Goal: Task Accomplishment & Management: Use online tool/utility

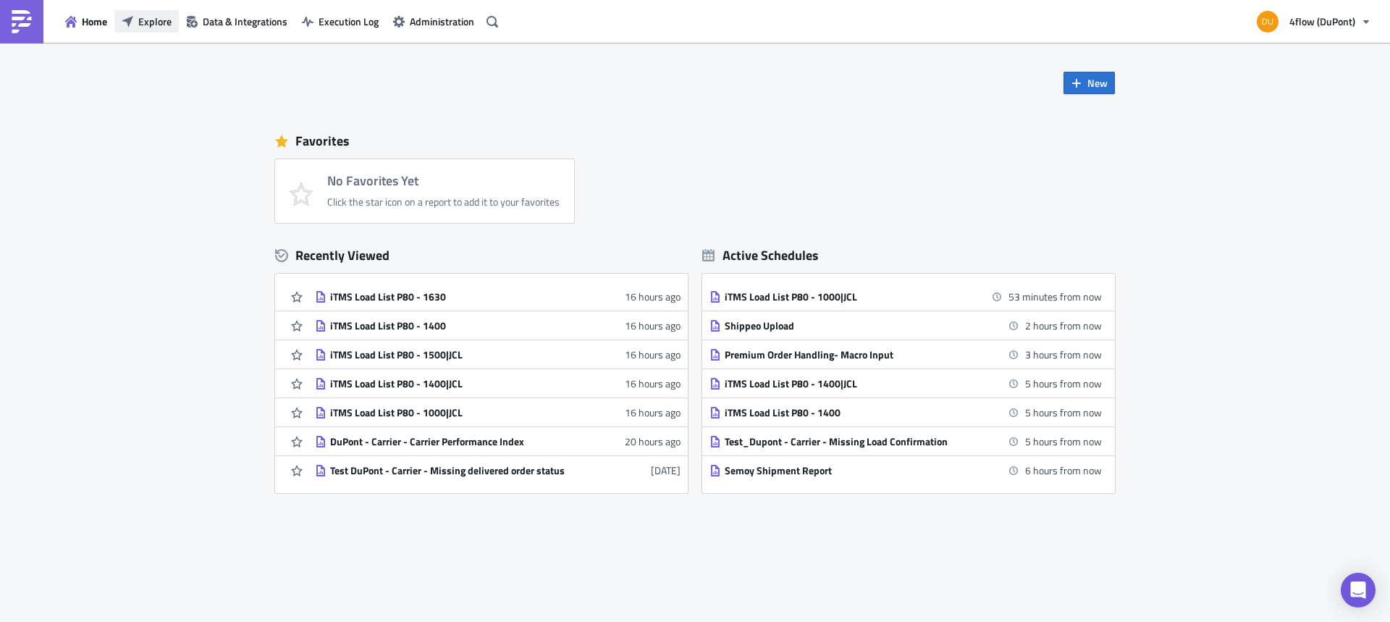
click at [135, 29] on button "Explore" at bounding box center [146, 21] width 64 height 22
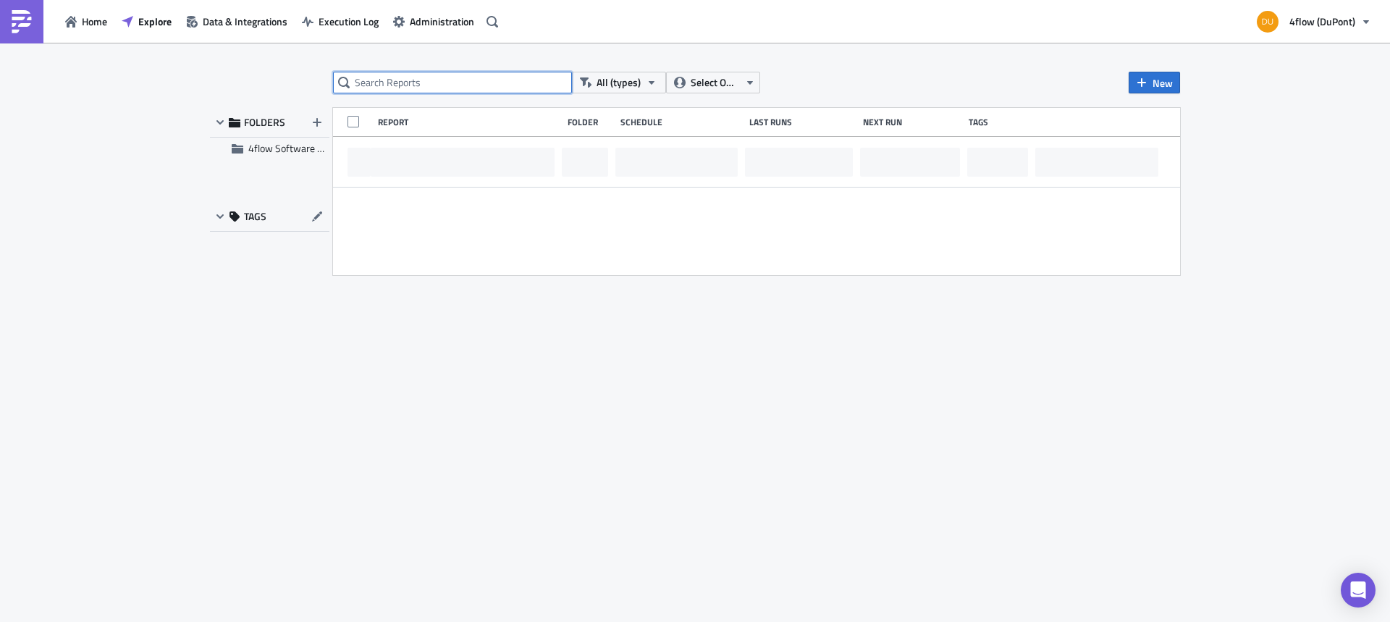
click at [461, 83] on input "text" at bounding box center [452, 83] width 239 height 22
type input "load"
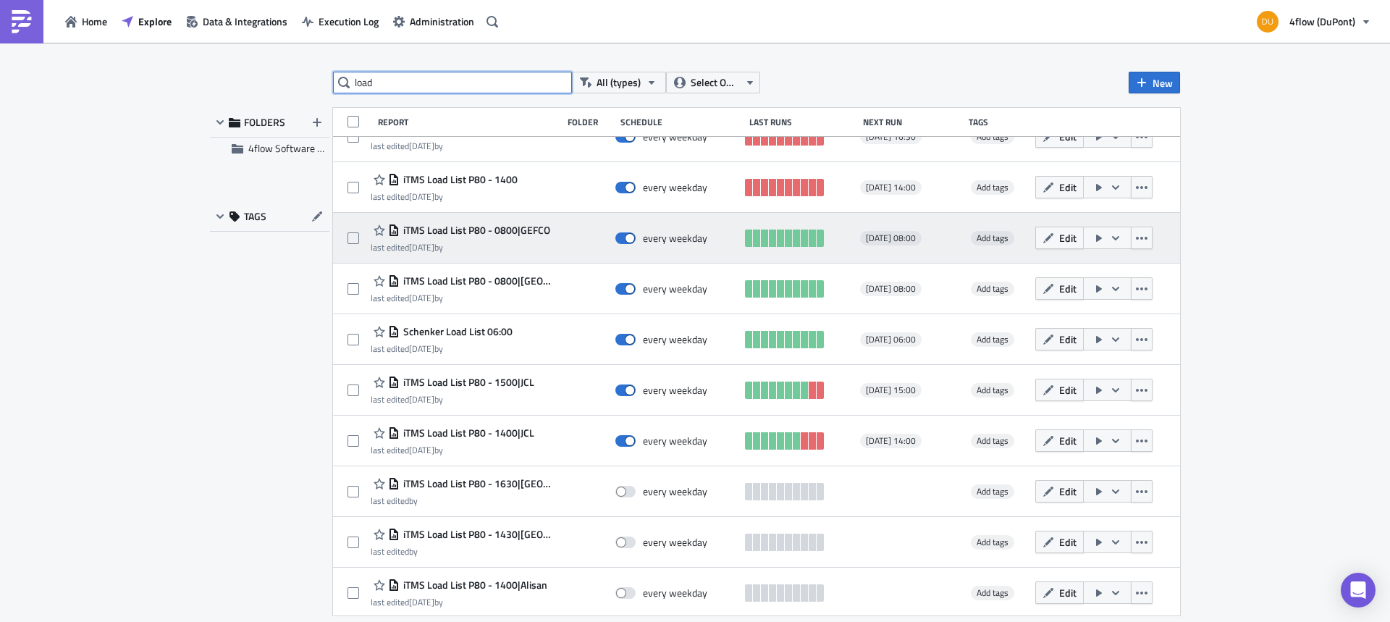
scroll to position [93, 0]
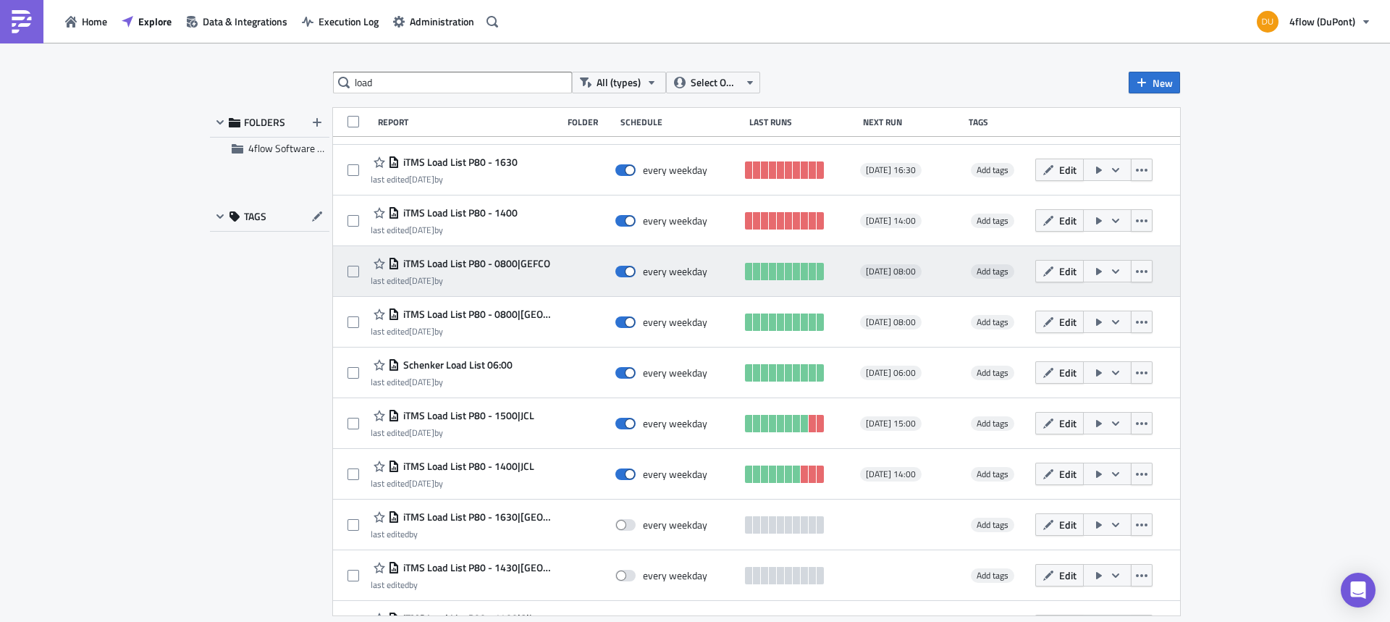
click at [531, 263] on span "iTMS Load List P80 - 0800|GEFCO" at bounding box center [475, 263] width 151 height 13
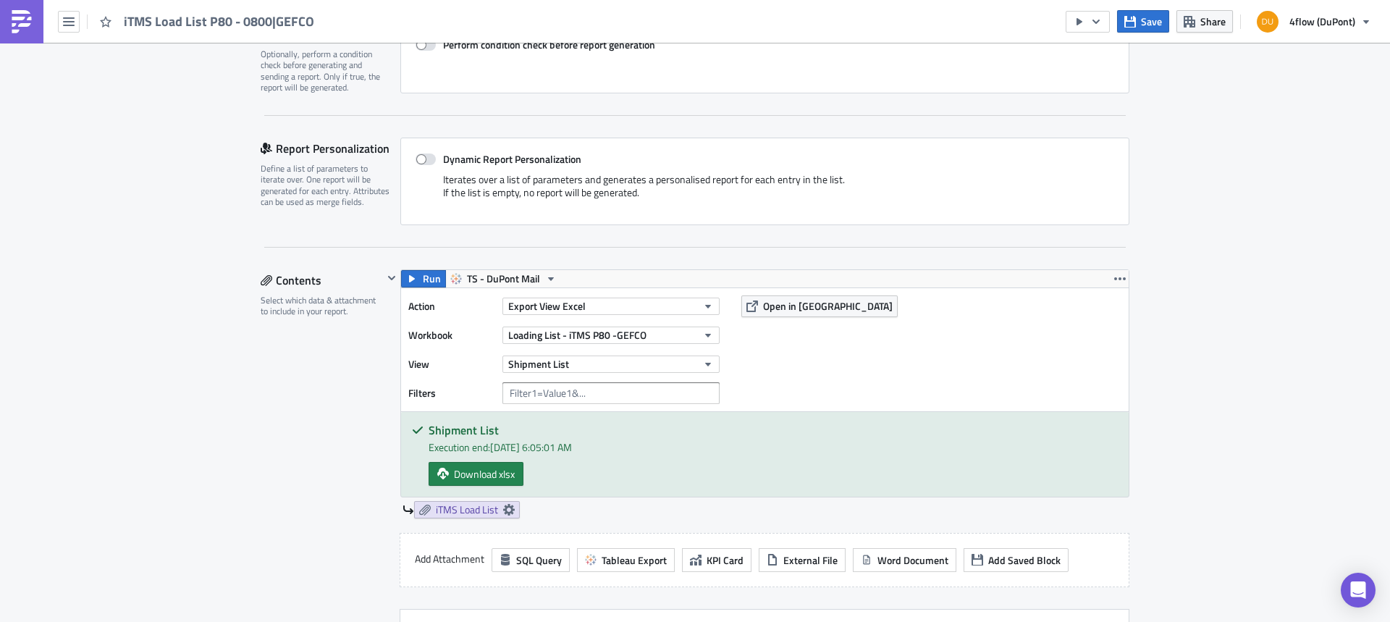
scroll to position [217, 0]
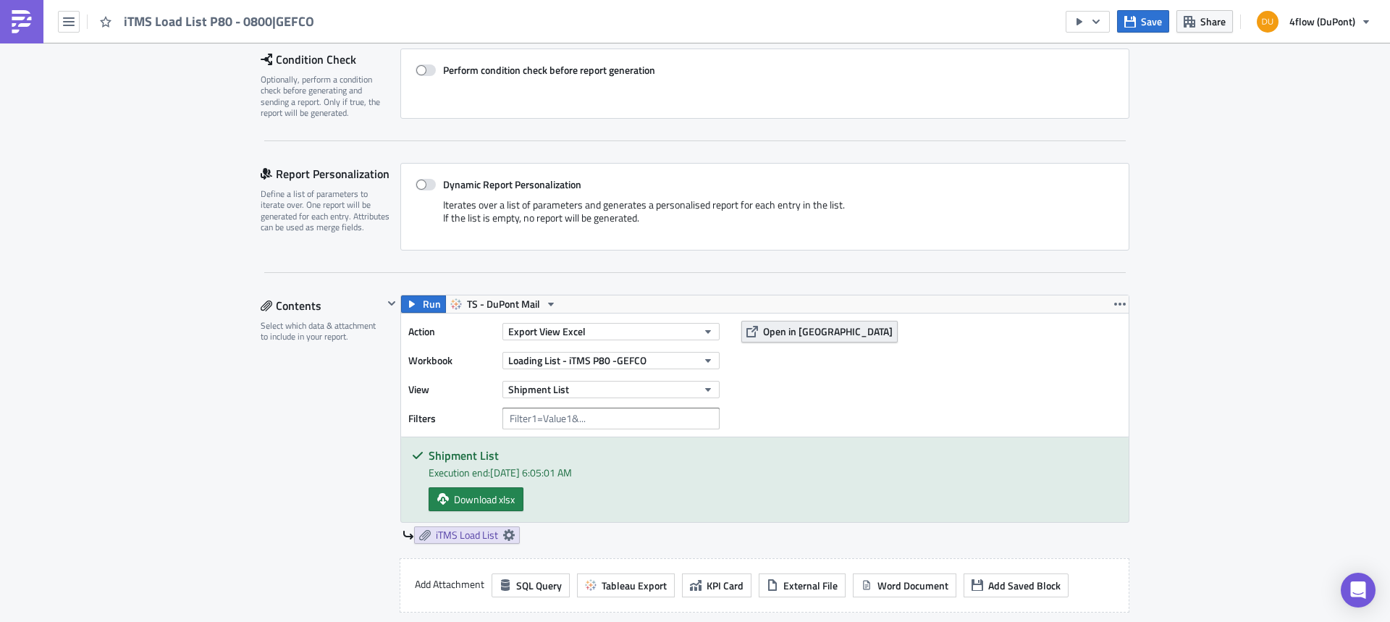
click at [772, 324] on span "Open in [GEOGRAPHIC_DATA]" at bounding box center [828, 331] width 130 height 15
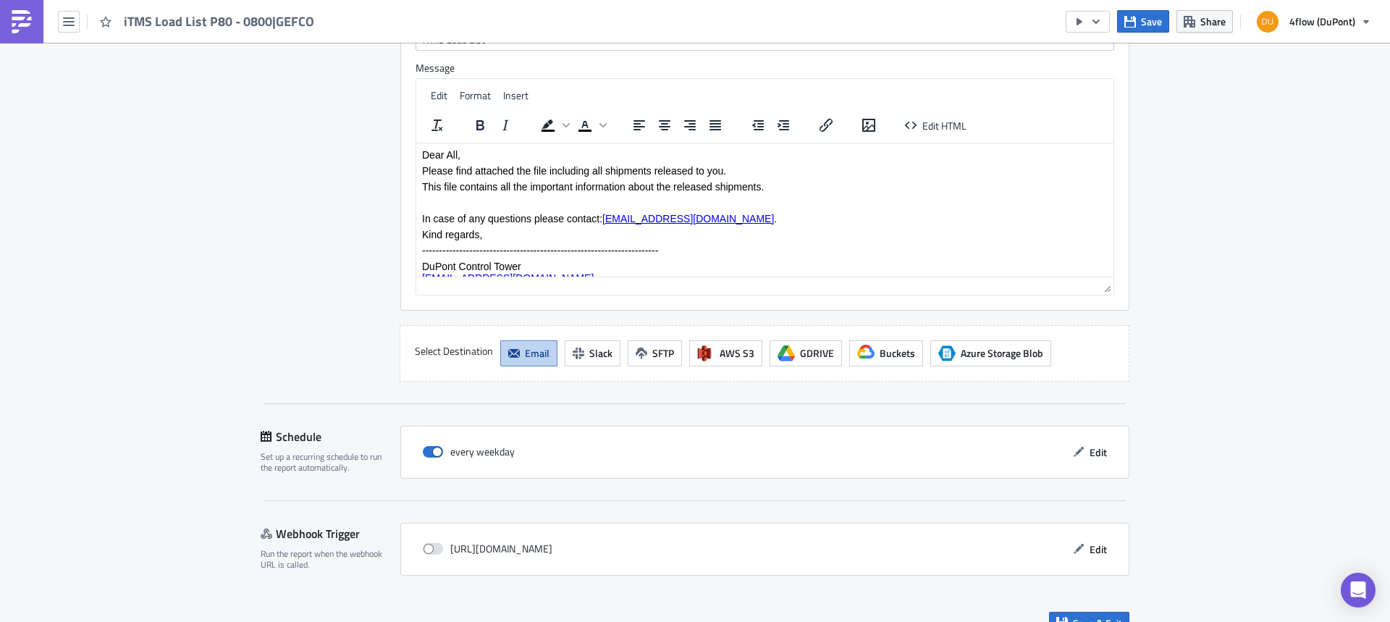
scroll to position [1278, 0]
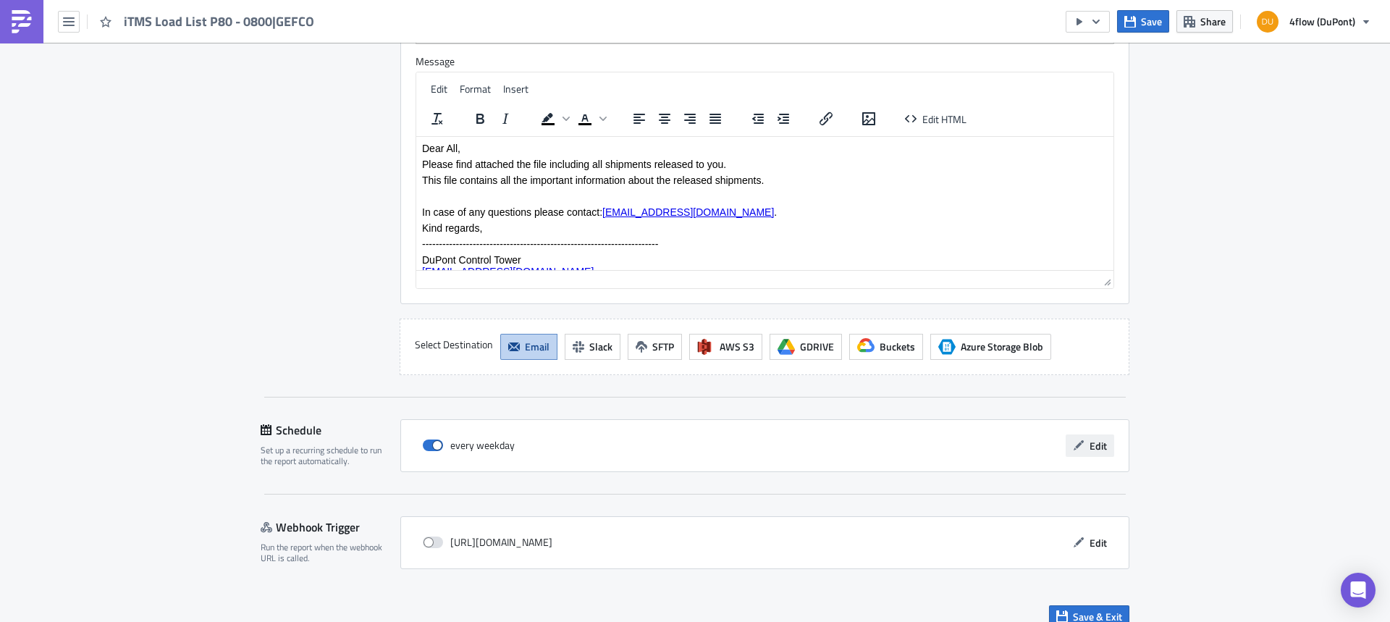
click at [1092, 438] on span "Edit" at bounding box center [1097, 445] width 17 height 15
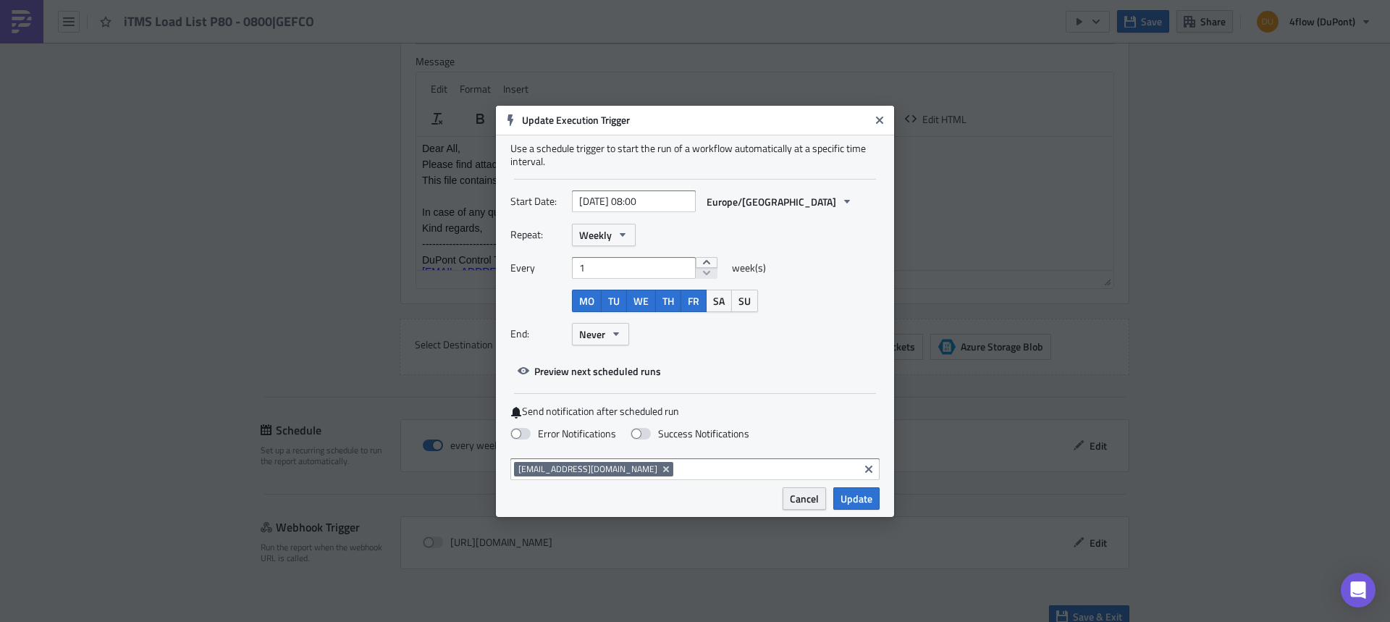
click at [806, 508] on button "Cancel" at bounding box center [803, 498] width 43 height 22
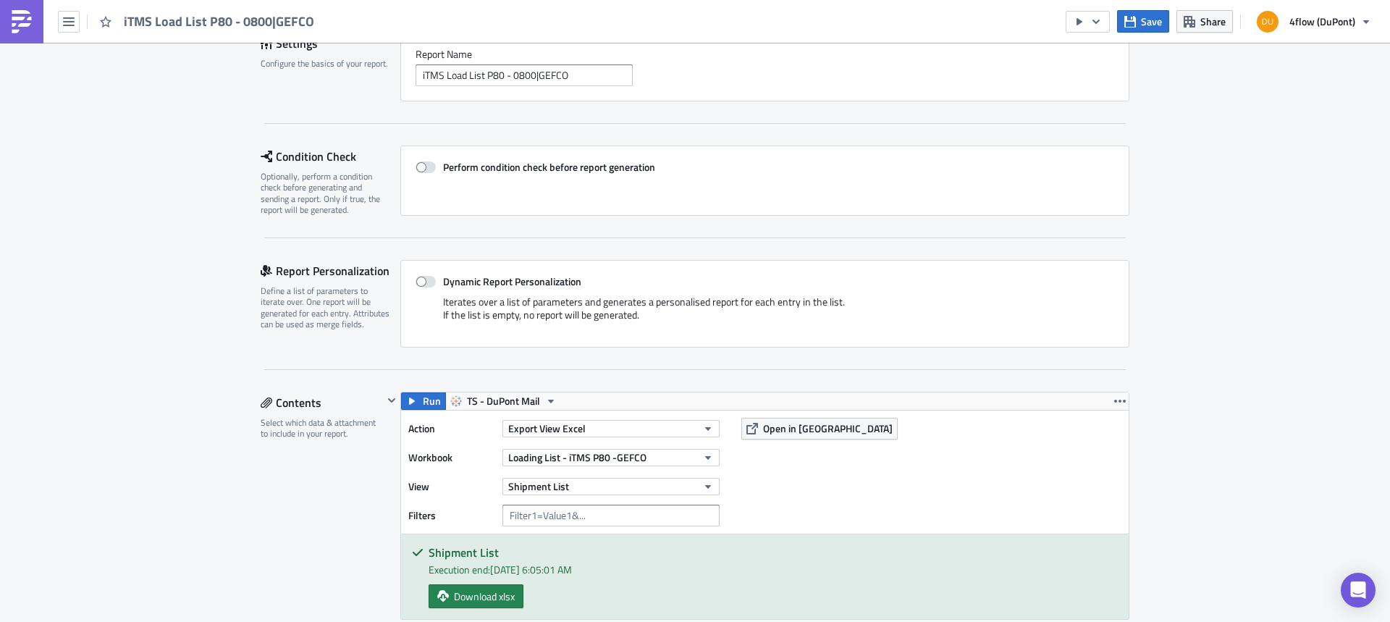
scroll to position [0, 0]
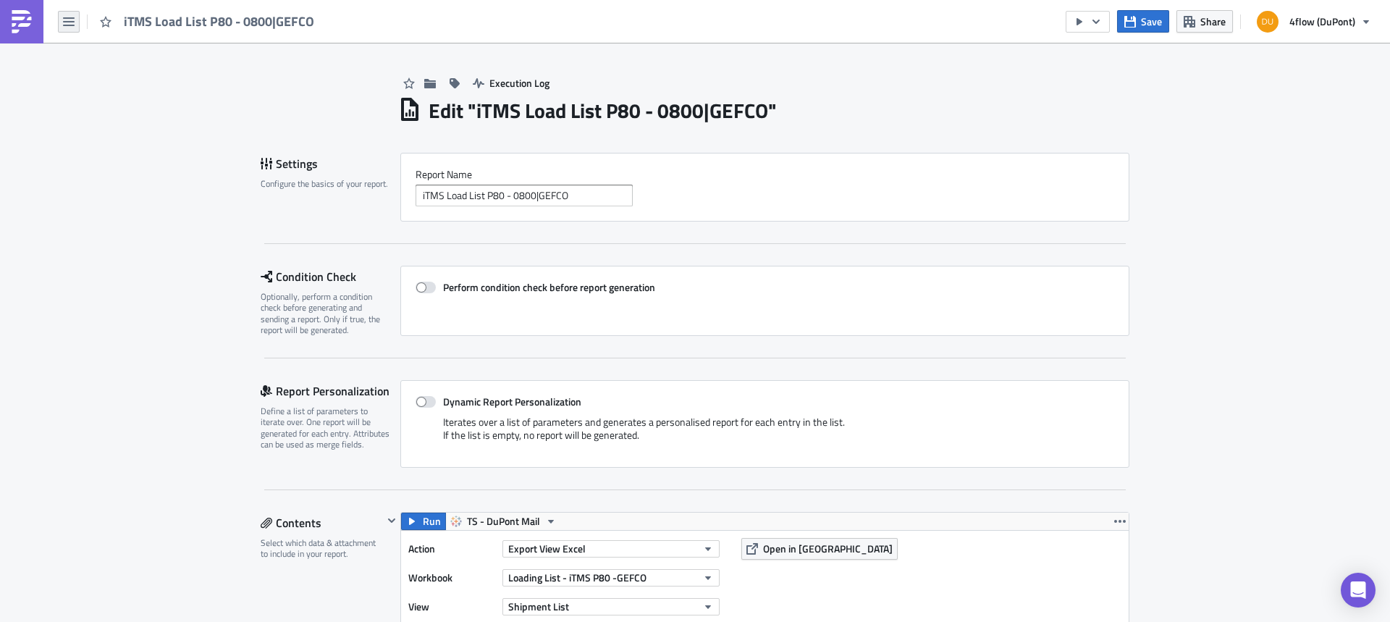
click at [62, 25] on button "button" at bounding box center [69, 22] width 22 height 22
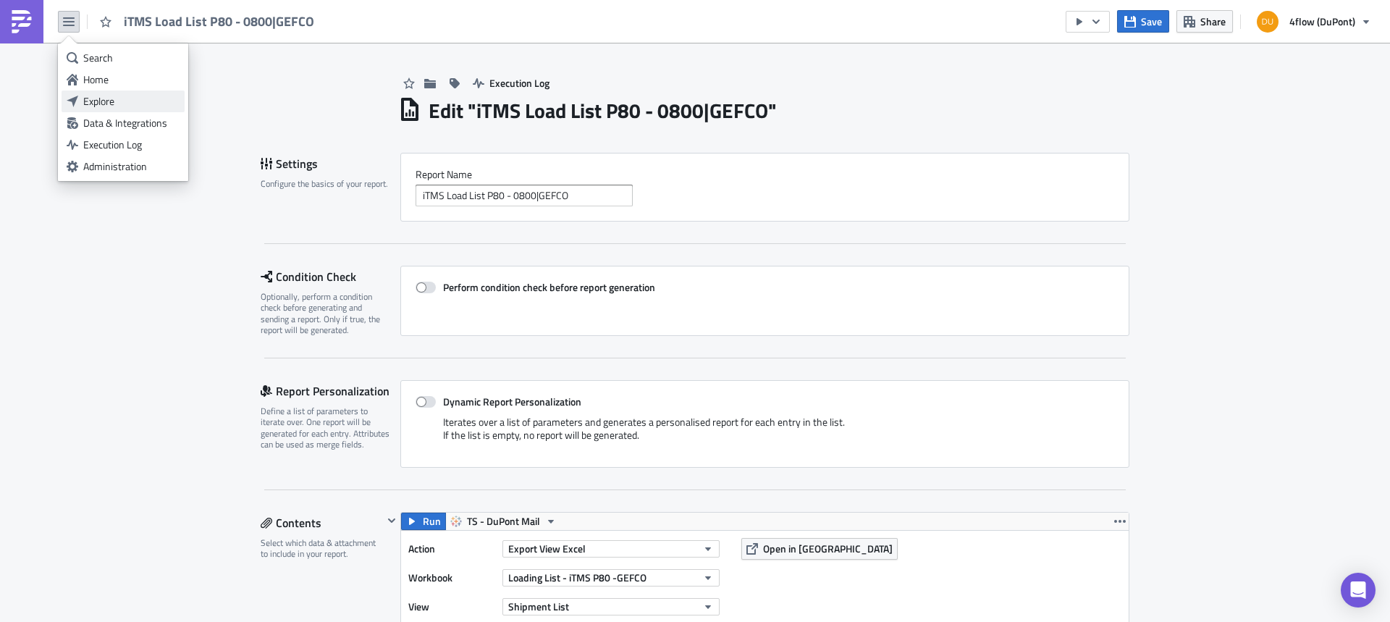
click at [127, 104] on div "Explore" at bounding box center [131, 101] width 96 height 14
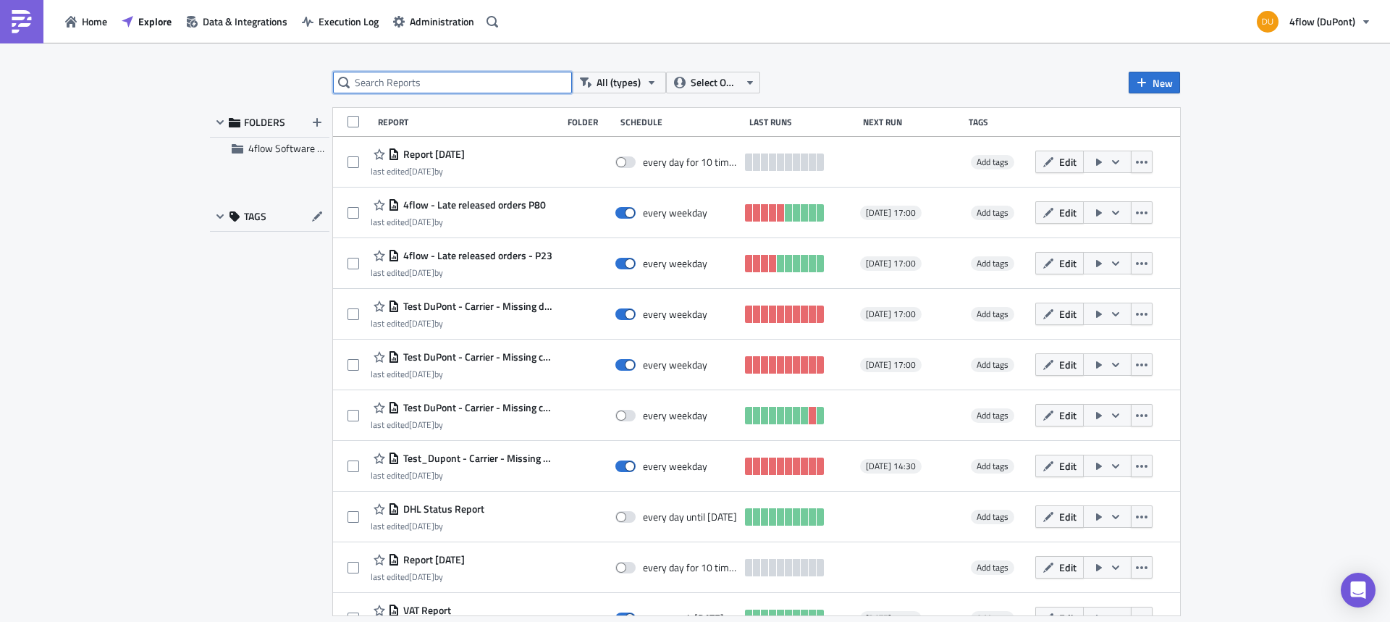
click at [463, 74] on input "text" at bounding box center [452, 83] width 239 height 22
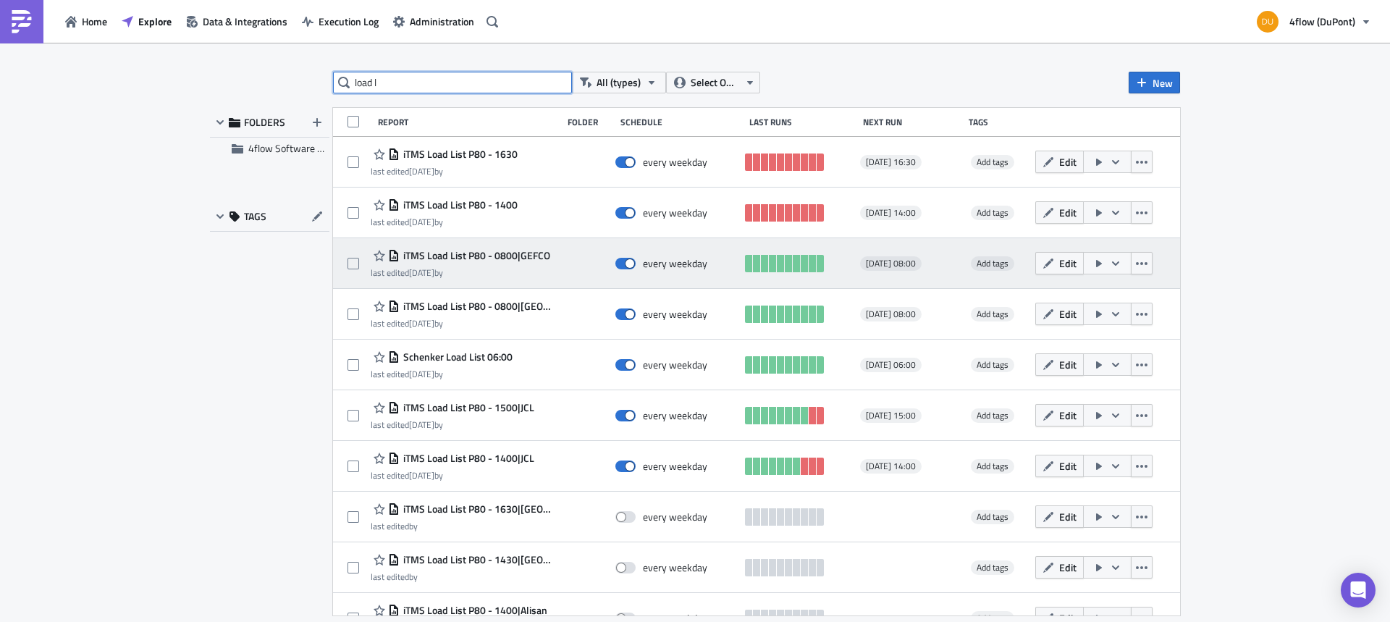
type input "load l"
click at [530, 257] on span "iTMS Load List P80 - 0800|GEFCO" at bounding box center [475, 255] width 151 height 13
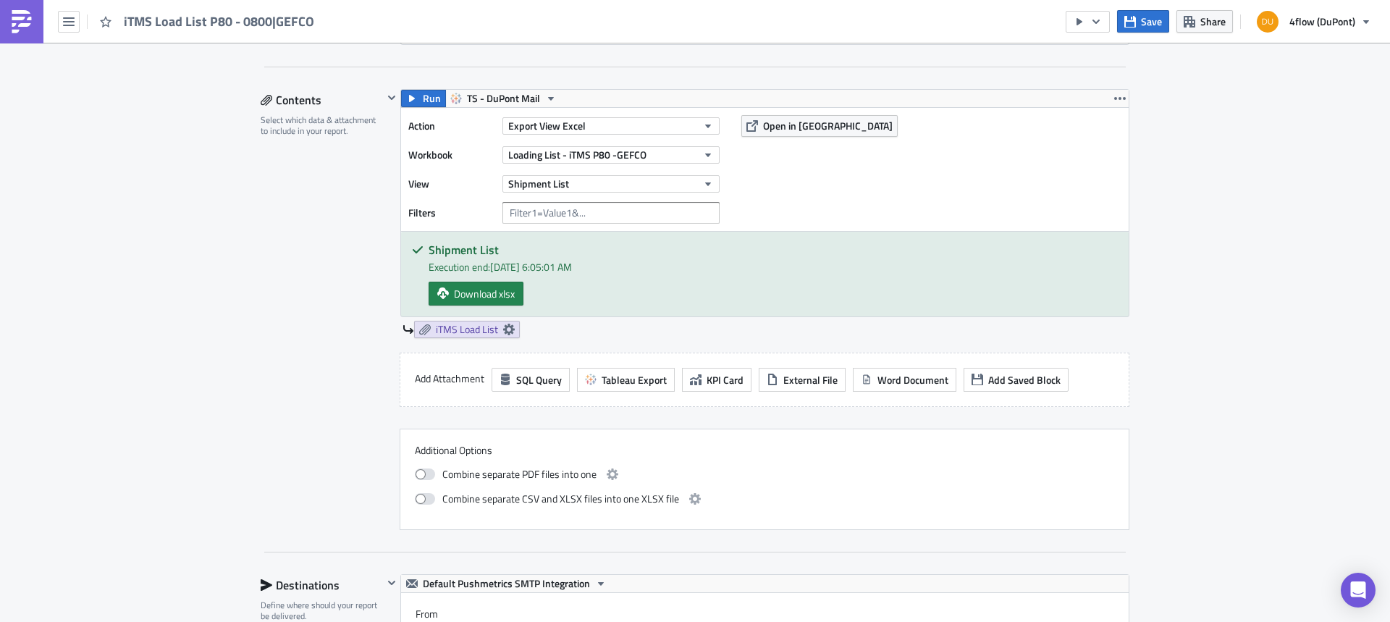
scroll to position [337, 0]
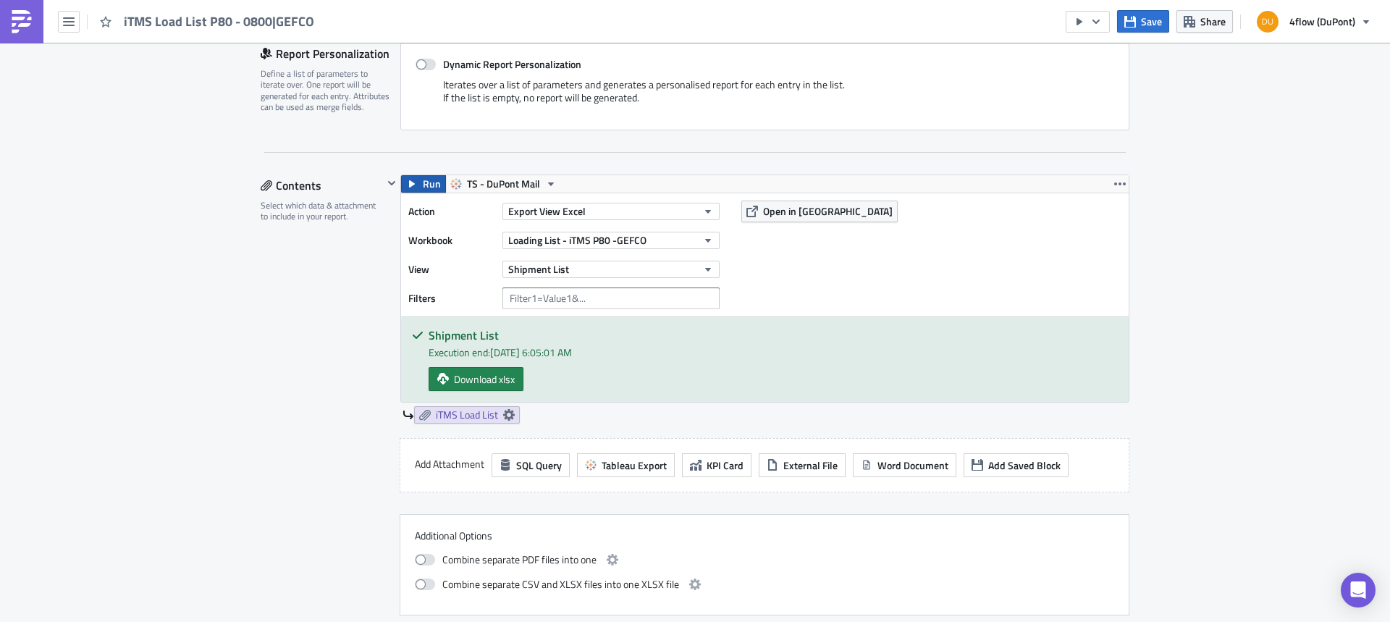
click at [423, 185] on span "Run" at bounding box center [432, 183] width 18 height 17
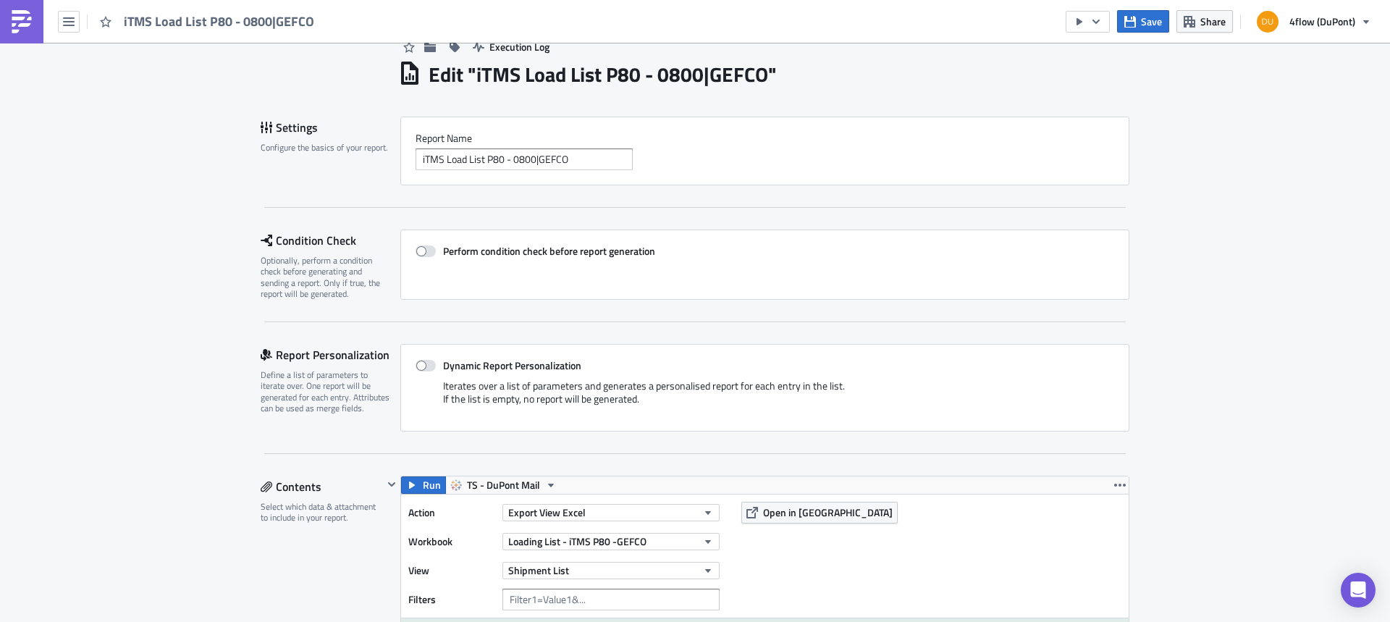
scroll to position [0, 0]
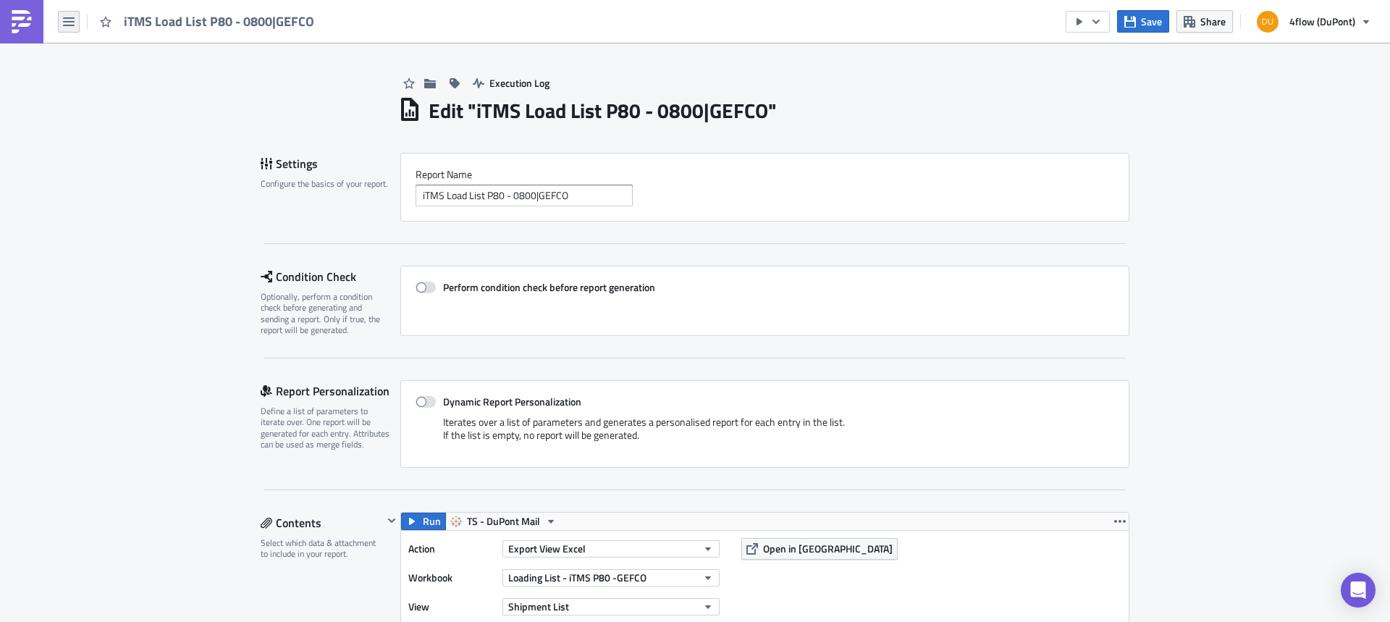
click at [75, 20] on button "button" at bounding box center [69, 22] width 22 height 22
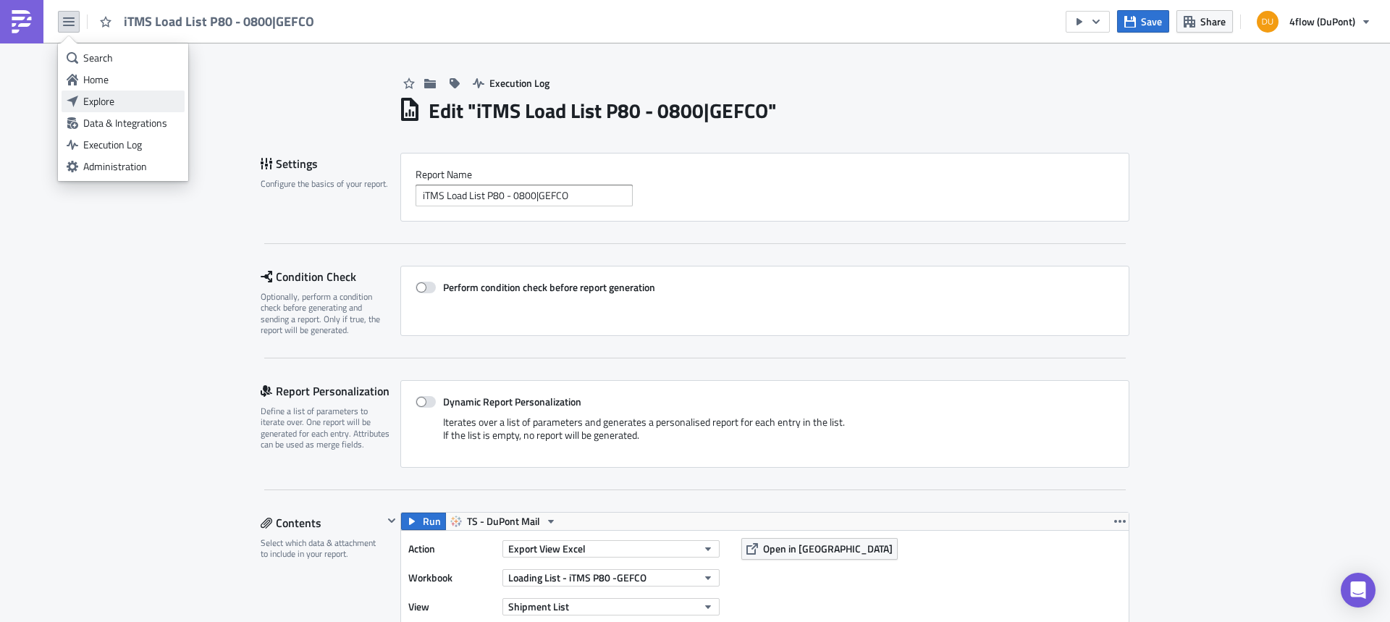
click at [85, 98] on div "Explore" at bounding box center [131, 101] width 96 height 14
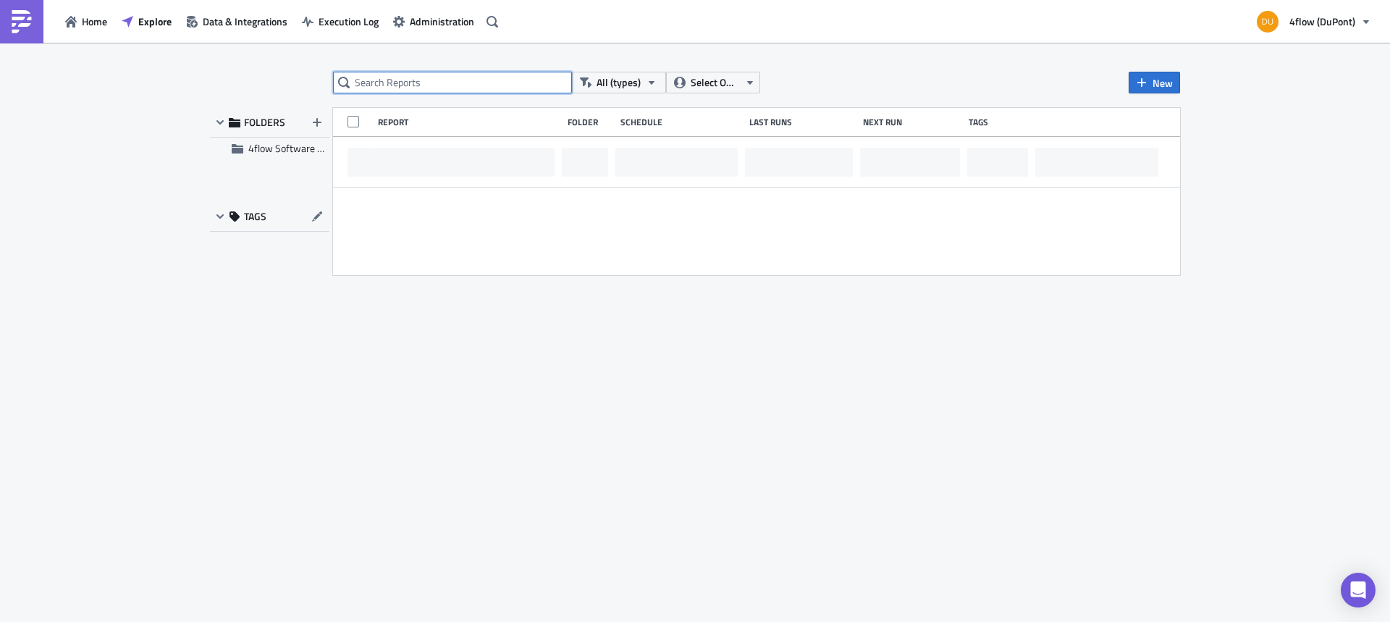
click at [428, 75] on input "text" at bounding box center [452, 83] width 239 height 22
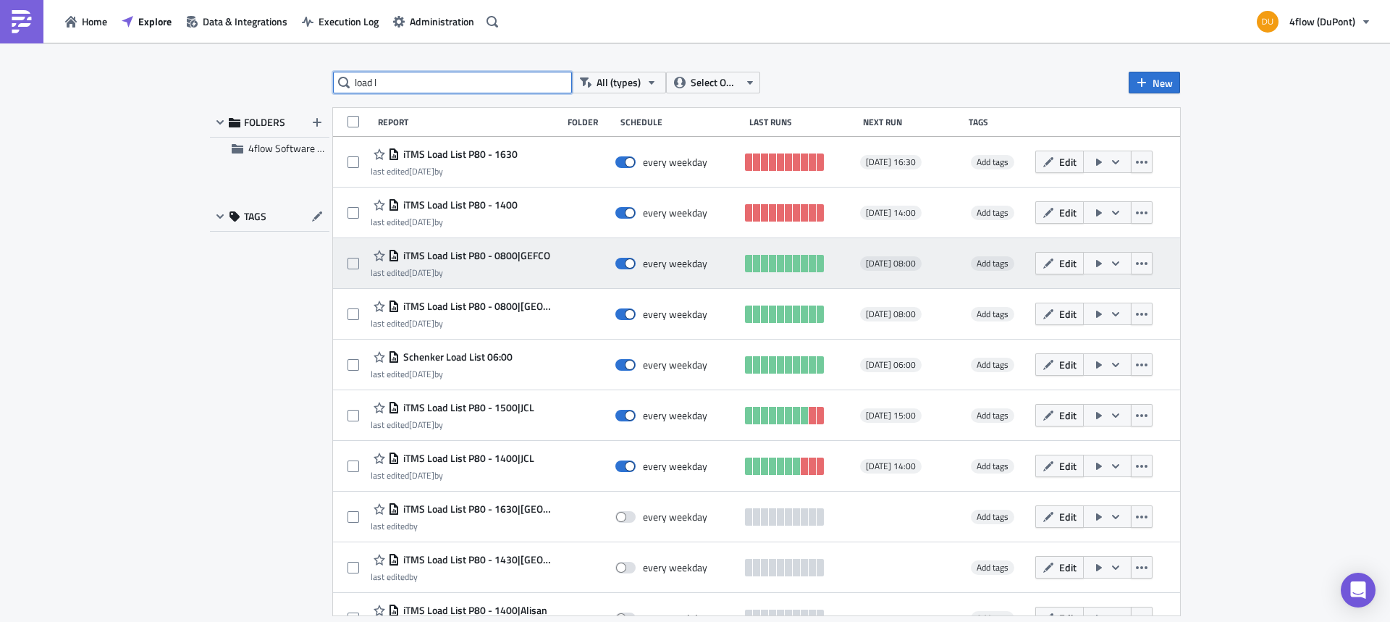
type input "load l"
click at [1112, 262] on icon "button" at bounding box center [1115, 263] width 7 height 4
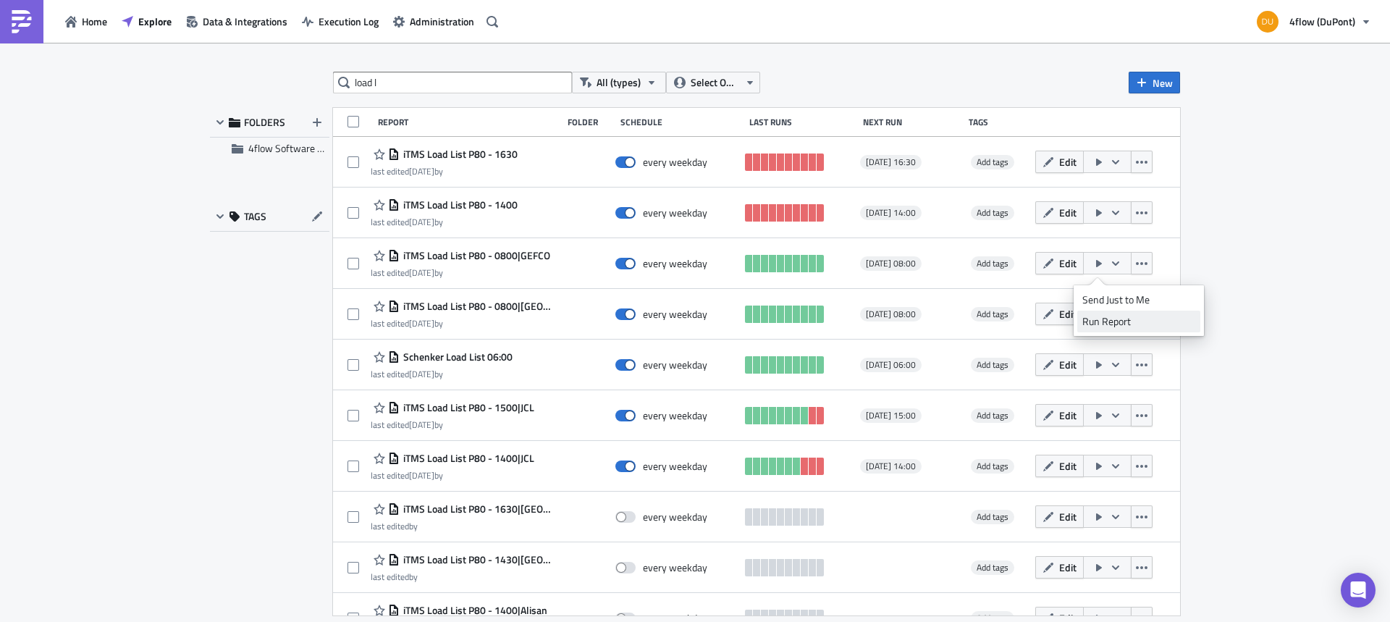
click at [1107, 323] on div "Run Report" at bounding box center [1138, 321] width 113 height 14
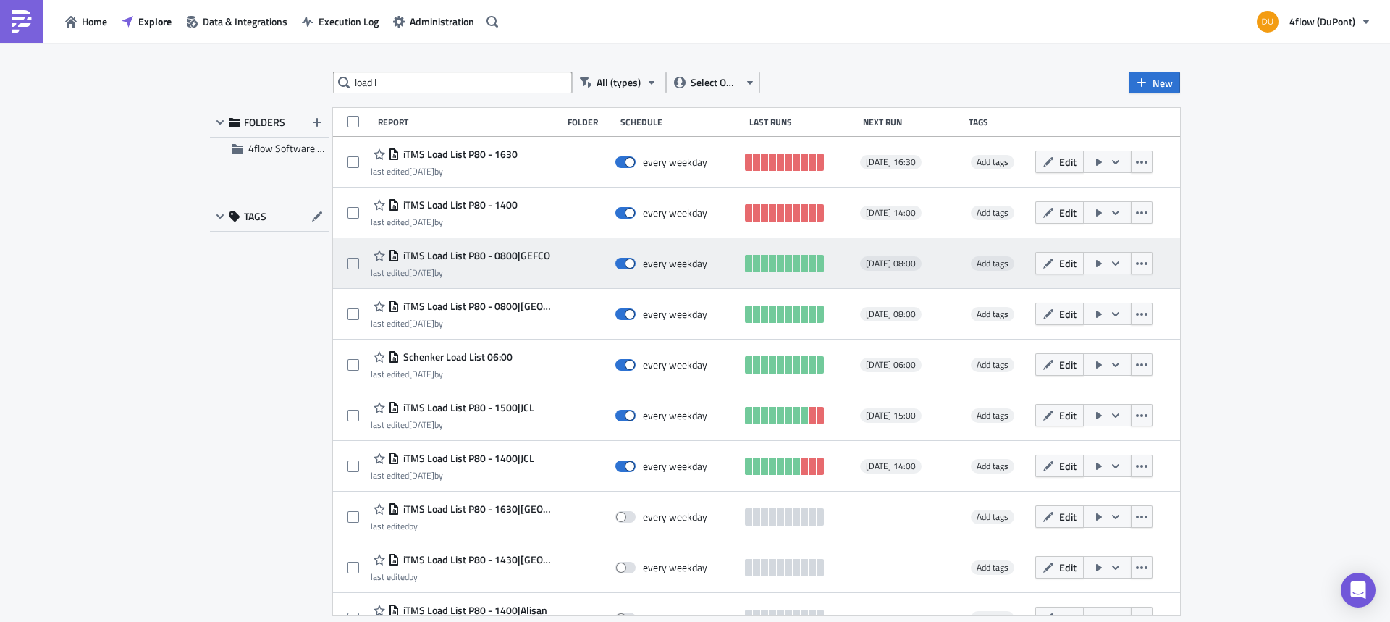
click at [512, 254] on span "iTMS Load List P80 - 0800|GEFCO" at bounding box center [475, 255] width 151 height 13
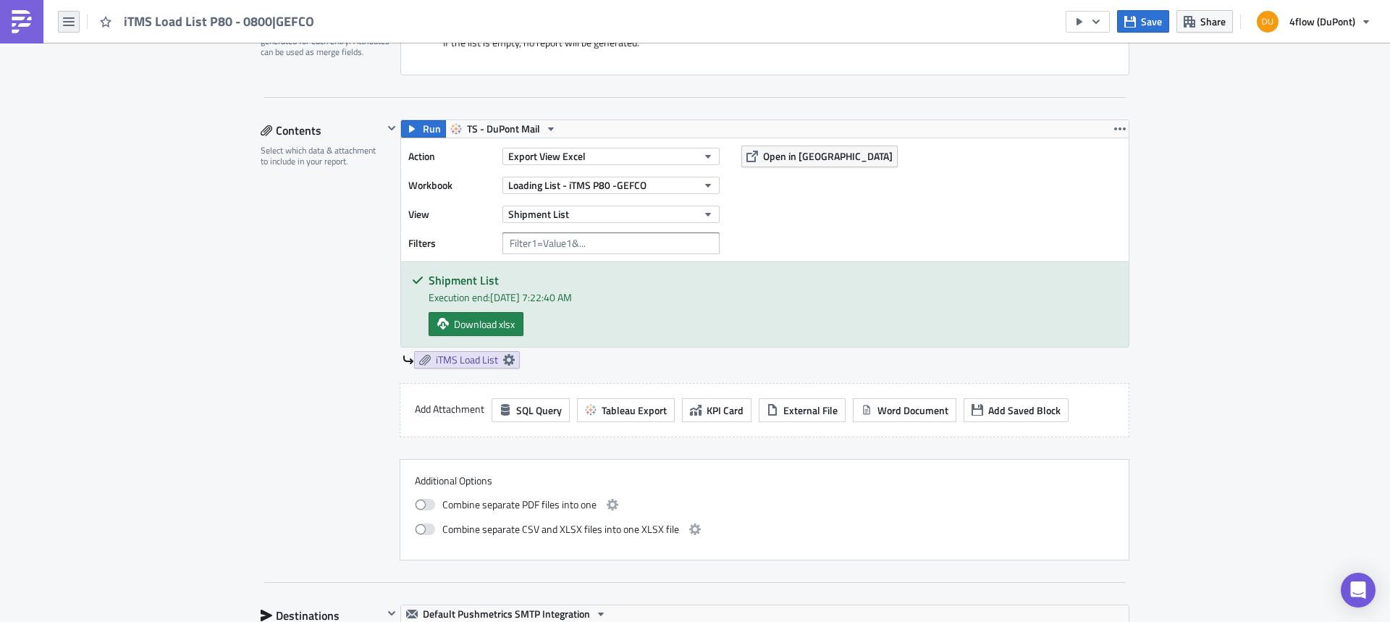
scroll to position [362, 0]
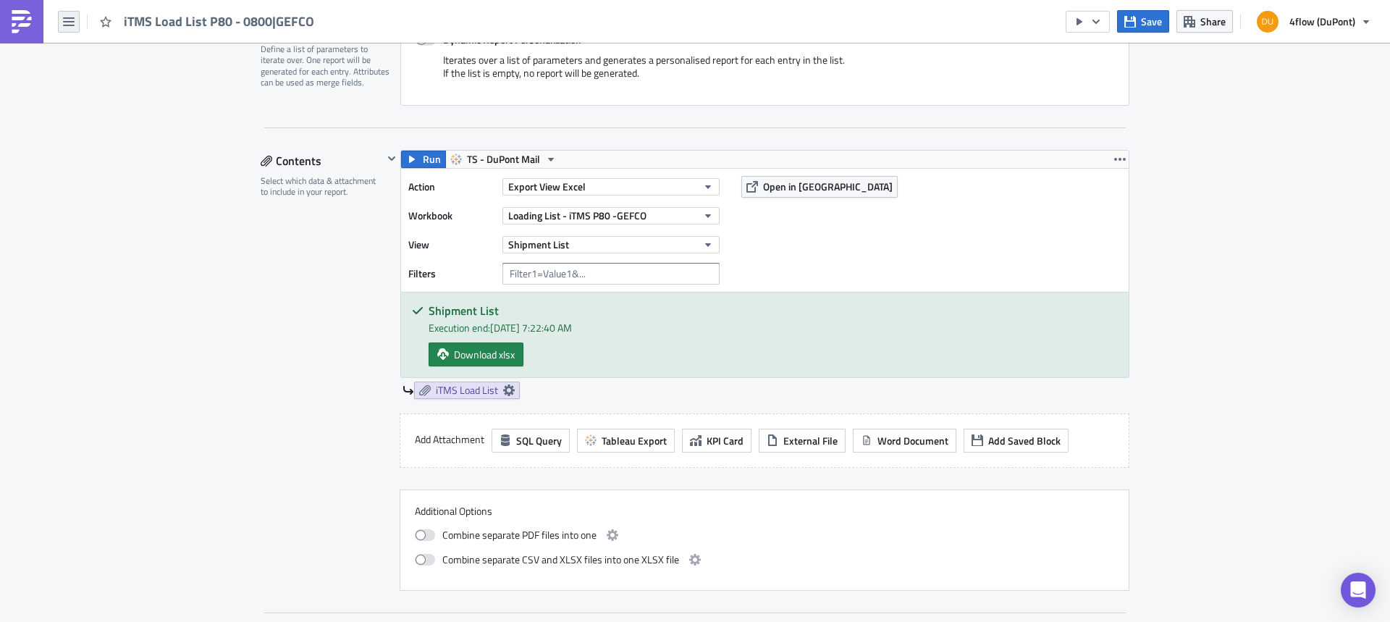
click at [72, 16] on icon "button" at bounding box center [69, 22] width 12 height 12
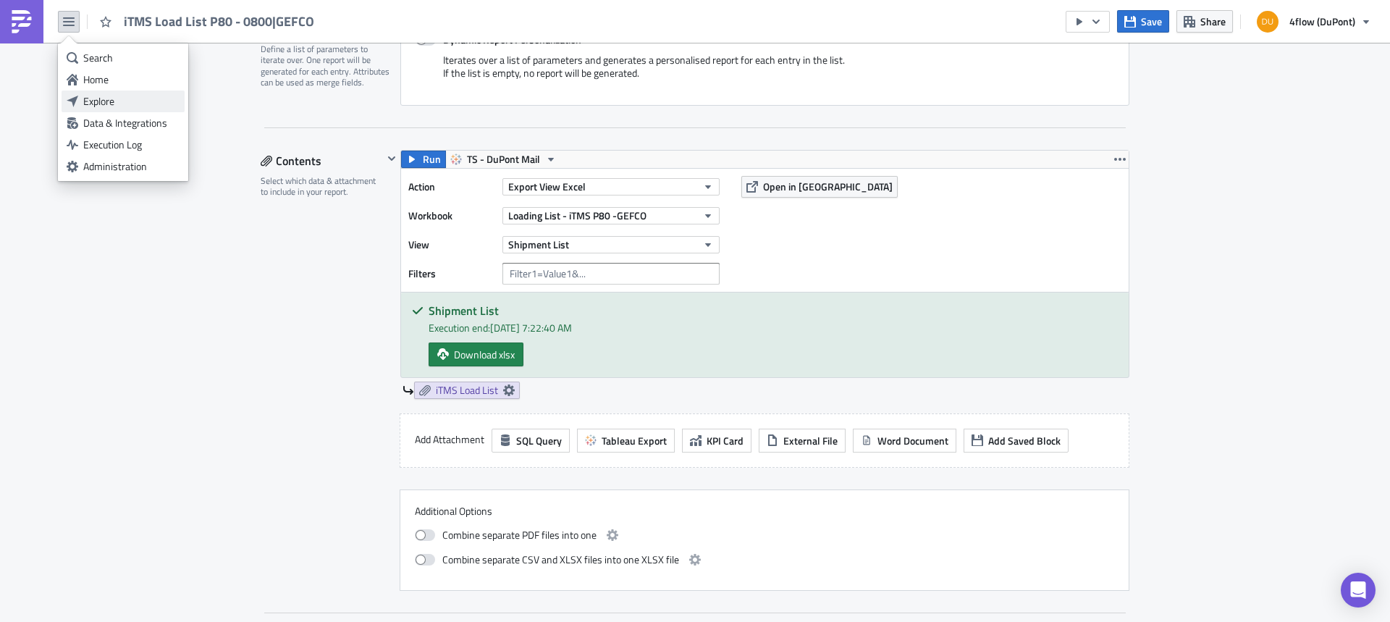
click at [120, 101] on div "Explore" at bounding box center [131, 101] width 96 height 14
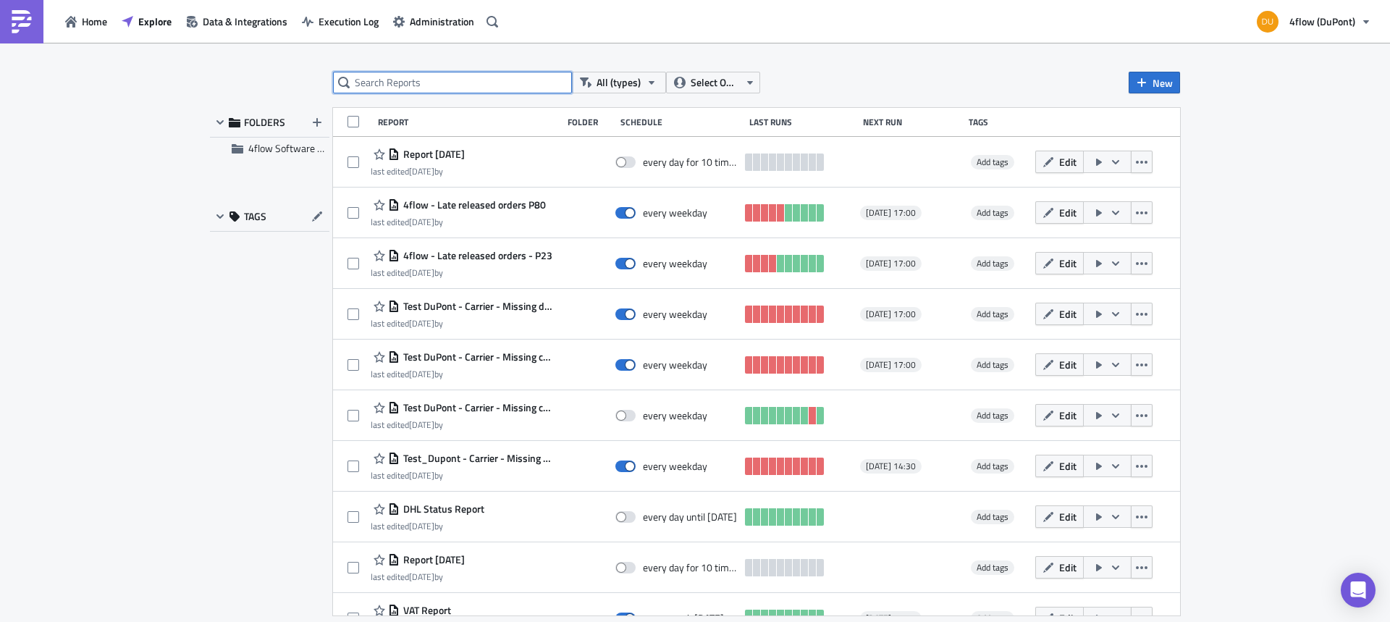
click at [401, 75] on input "text" at bounding box center [452, 83] width 239 height 22
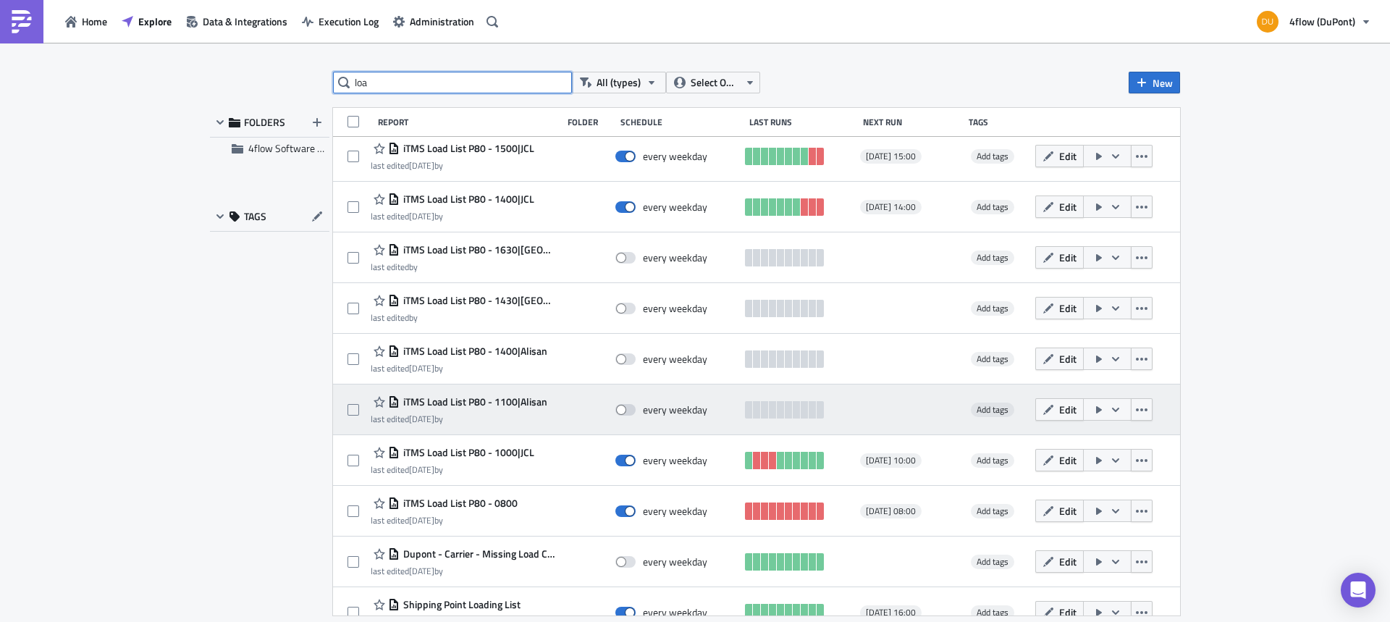
scroll to position [383, 0]
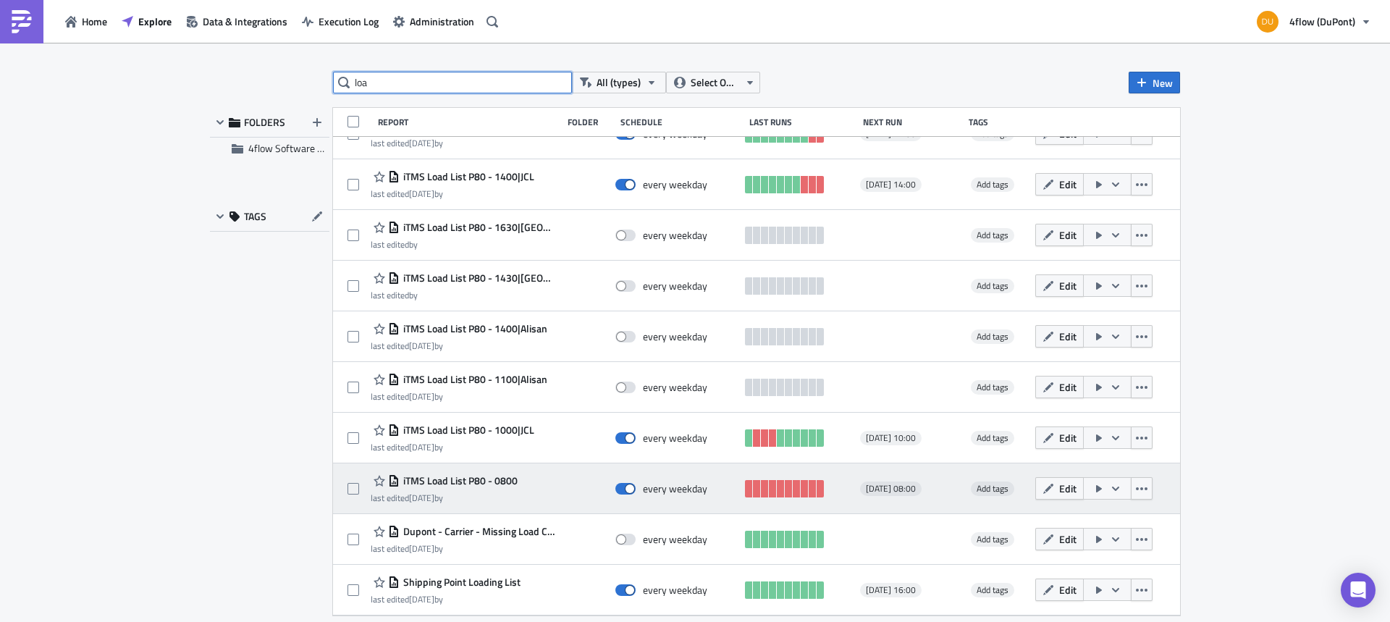
type input "loa"
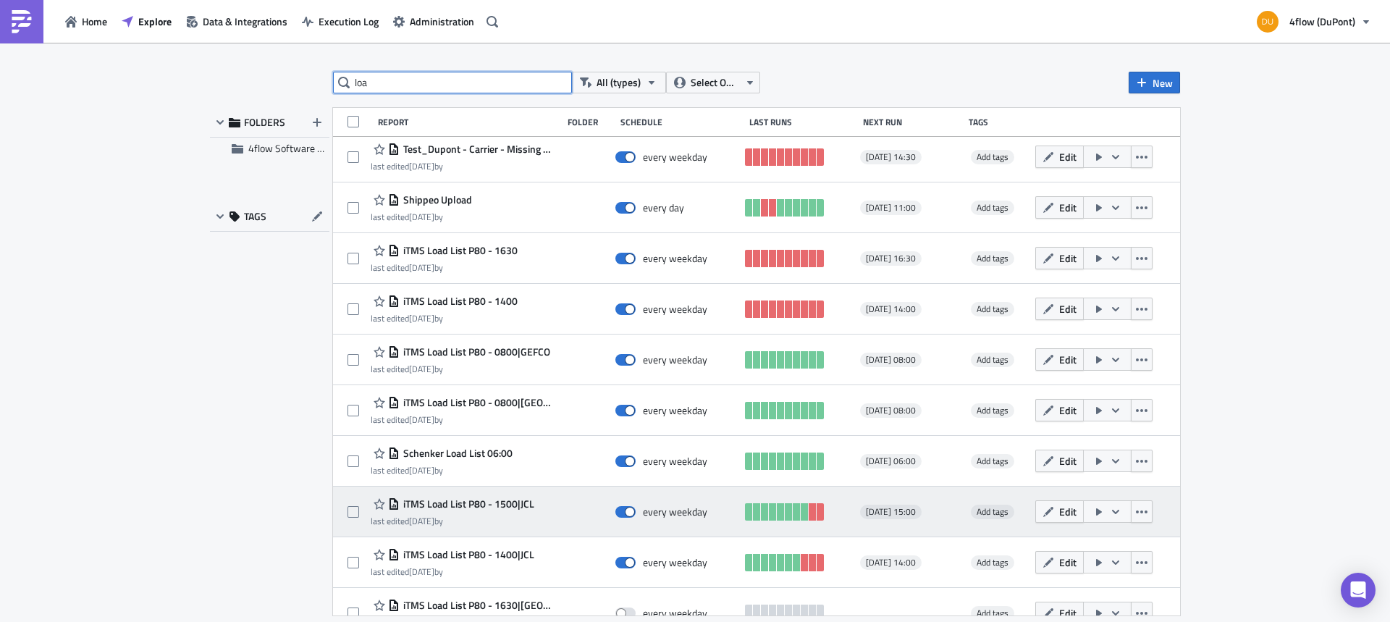
scroll to position [0, 0]
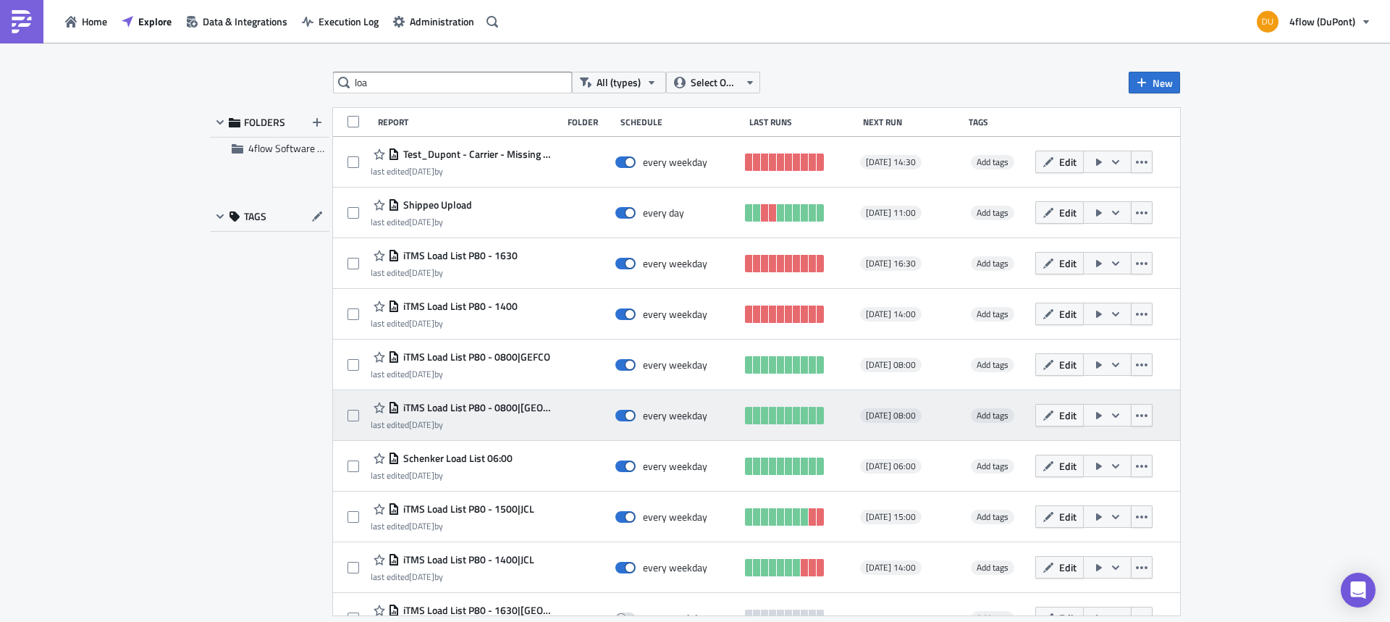
click at [528, 401] on span "iTMS Load List P80 - 0800|[GEOGRAPHIC_DATA]" at bounding box center [477, 407] width 155 height 13
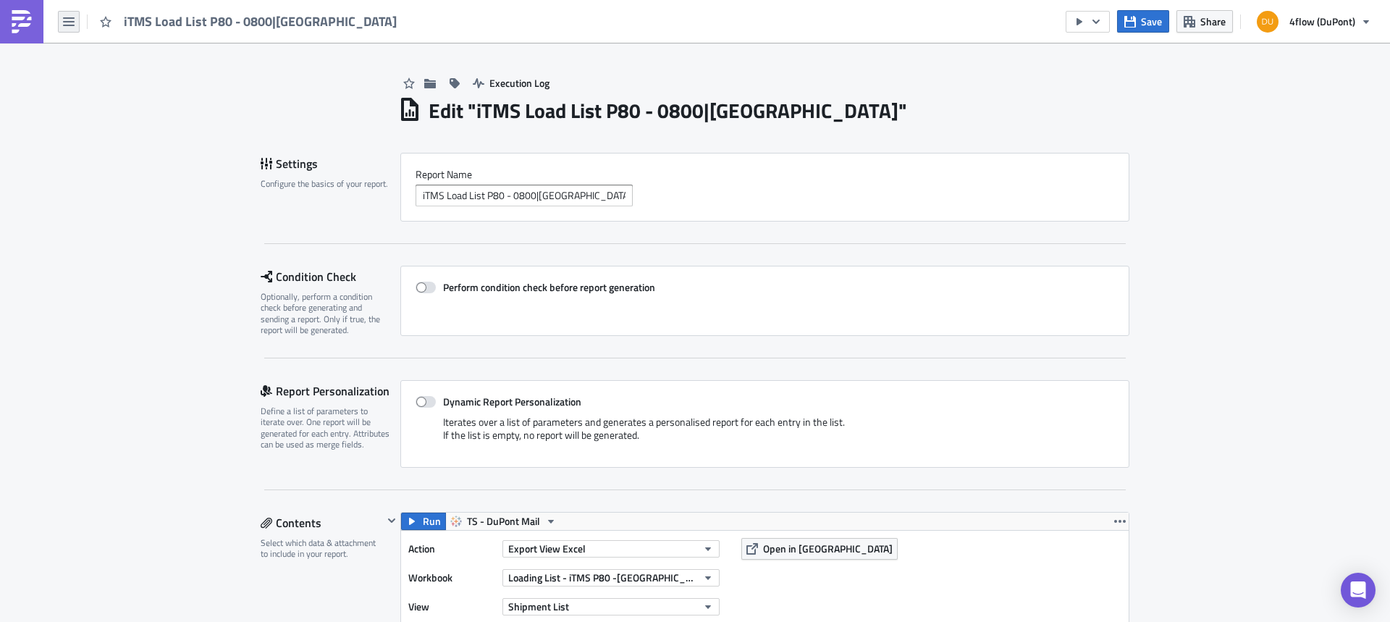
click at [67, 22] on icon "button" at bounding box center [69, 22] width 12 height 12
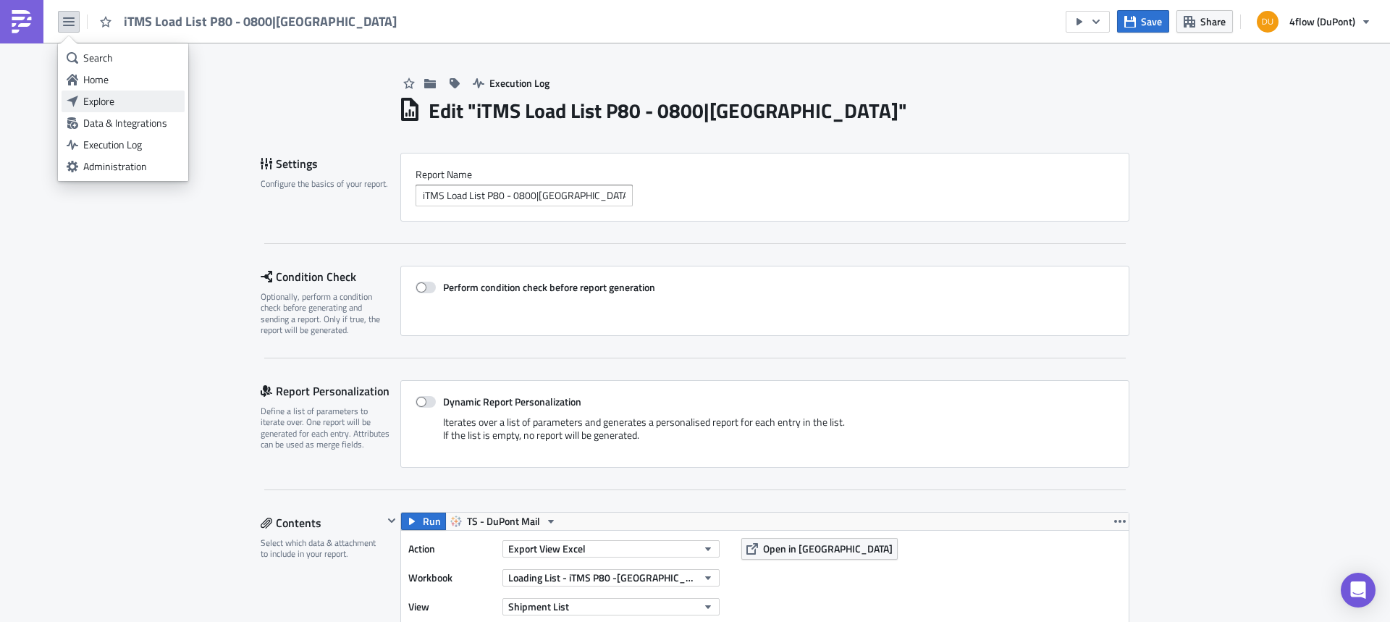
click at [148, 97] on div "Explore" at bounding box center [131, 101] width 96 height 14
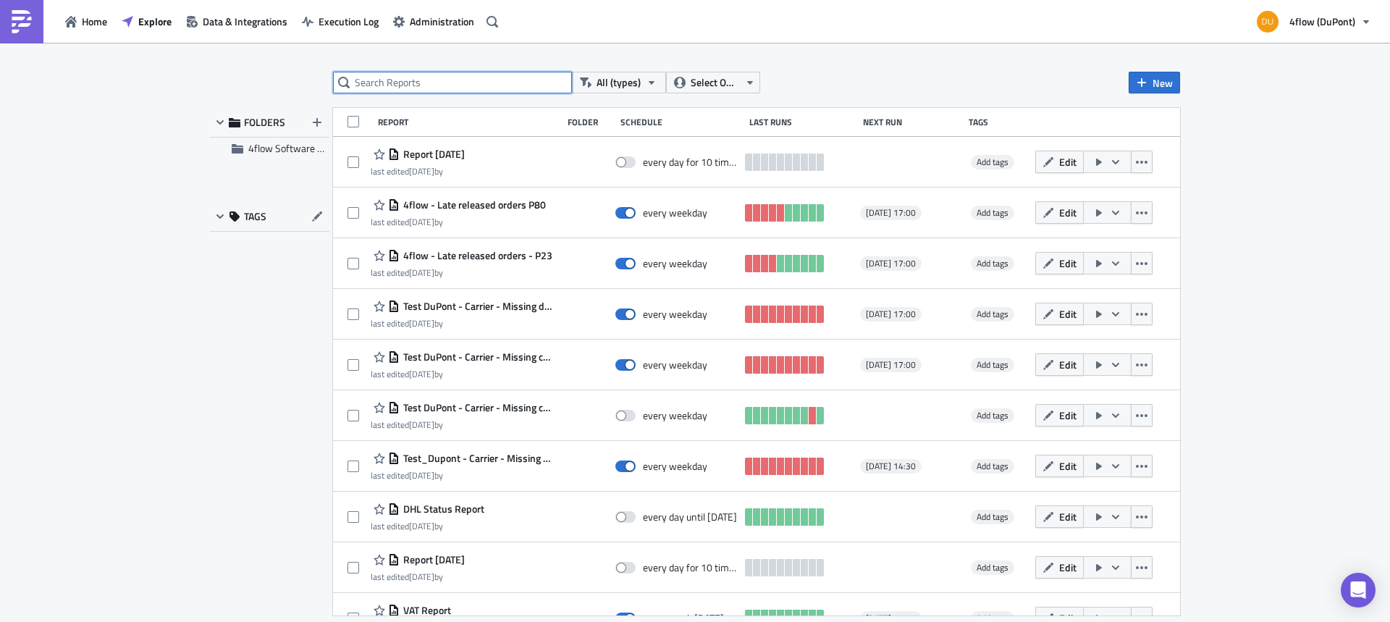
click at [426, 80] on input "text" at bounding box center [452, 83] width 239 height 22
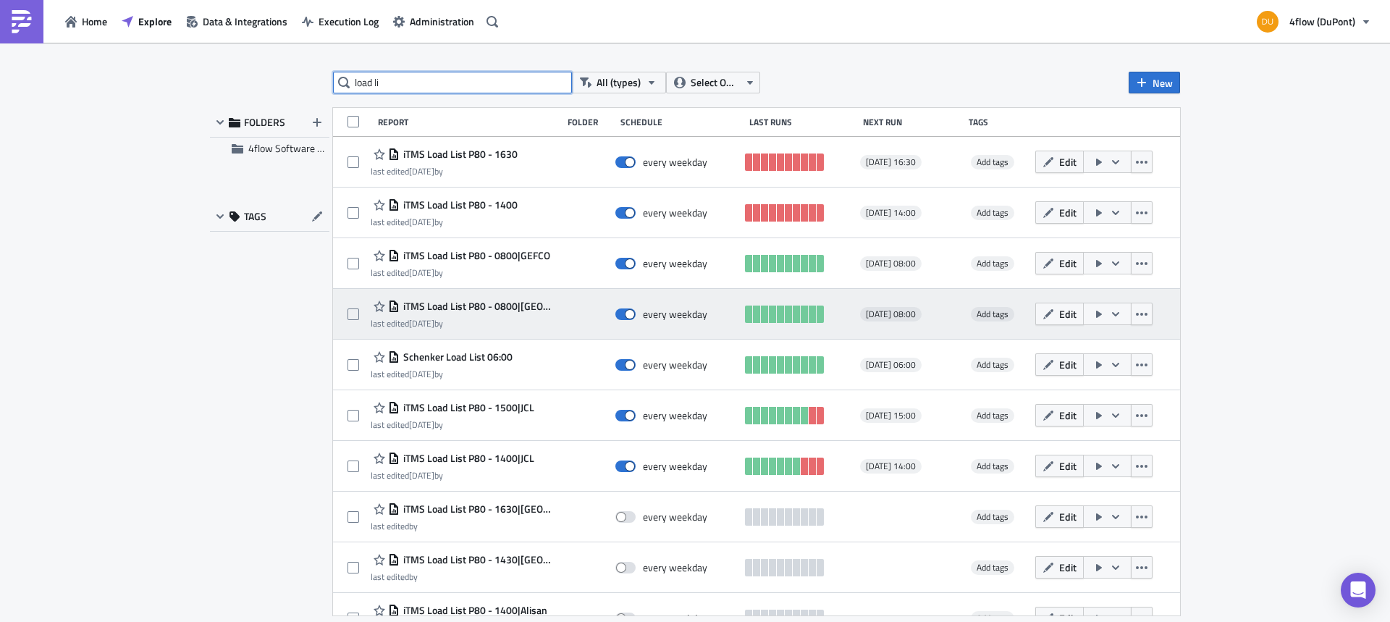
type input "load li"
click at [515, 303] on span "iTMS Load List P80 - 0800|[GEOGRAPHIC_DATA]" at bounding box center [477, 306] width 155 height 13
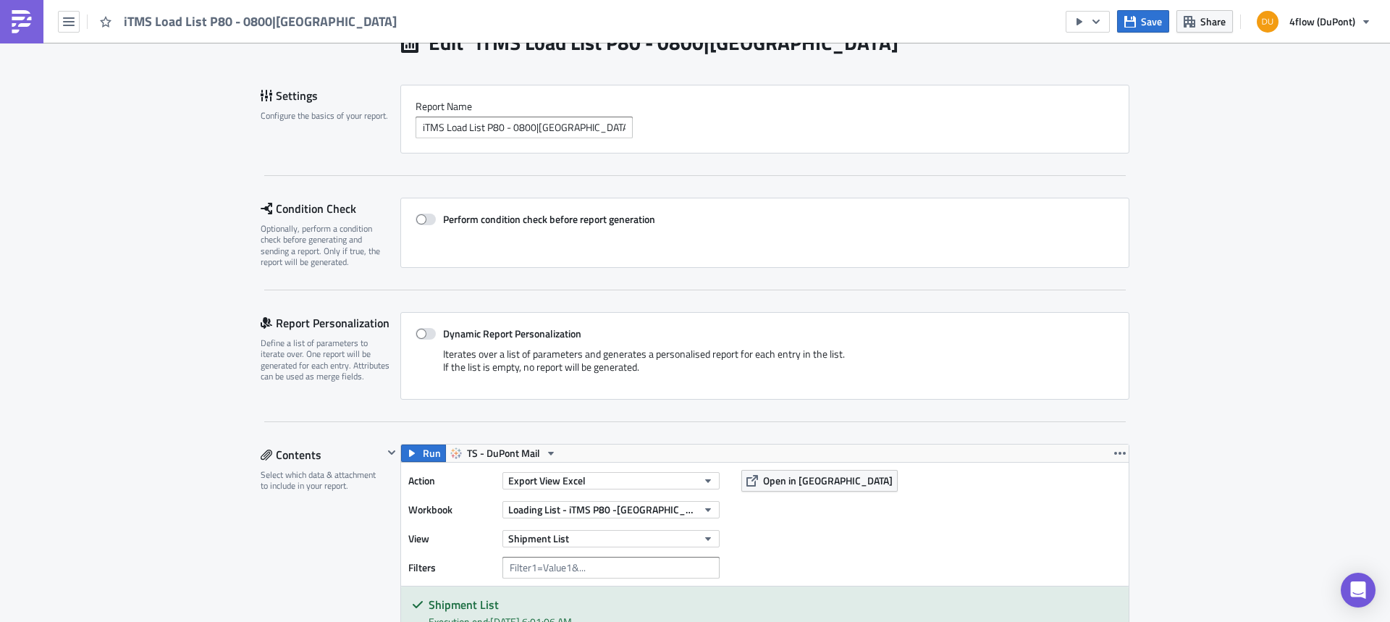
scroll to position [145, 0]
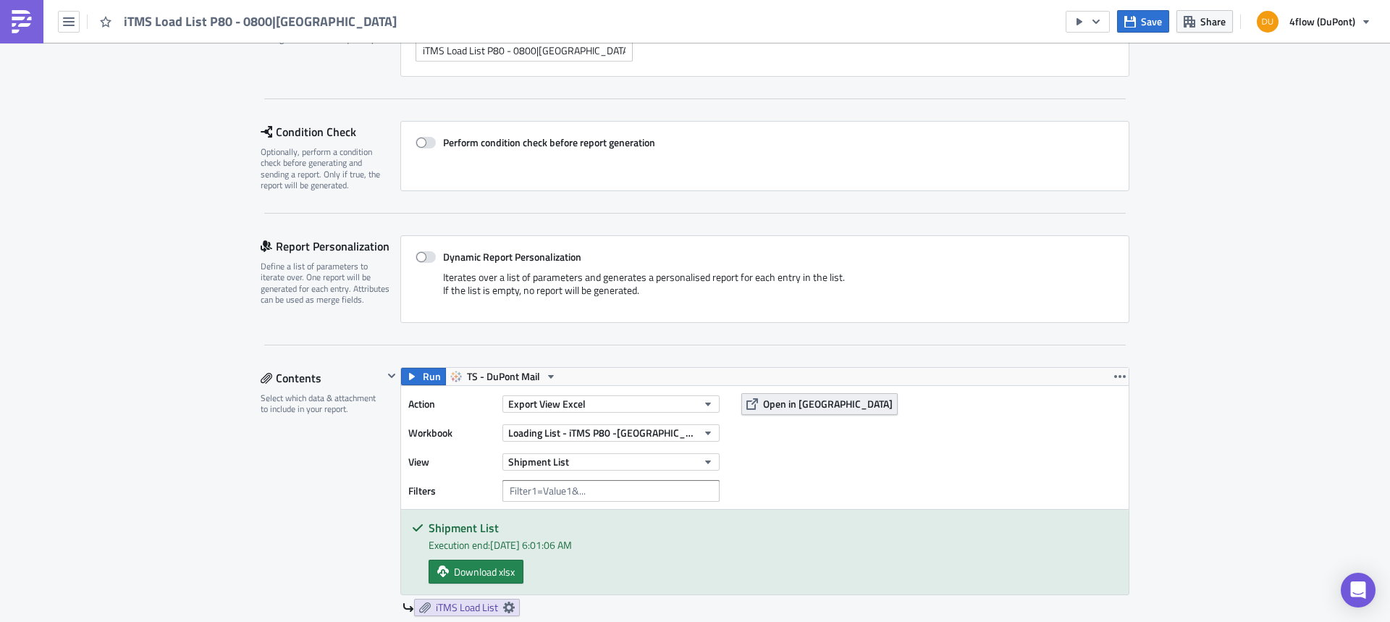
click at [763, 403] on span "Open in [GEOGRAPHIC_DATA]" at bounding box center [828, 403] width 130 height 15
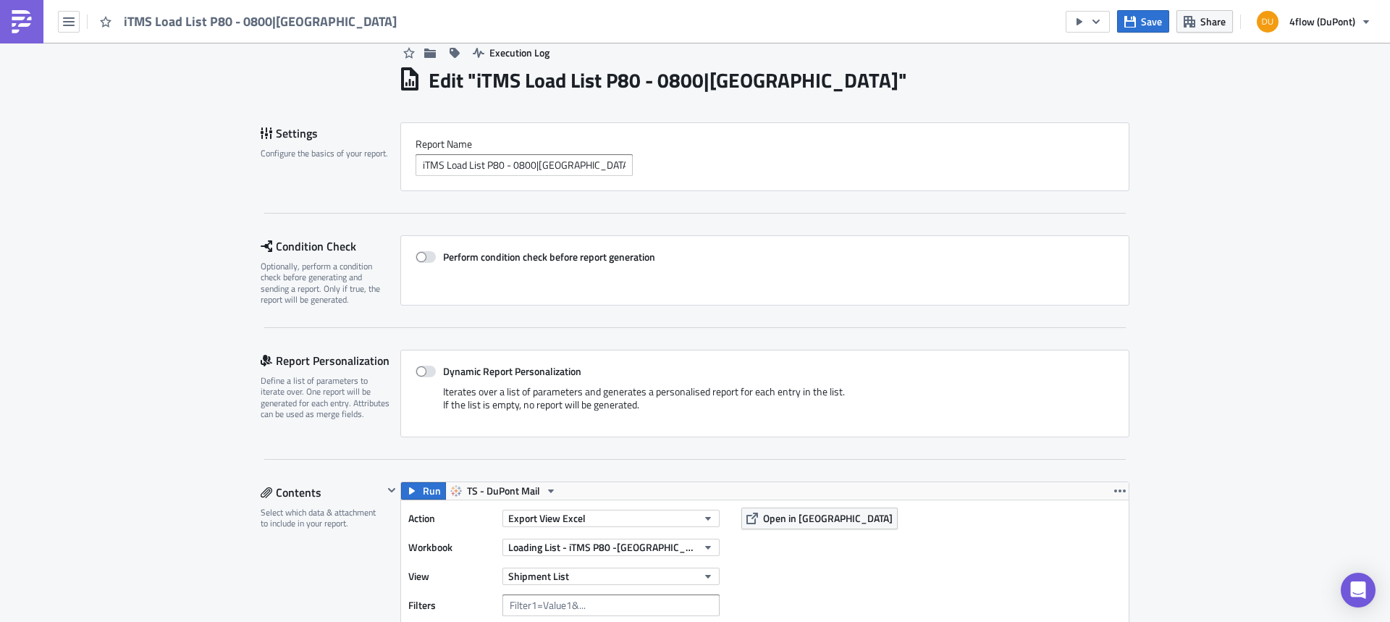
scroll to position [0, 0]
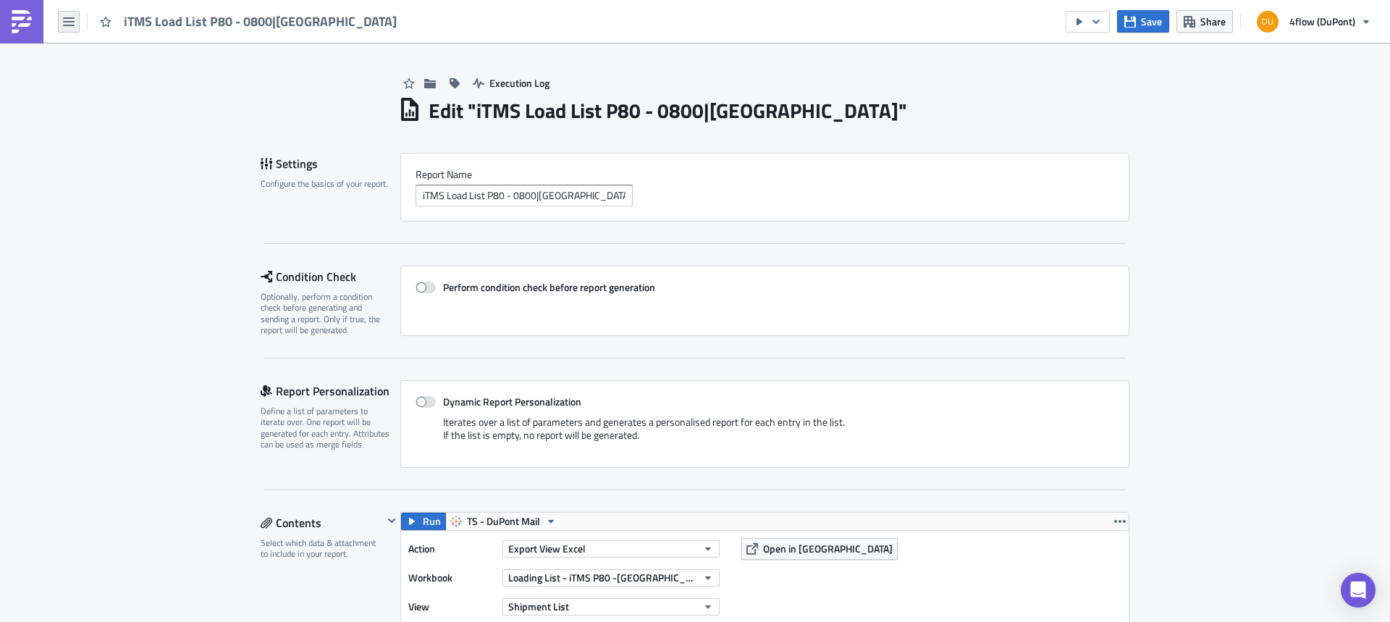
click at [67, 25] on icon "button" at bounding box center [69, 21] width 12 height 9
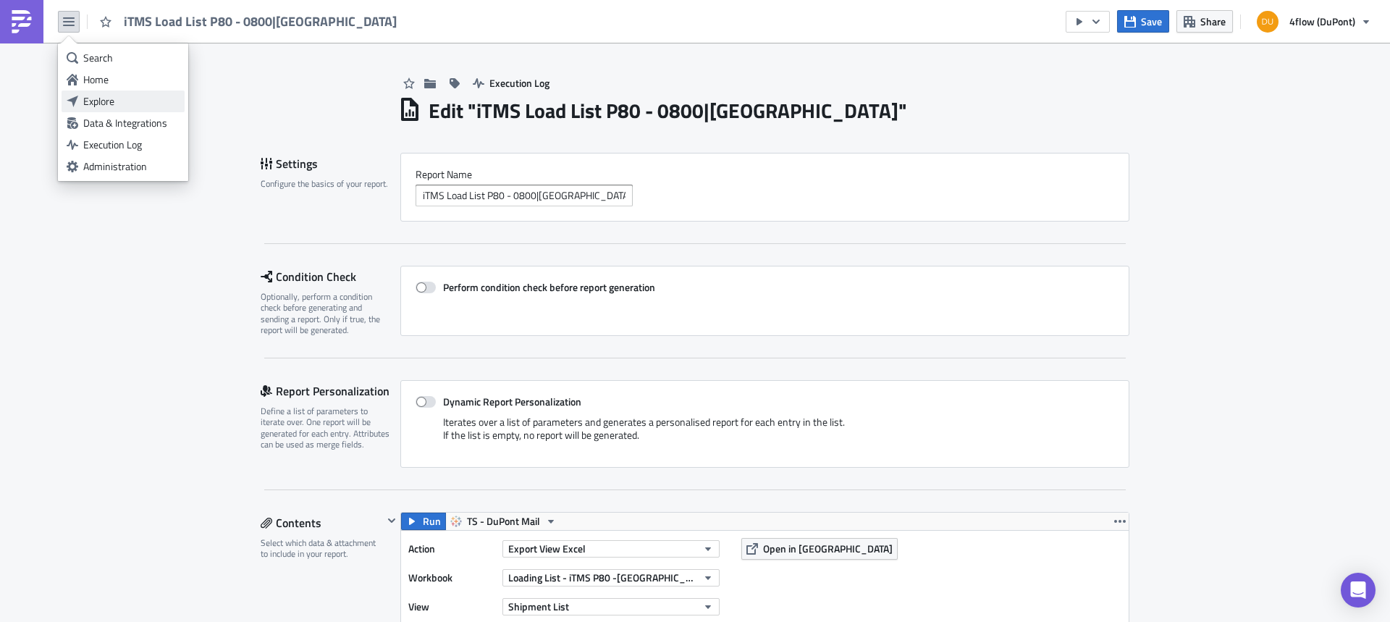
click at [95, 102] on div "Explore" at bounding box center [131, 101] width 96 height 14
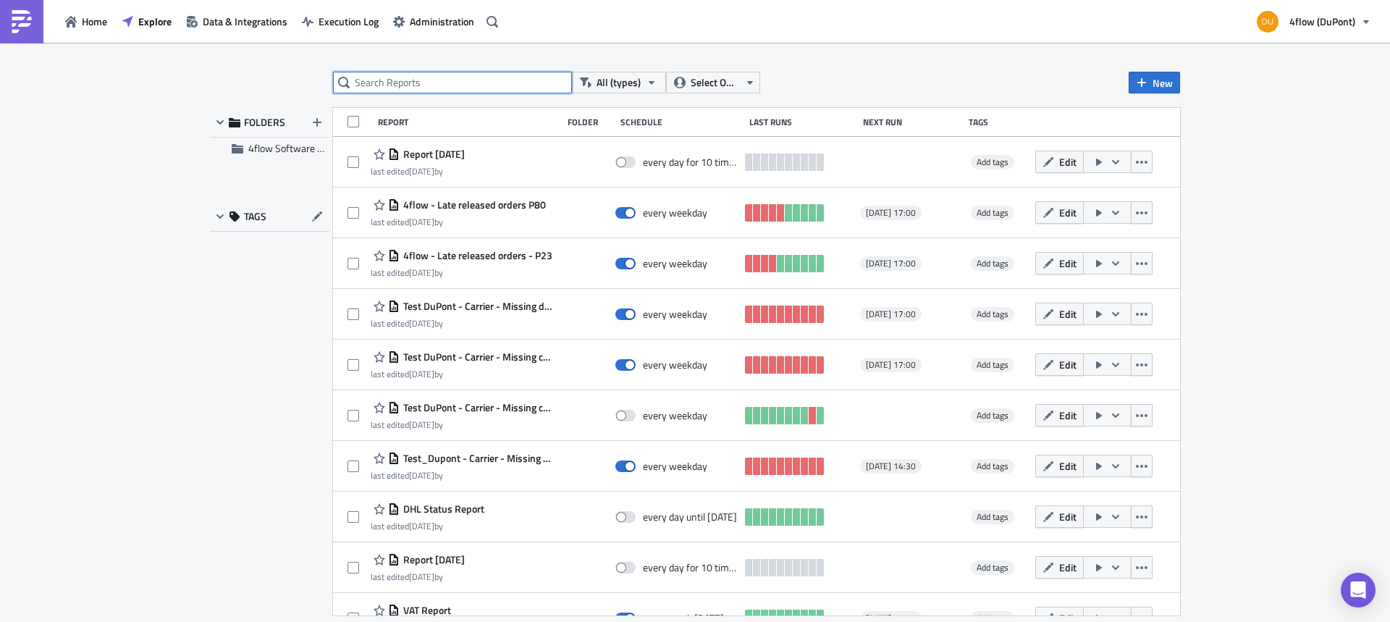
click at [394, 77] on input "text" at bounding box center [452, 83] width 239 height 22
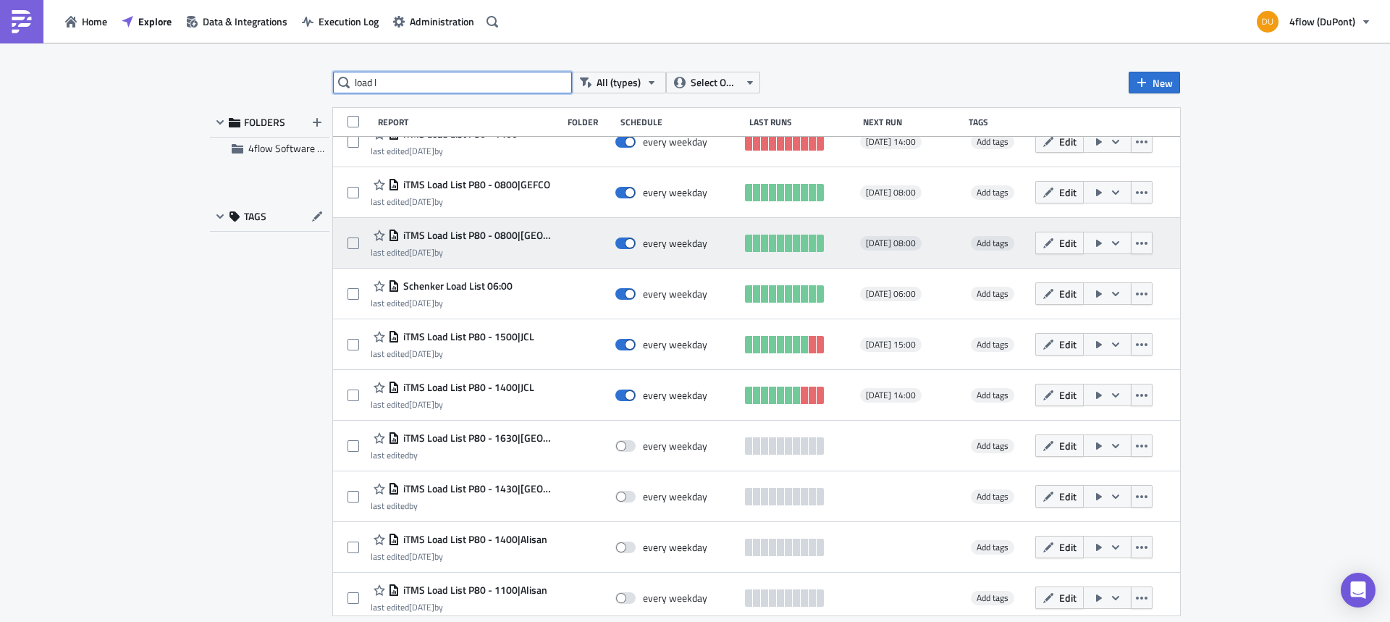
scroll to position [35, 0]
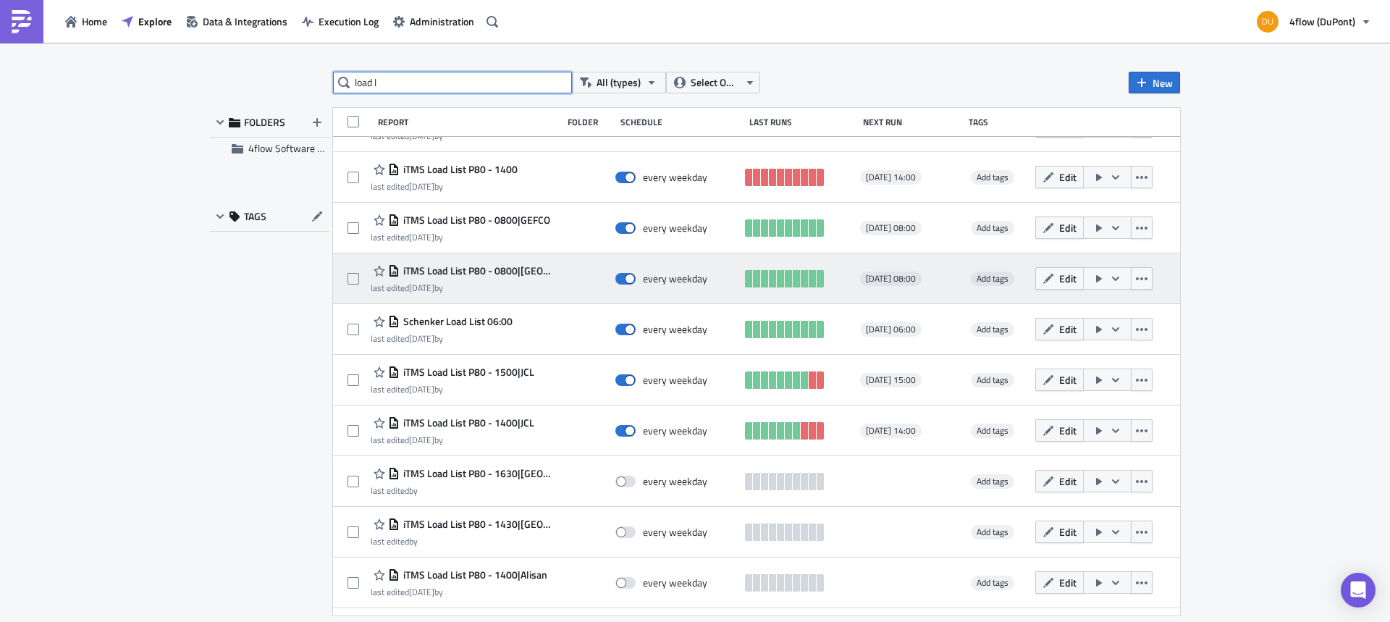
type input "load l"
click at [513, 267] on span "iTMS Load List P80 - 0800|[GEOGRAPHIC_DATA]" at bounding box center [477, 270] width 155 height 13
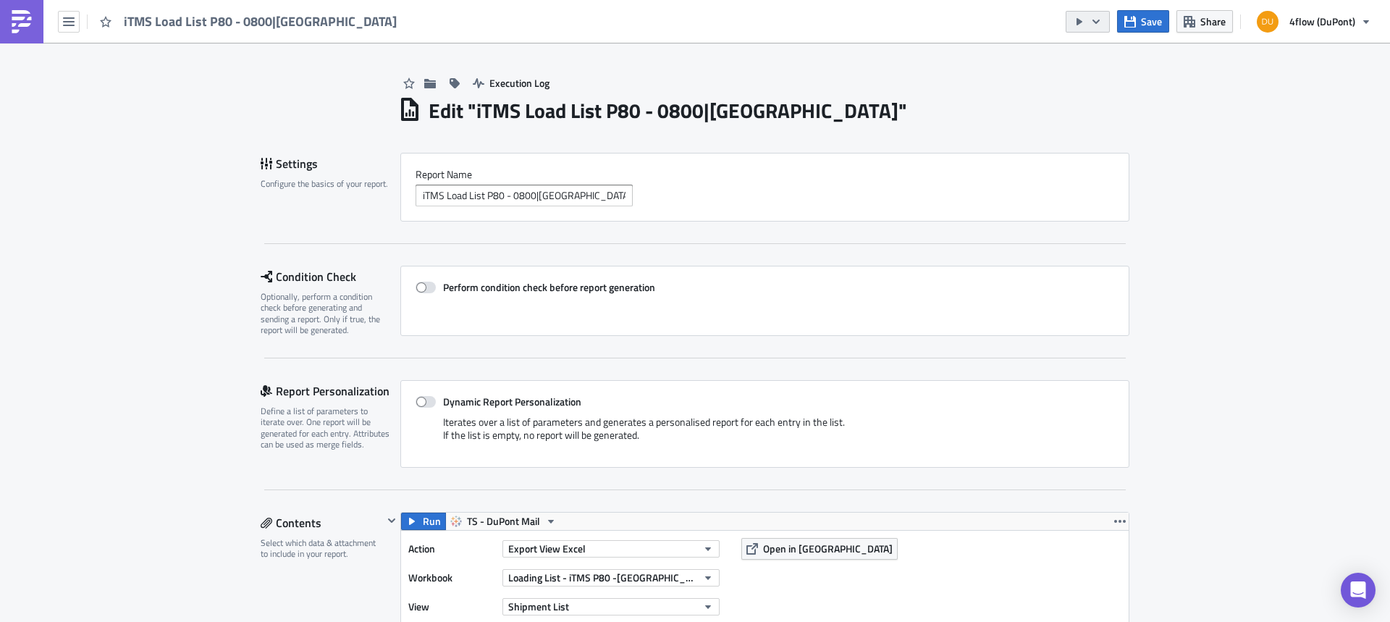
click at [1102, 25] on icon "button" at bounding box center [1096, 22] width 12 height 12
click at [1087, 77] on div "Run Report" at bounding box center [1132, 79] width 113 height 14
click at [67, 20] on icon "button" at bounding box center [69, 22] width 12 height 12
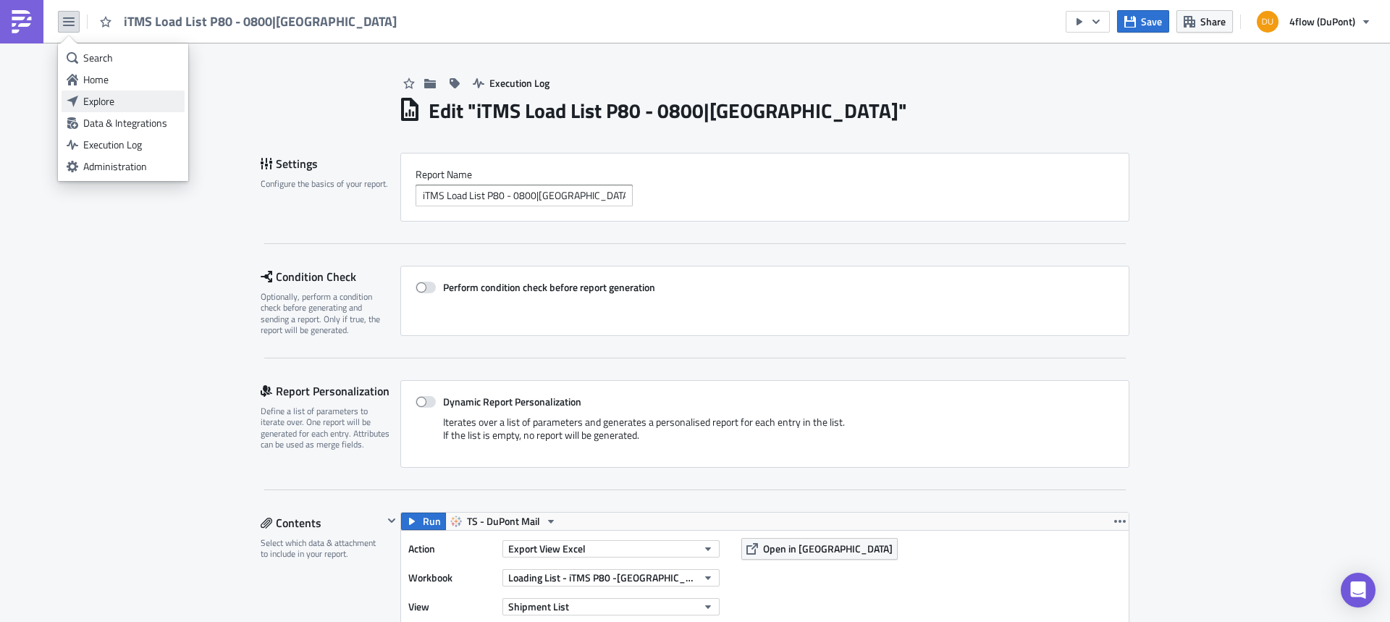
click at [103, 98] on div "Explore" at bounding box center [131, 101] width 96 height 14
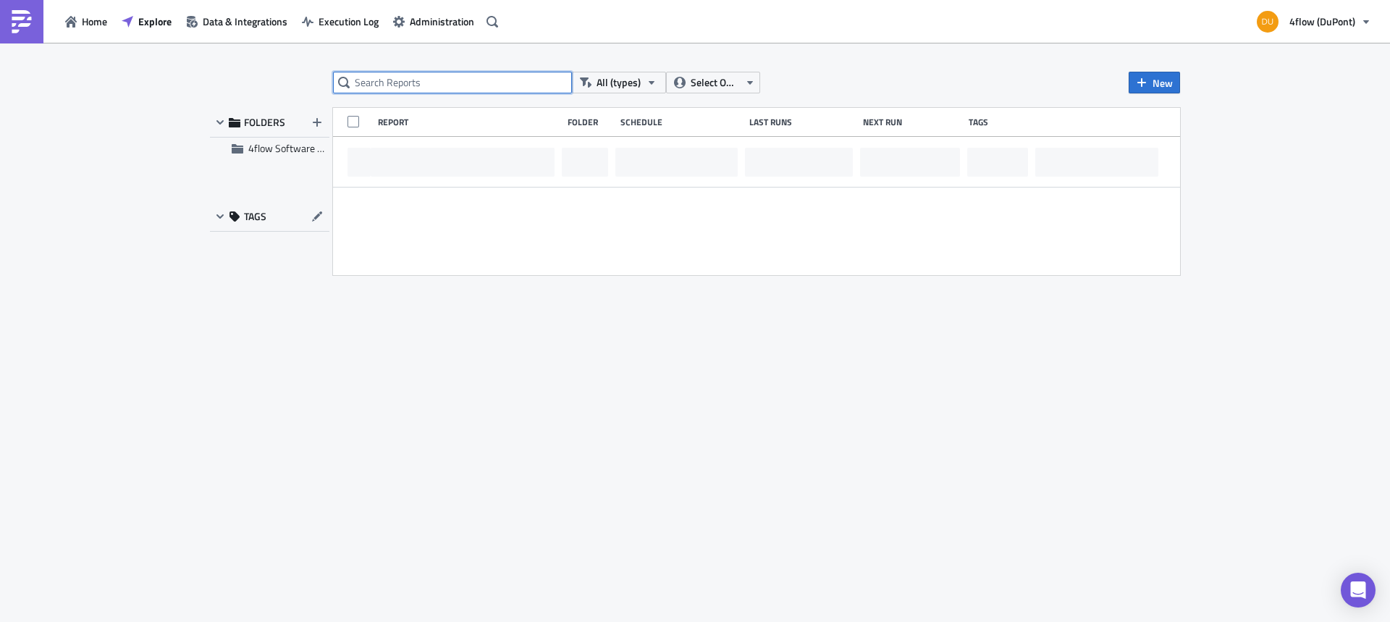
click at [410, 83] on input "text" at bounding box center [452, 83] width 239 height 22
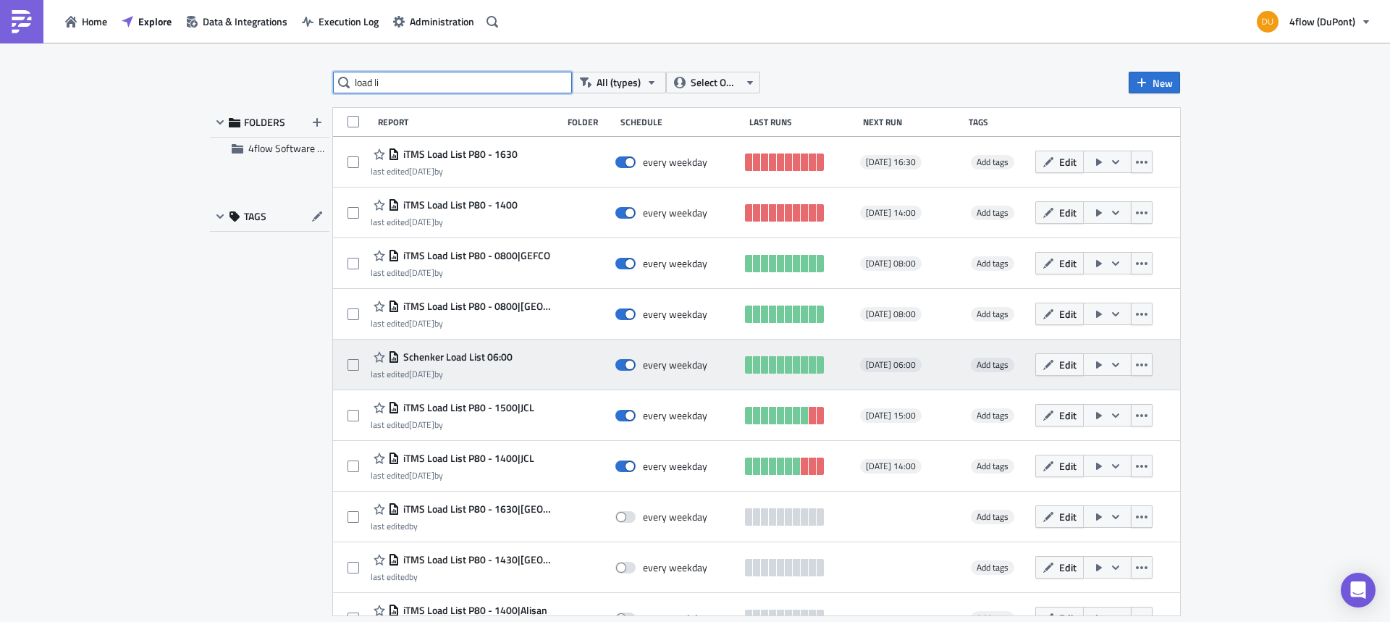
type input "load li"
click at [481, 358] on span "Schenker Load List 06:00" at bounding box center [456, 356] width 113 height 13
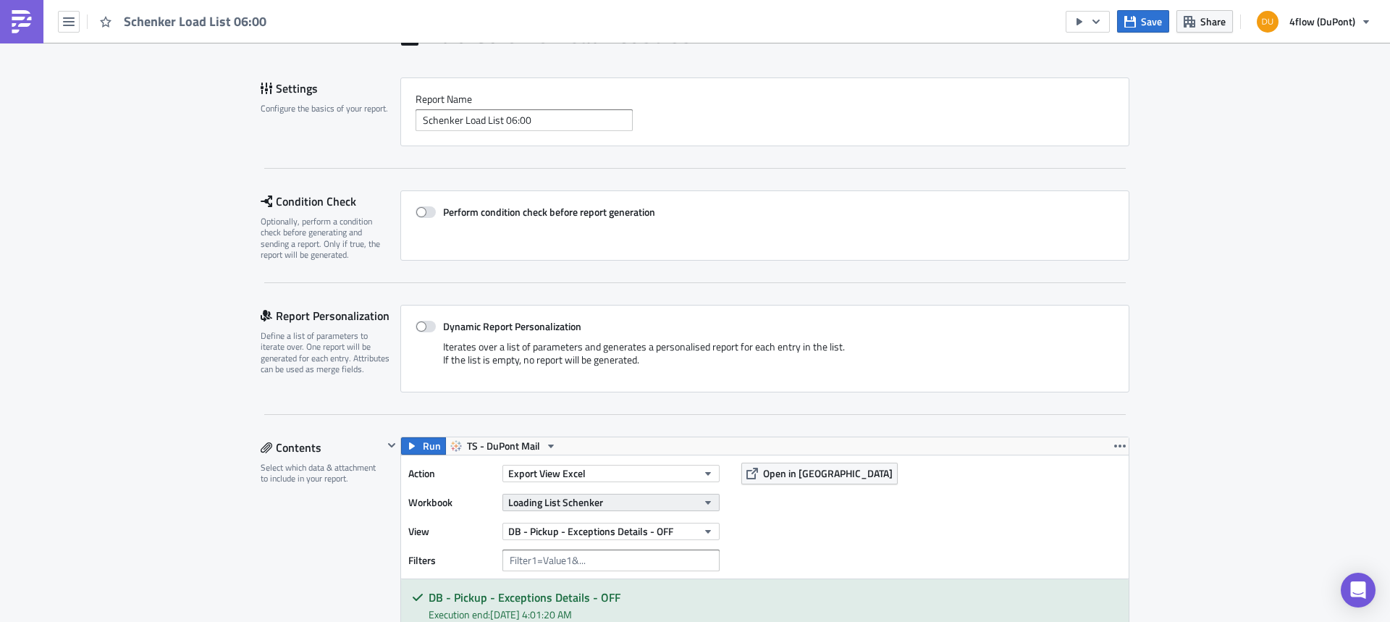
scroll to position [145, 0]
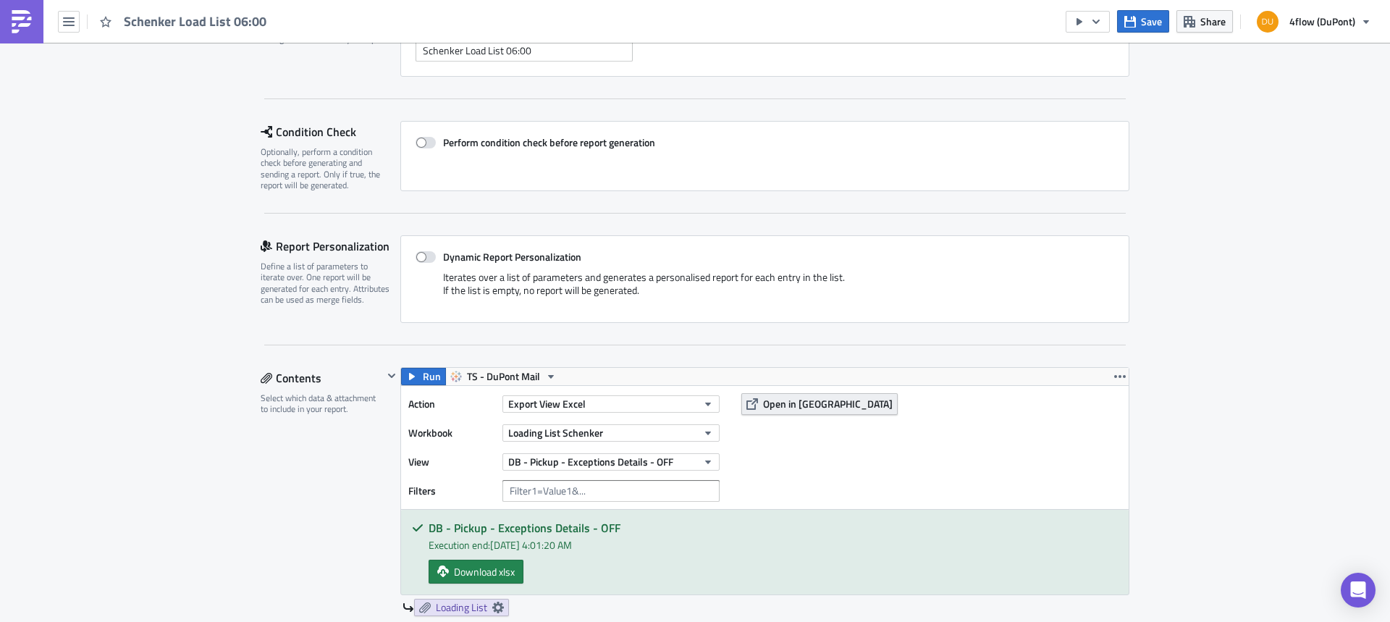
click at [783, 408] on span "Open in [GEOGRAPHIC_DATA]" at bounding box center [828, 403] width 130 height 15
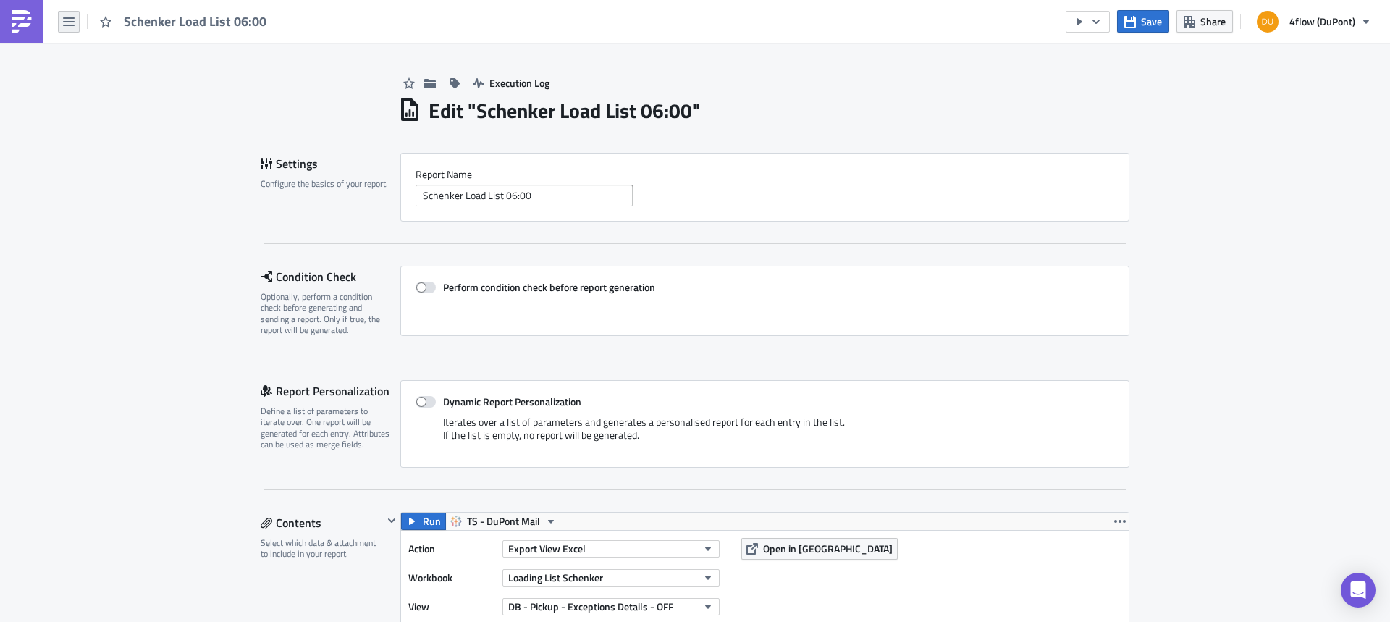
click at [68, 30] on button "button" at bounding box center [69, 22] width 22 height 22
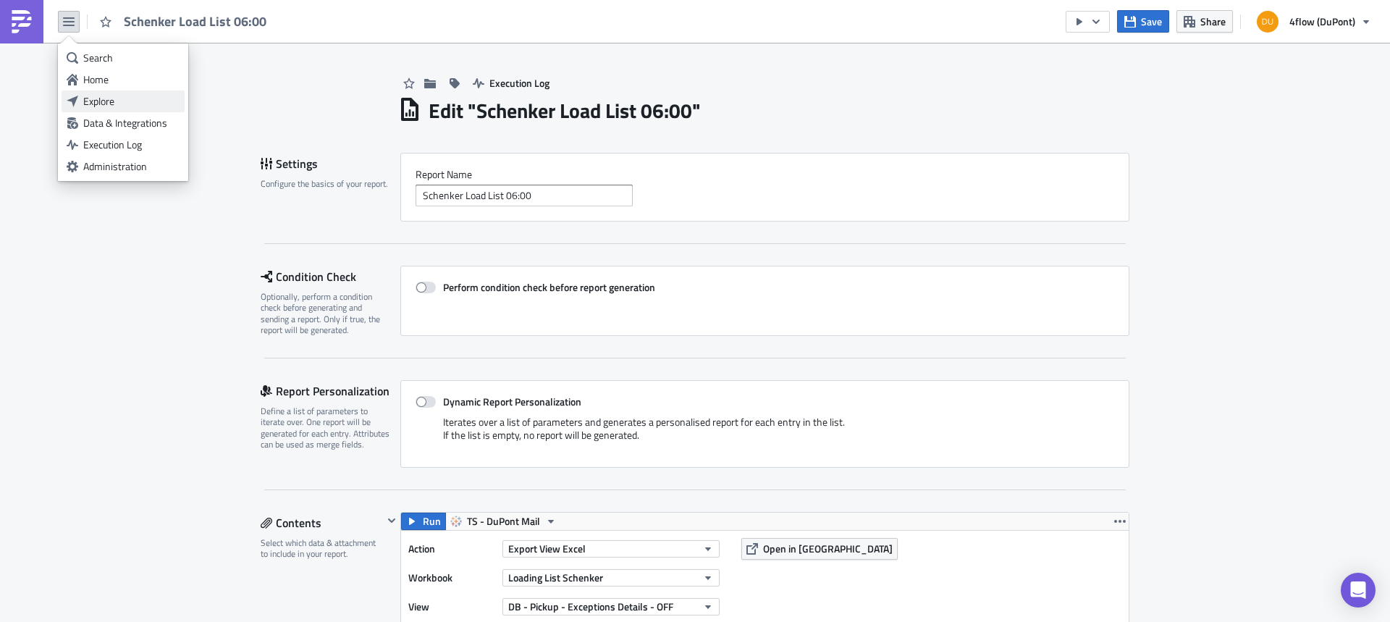
click at [101, 100] on div "Explore" at bounding box center [131, 101] width 96 height 14
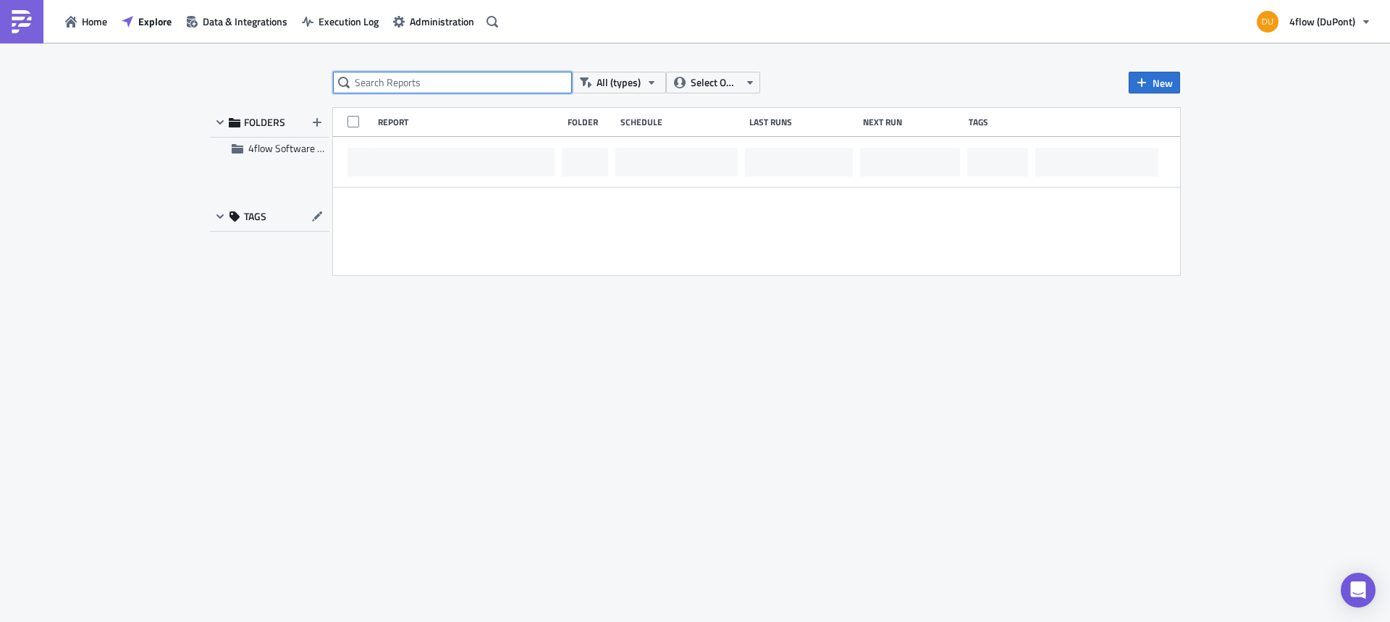
click at [403, 84] on input "text" at bounding box center [452, 83] width 239 height 22
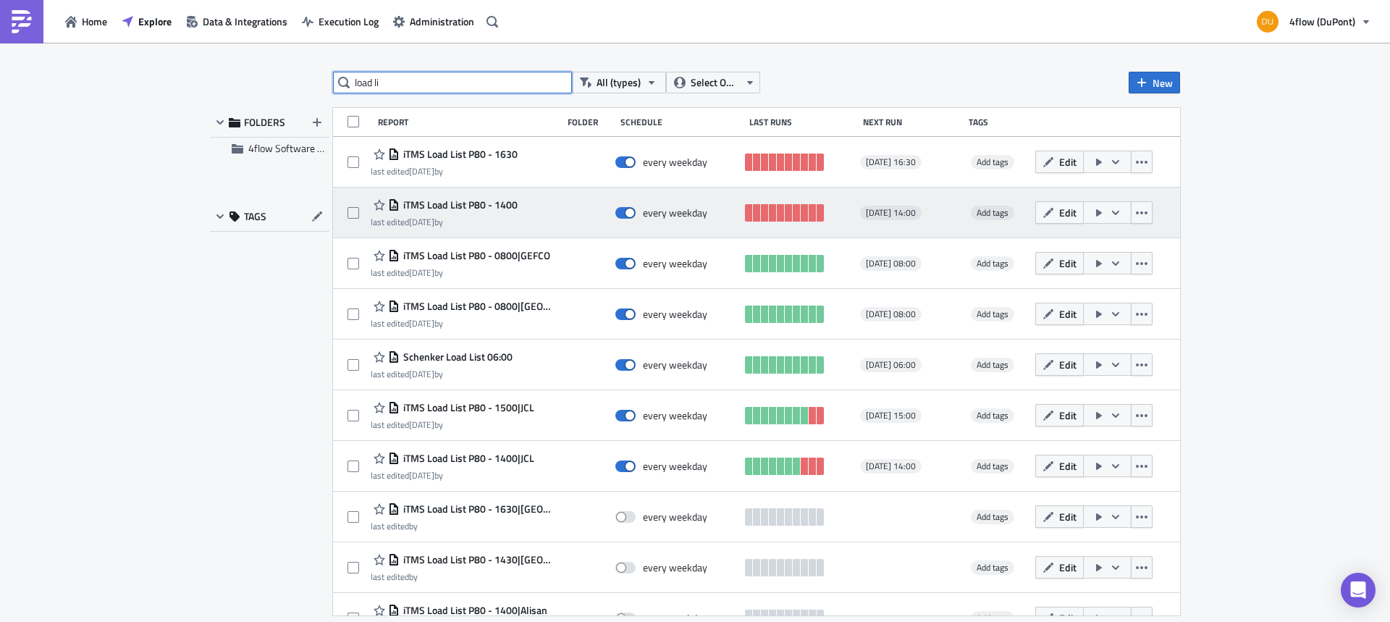
type input "load li"
click at [492, 206] on span "iTMS Load List P80 - 1400" at bounding box center [459, 204] width 118 height 13
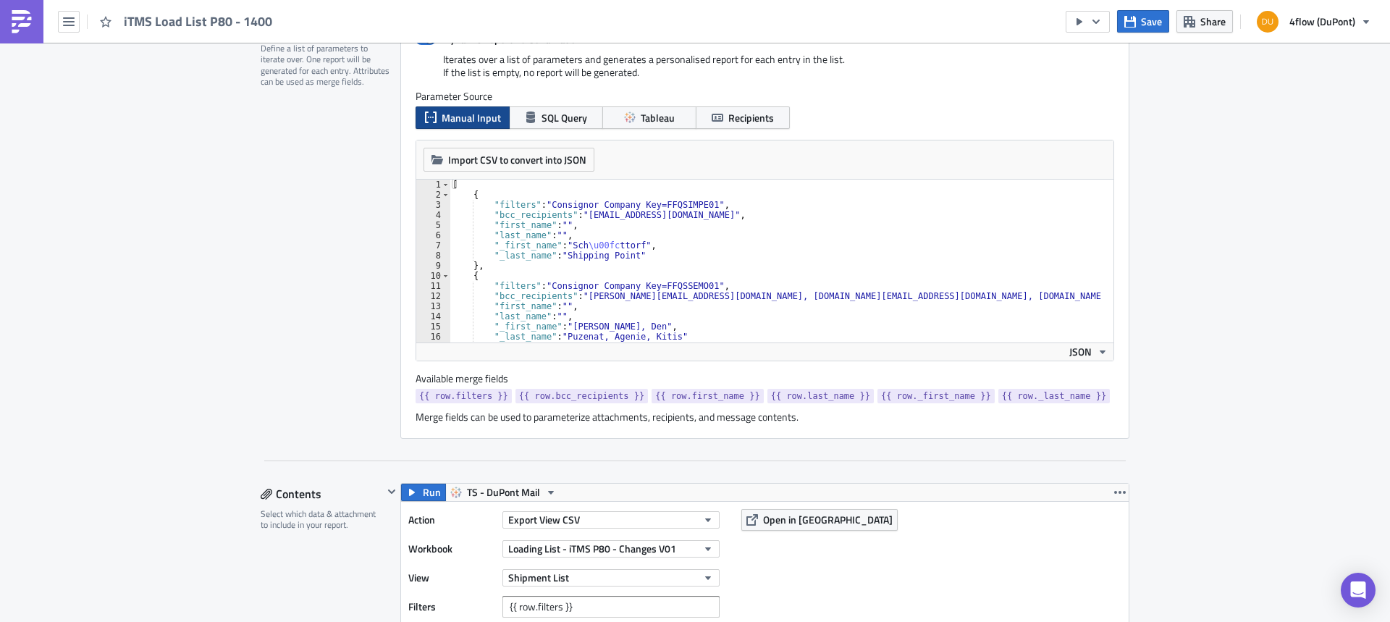
scroll to position [507, 0]
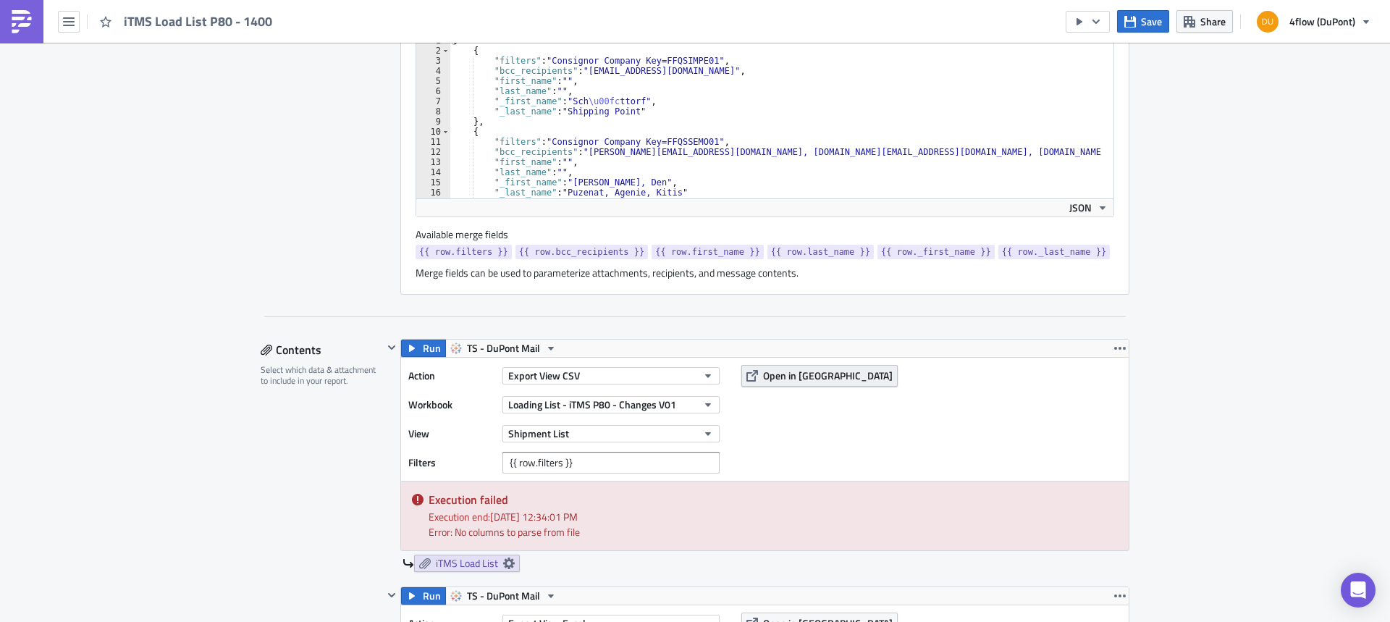
click at [800, 375] on span "Open in [GEOGRAPHIC_DATA]" at bounding box center [828, 375] width 130 height 15
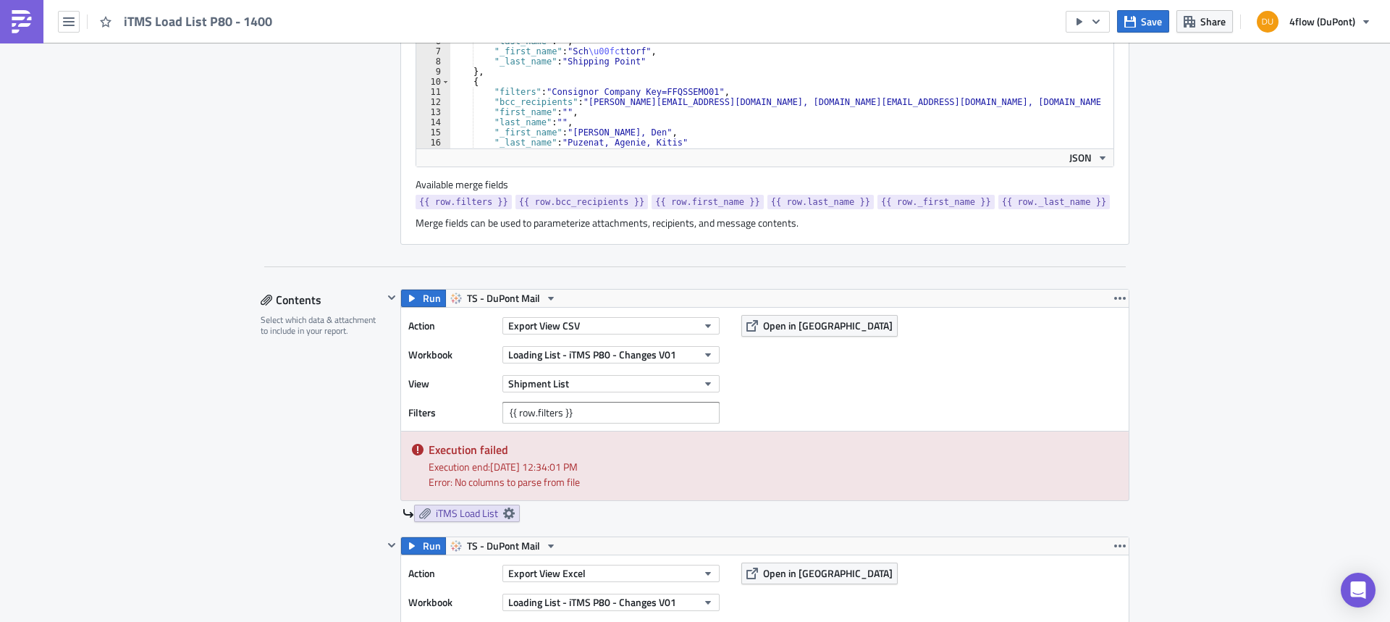
scroll to position [579, 0]
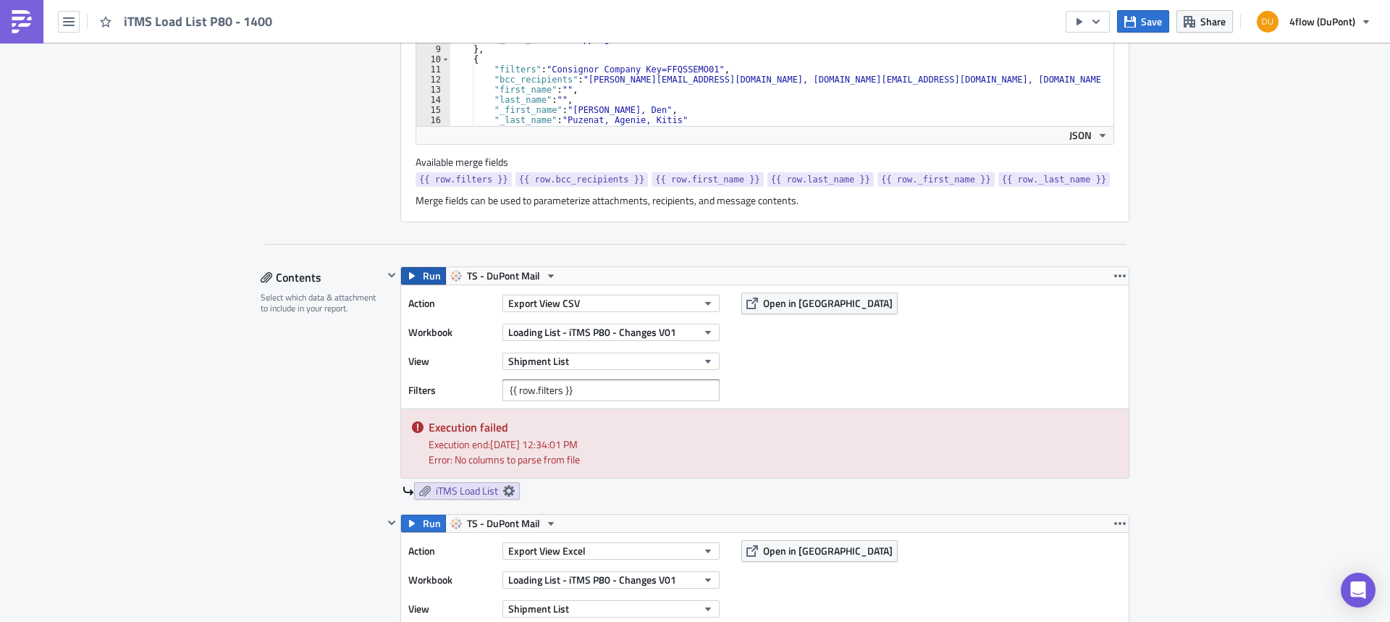
click at [426, 274] on span "Run" at bounding box center [432, 275] width 18 height 17
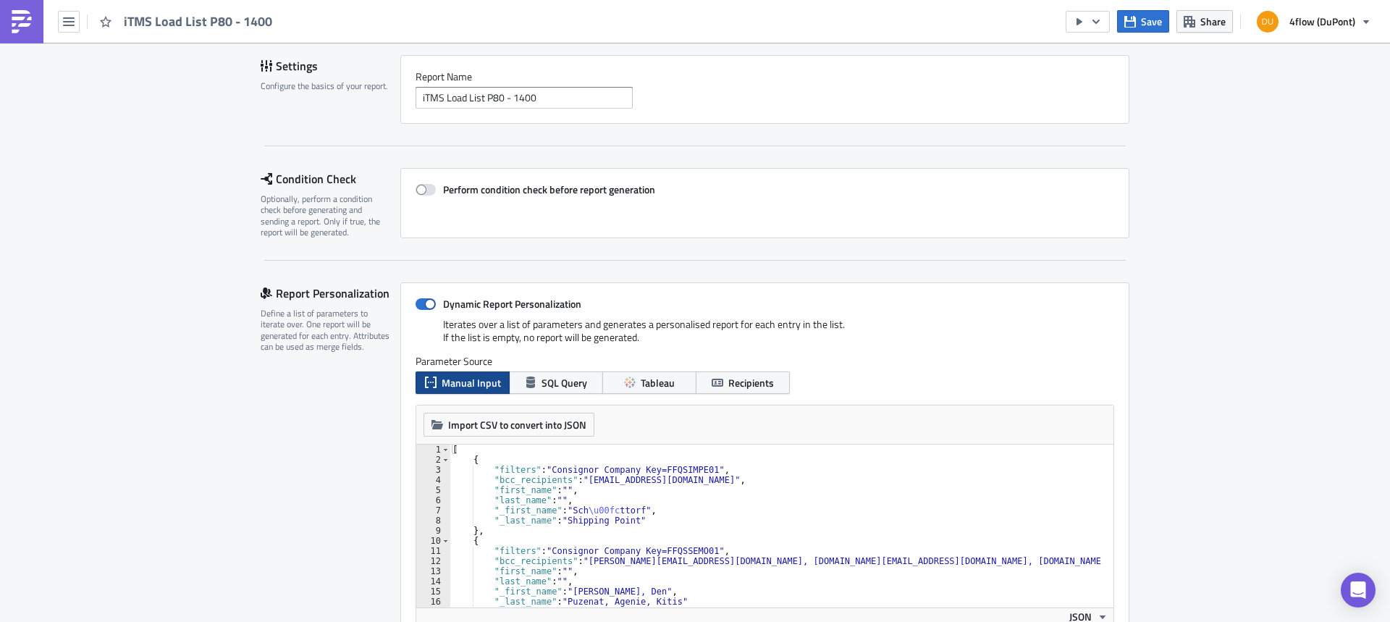
scroll to position [72, 0]
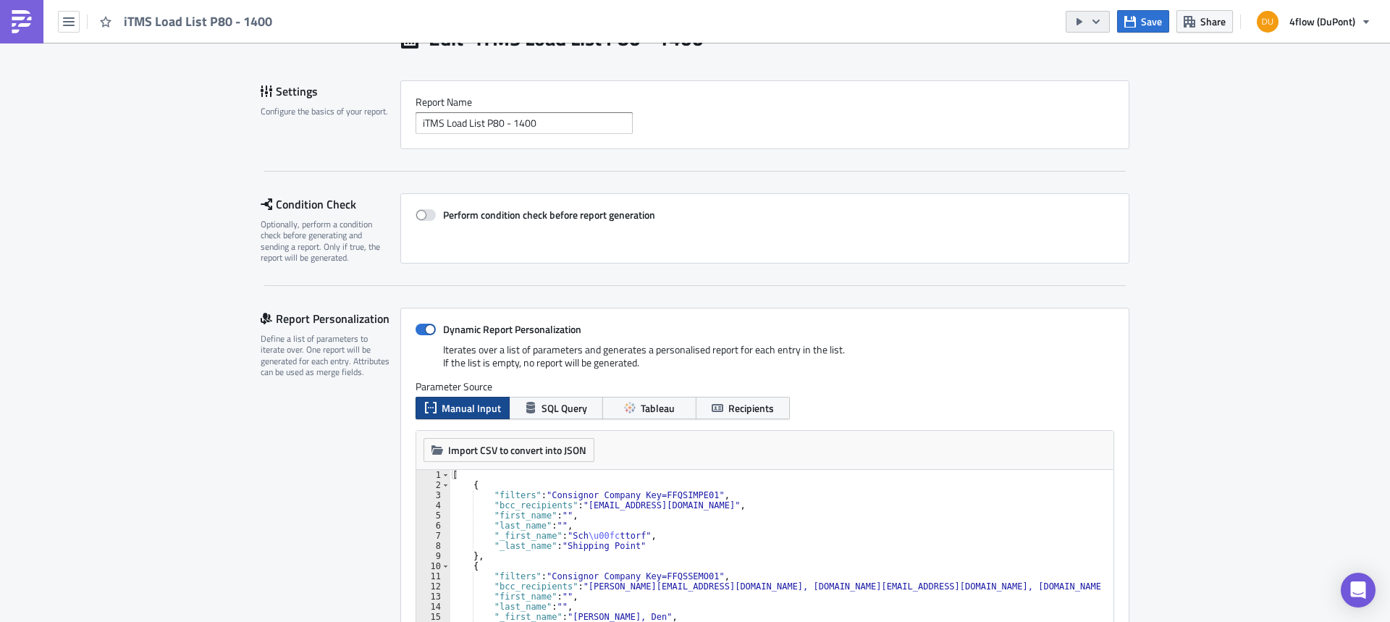
click at [1102, 21] on icon "button" at bounding box center [1096, 22] width 12 height 12
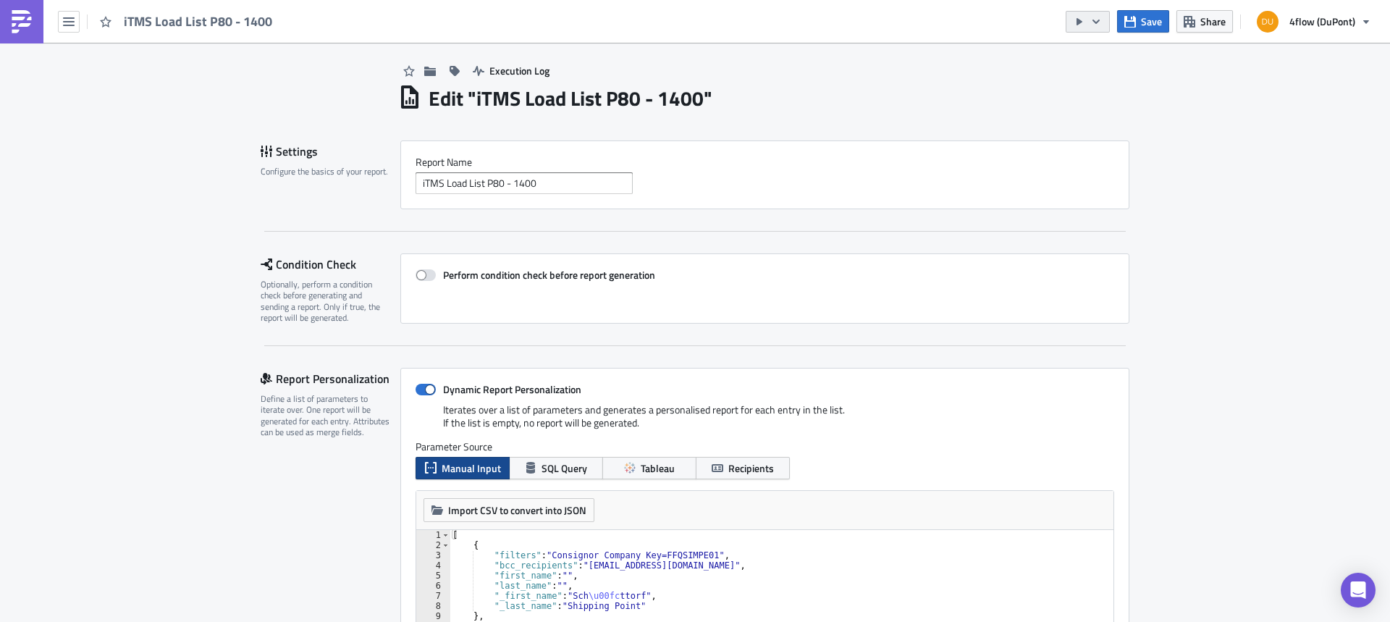
scroll to position [0, 0]
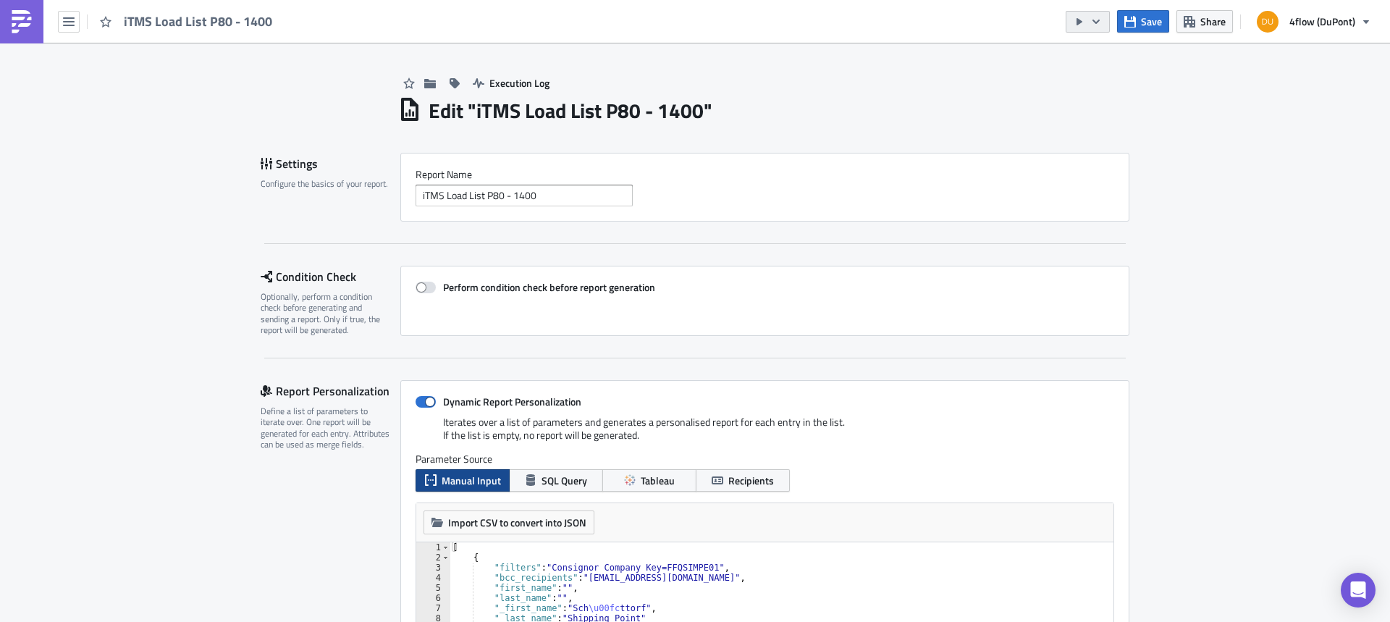
click at [1097, 25] on icon "button" at bounding box center [1096, 22] width 12 height 12
click at [1122, 86] on div "Run Report" at bounding box center [1132, 79] width 113 height 14
click at [69, 22] on icon "button" at bounding box center [69, 21] width 12 height 9
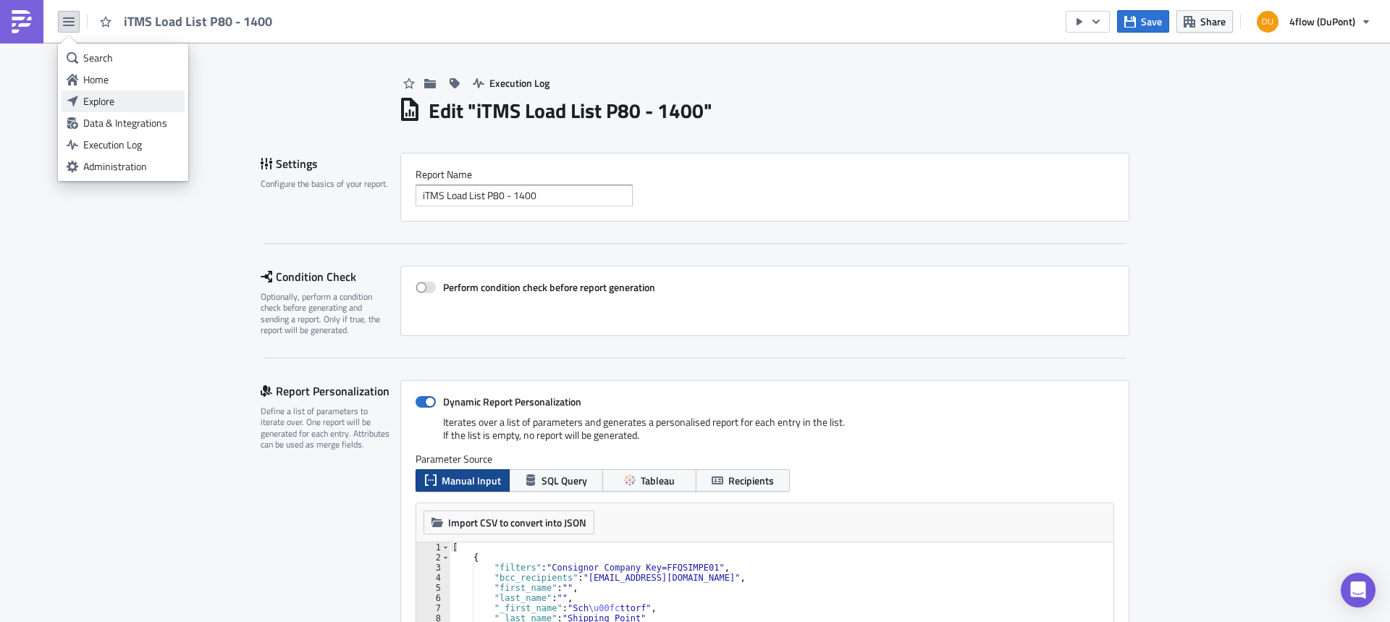
click at [109, 104] on div "Explore" at bounding box center [131, 101] width 96 height 14
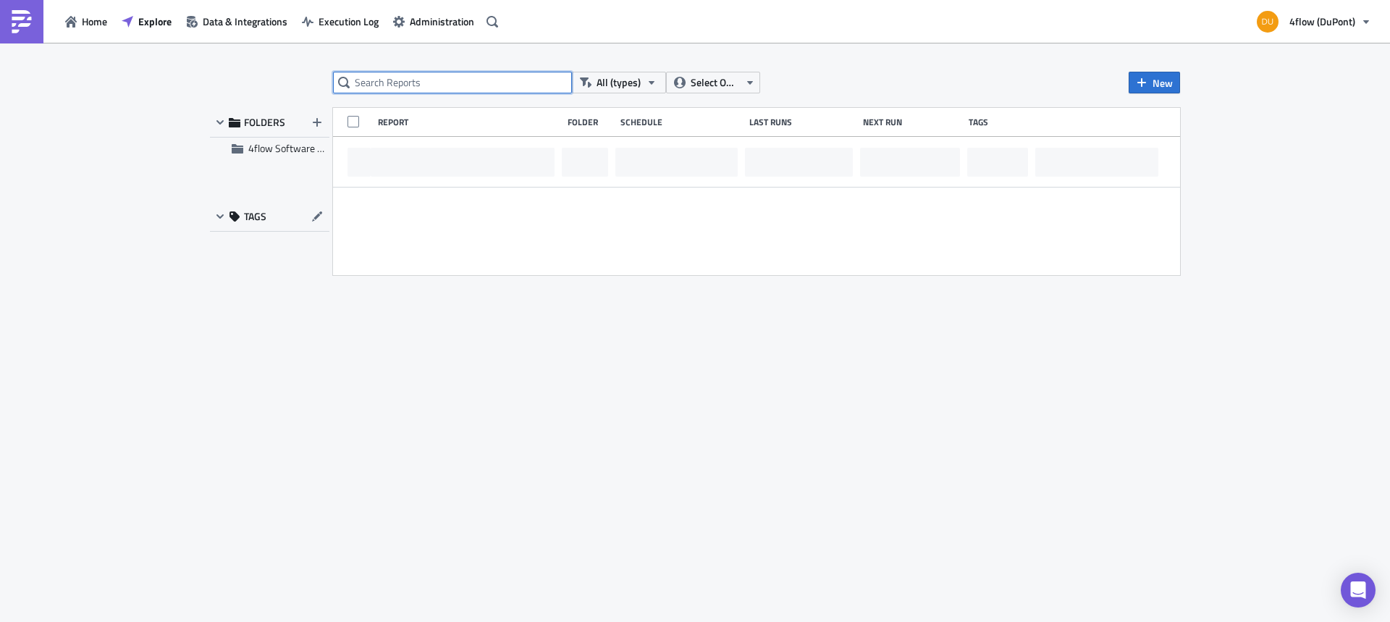
click at [405, 90] on input "text" at bounding box center [452, 83] width 239 height 22
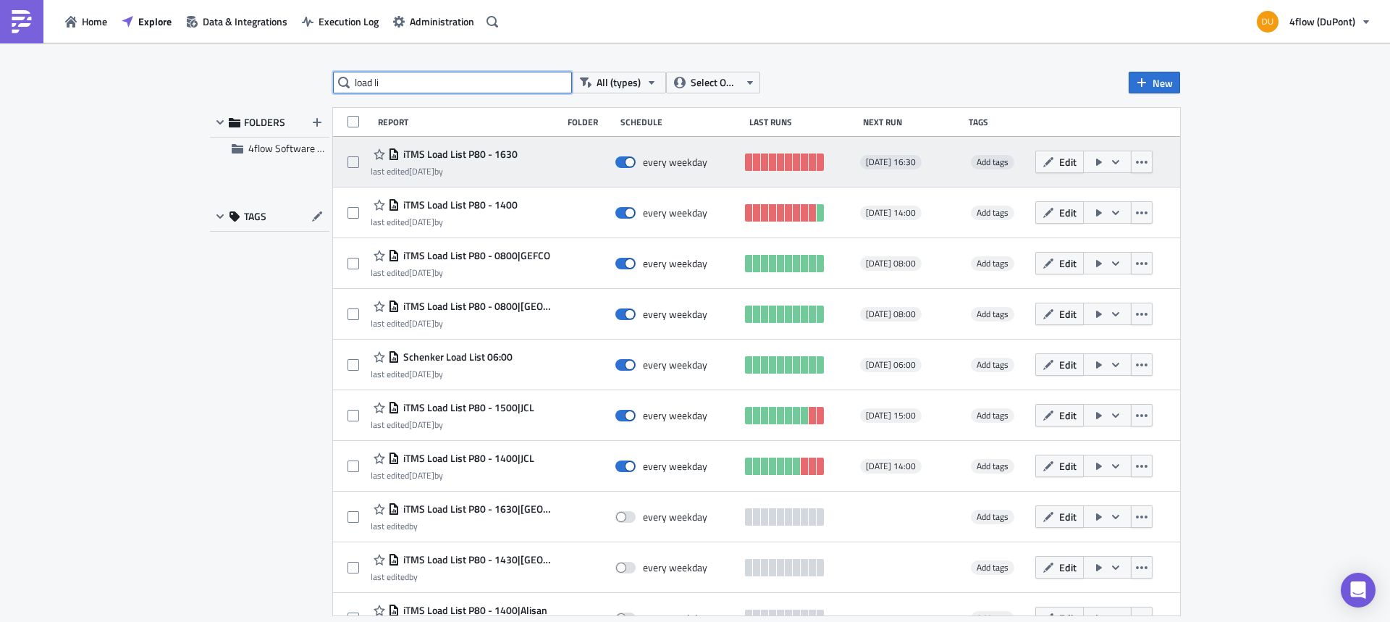
type input "load li"
click at [470, 151] on span "iTMS Load List P80 - 1630" at bounding box center [459, 154] width 118 height 13
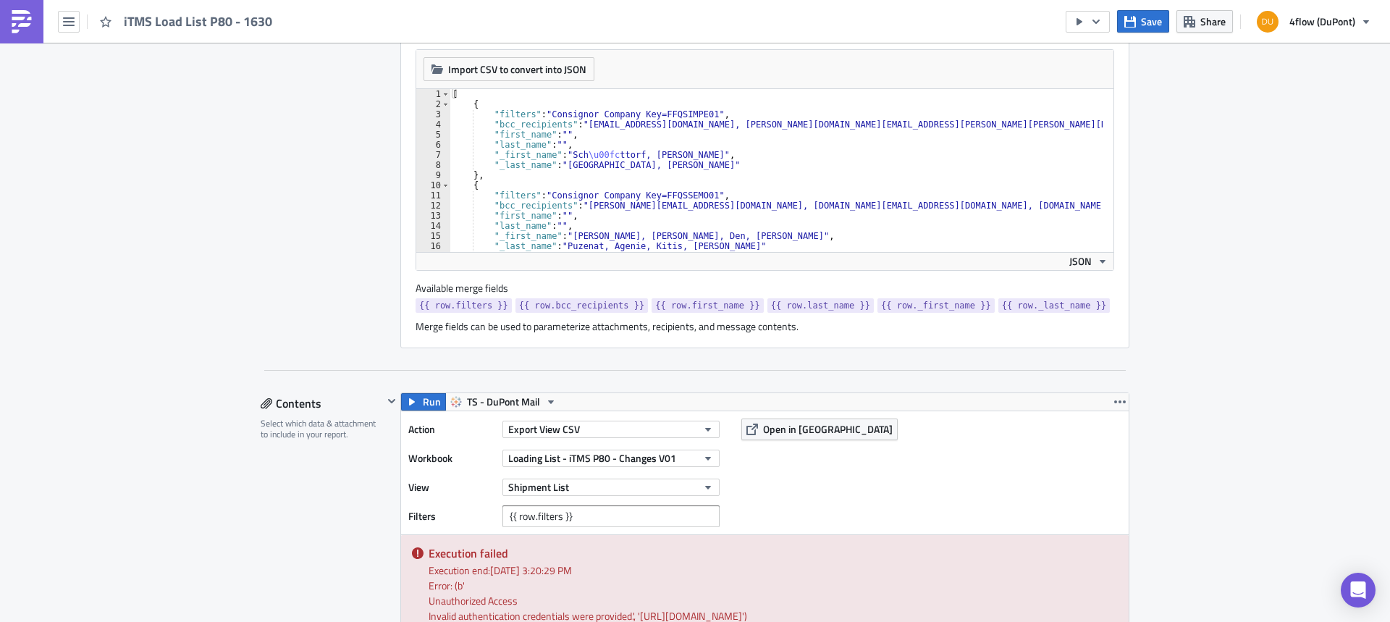
scroll to position [579, 0]
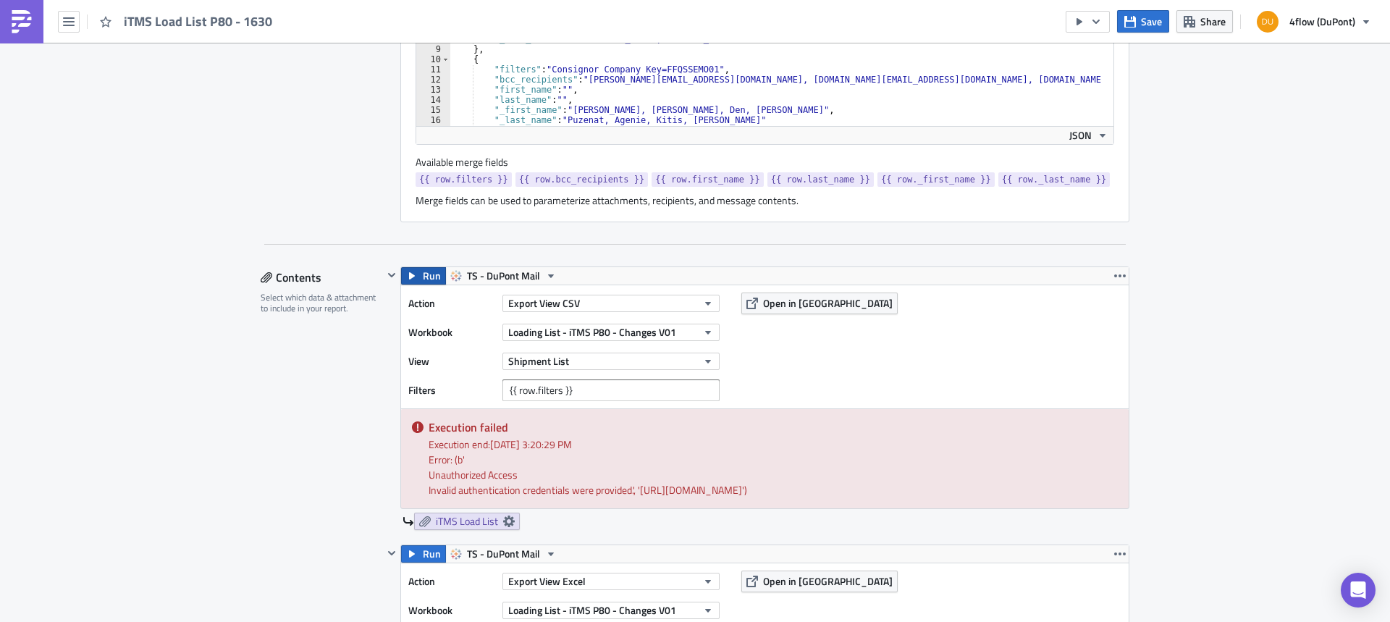
click at [423, 272] on span "Run" at bounding box center [432, 275] width 18 height 17
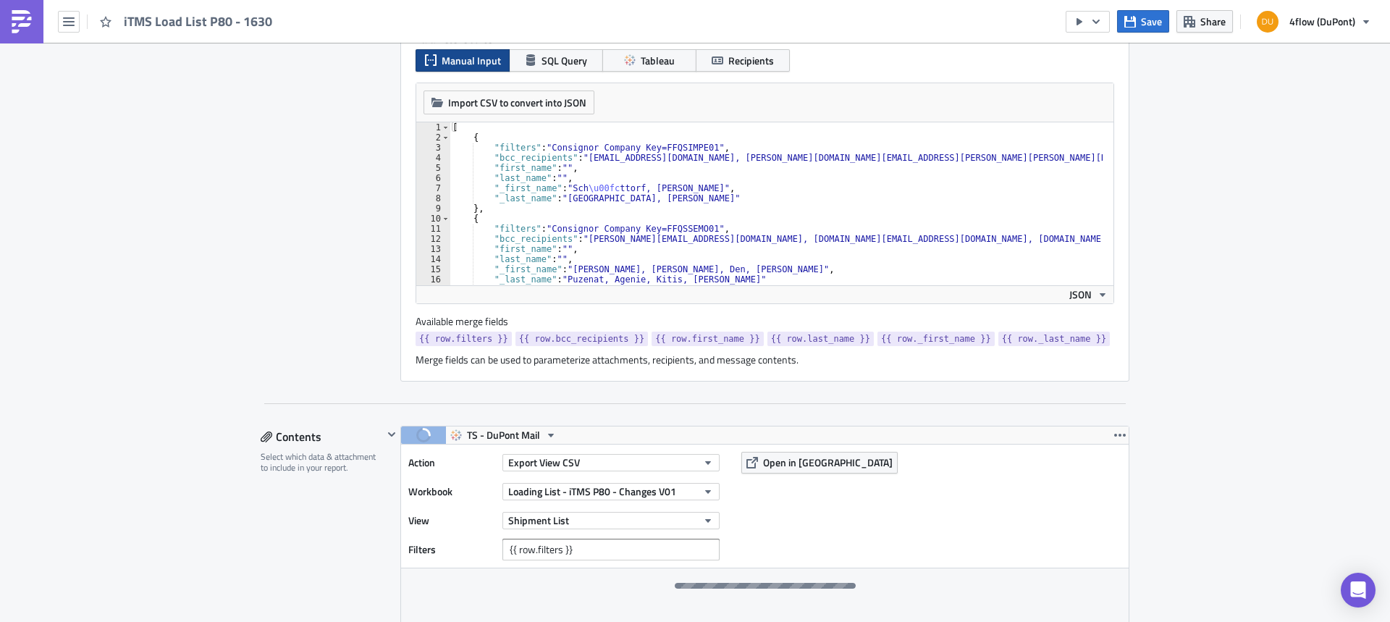
scroll to position [507, 0]
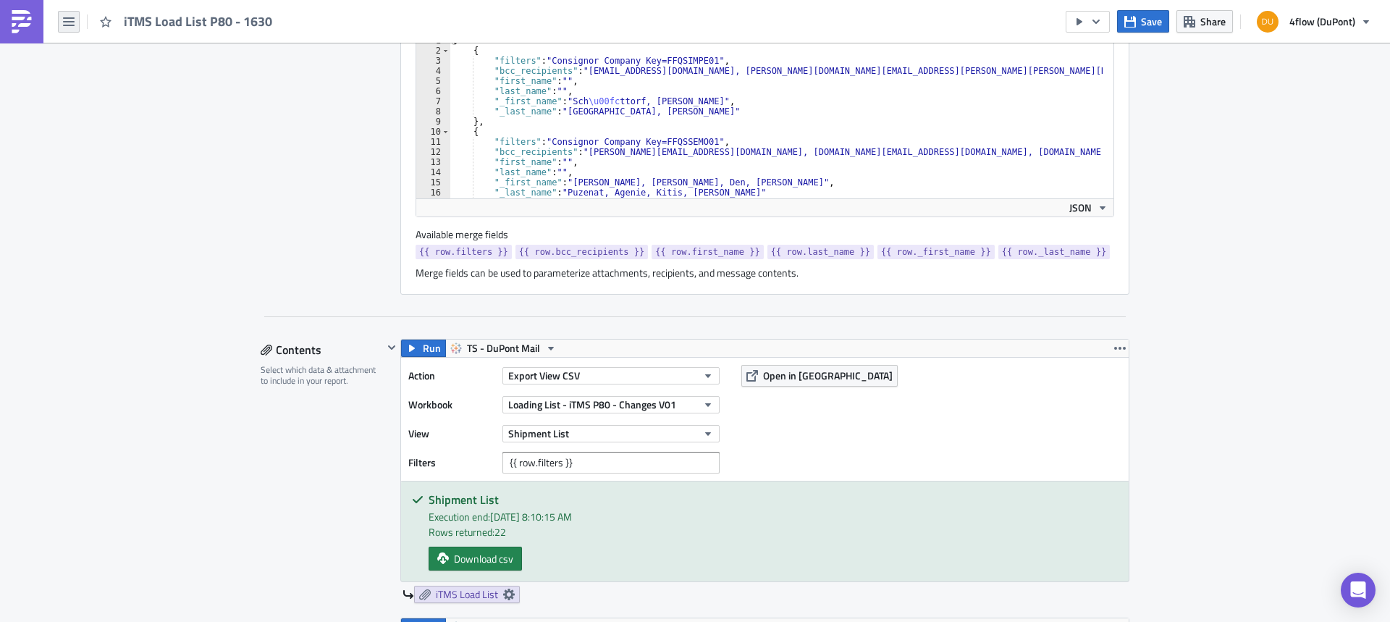
click at [73, 26] on icon "button" at bounding box center [69, 22] width 12 height 12
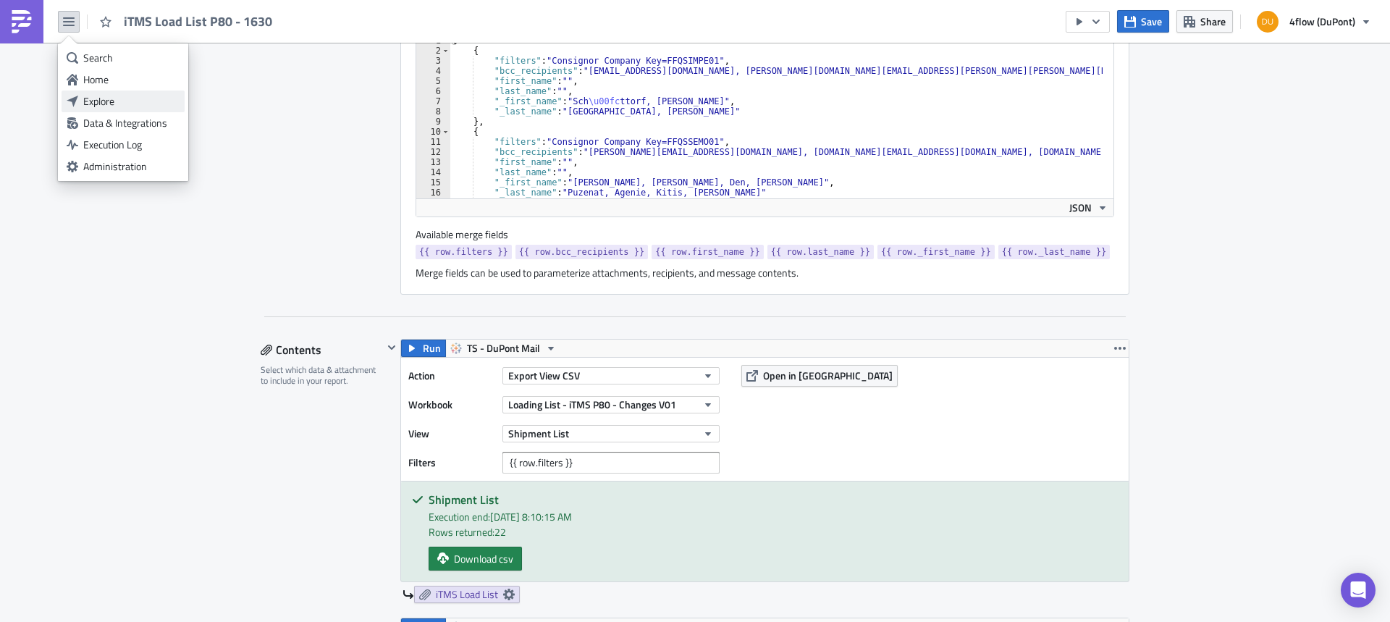
click at [110, 97] on div "Explore" at bounding box center [131, 101] width 96 height 14
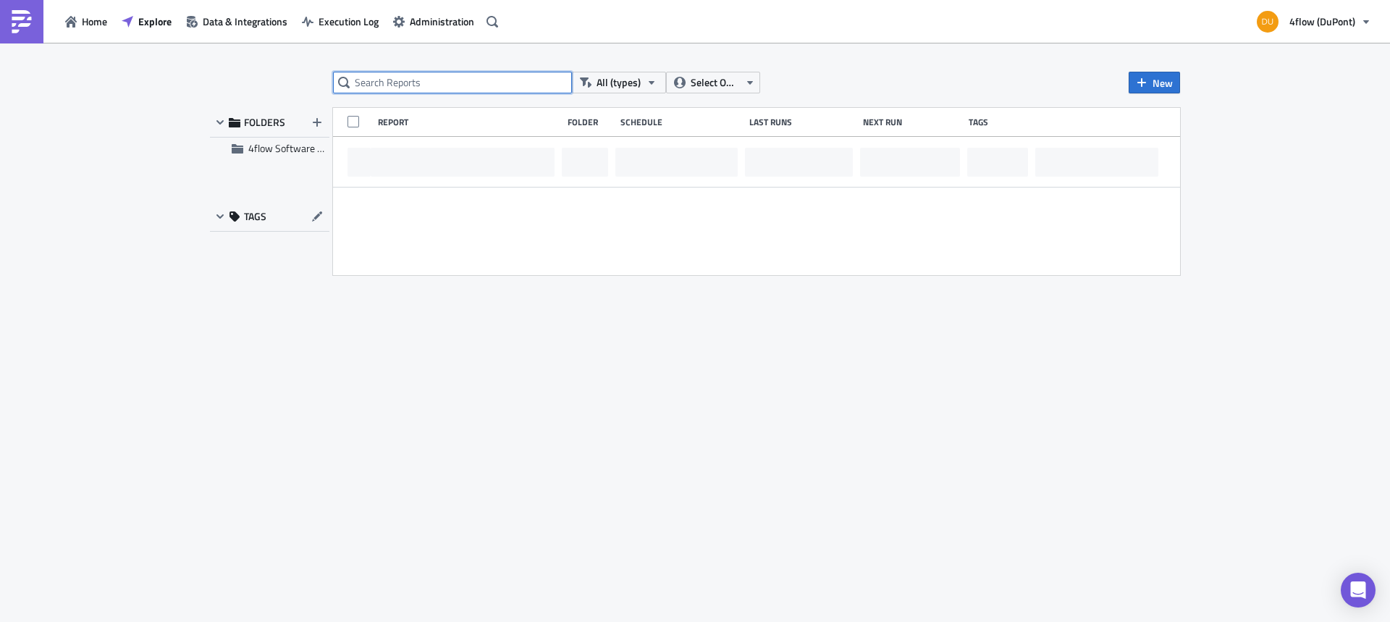
click at [410, 75] on input "text" at bounding box center [452, 83] width 239 height 22
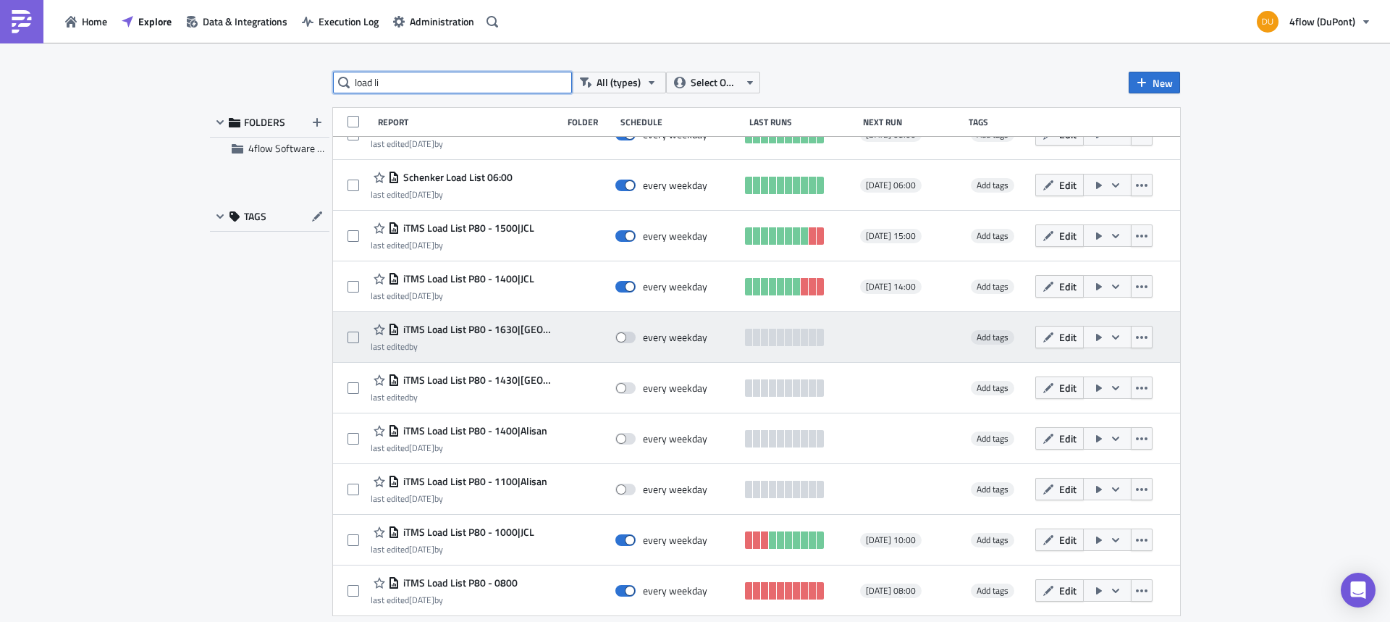
scroll to position [180, 0]
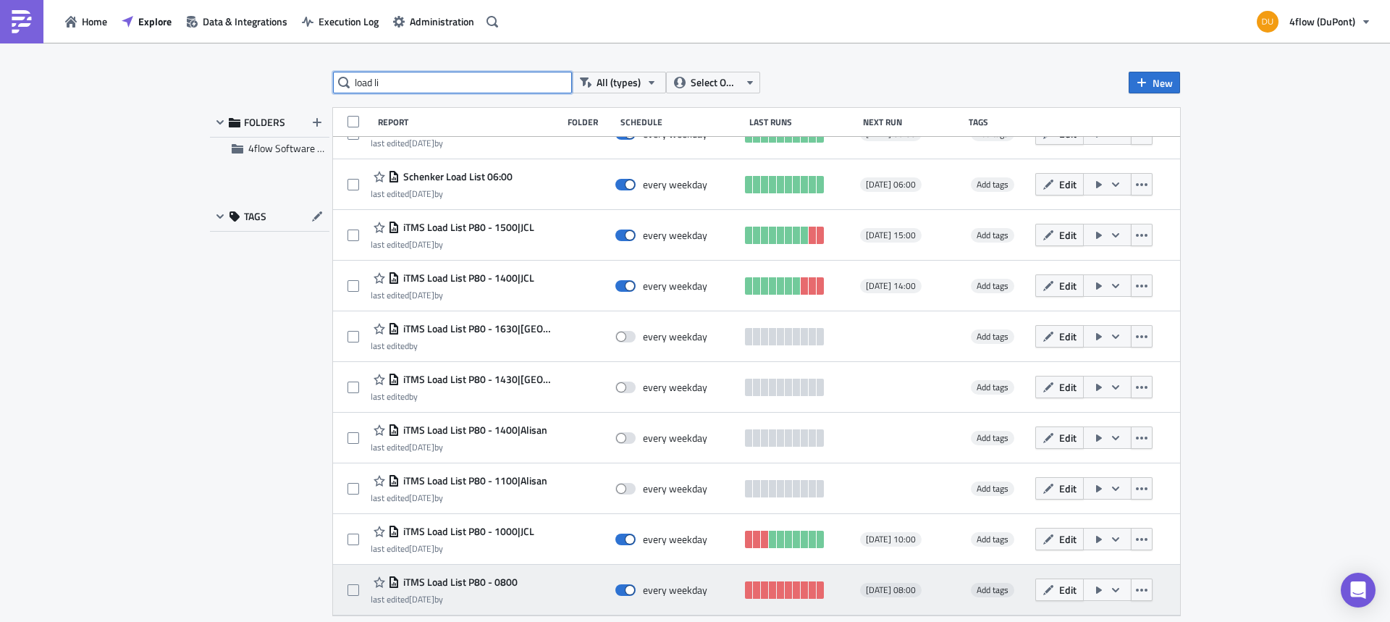
type input "load li"
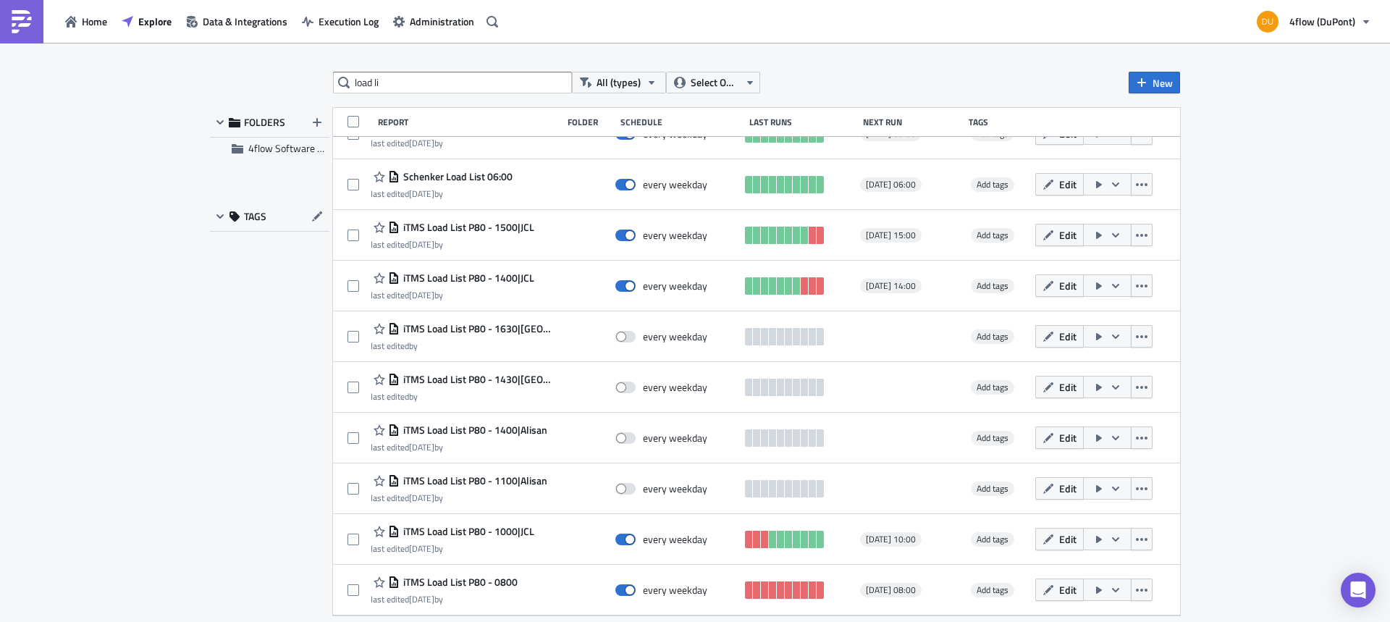
click at [481, 583] on span "iTMS Load List P80 - 0800" at bounding box center [459, 581] width 118 height 13
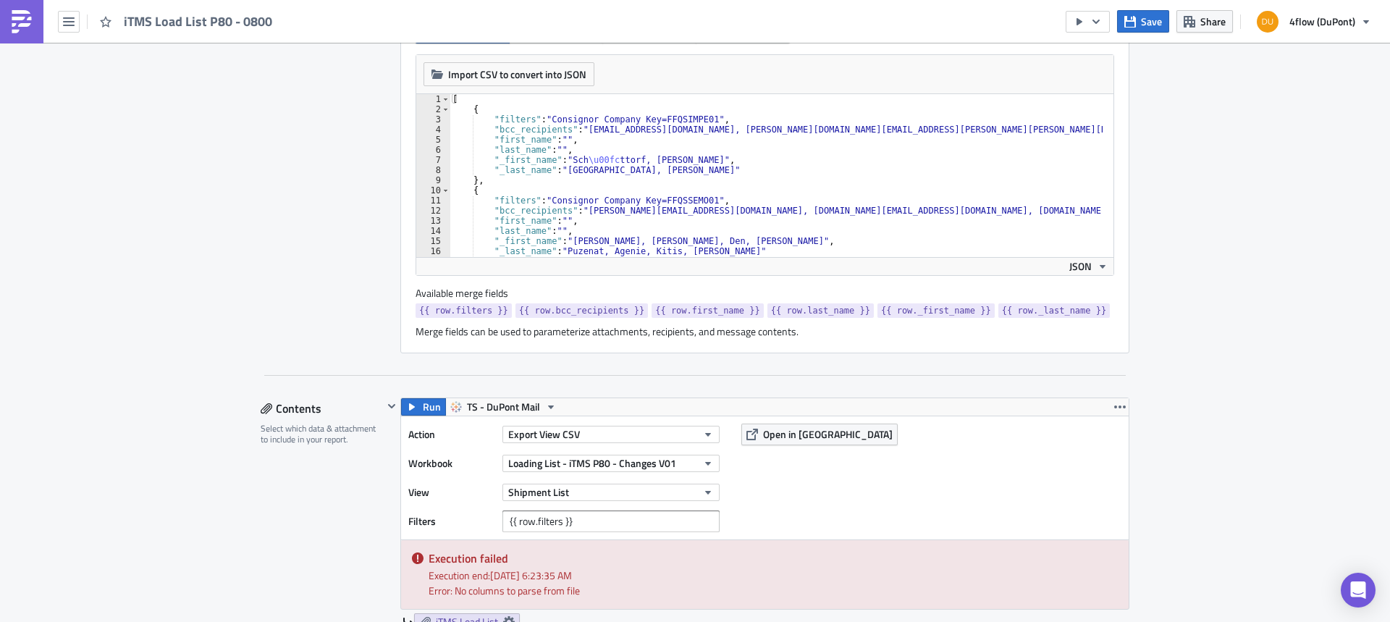
scroll to position [579, 0]
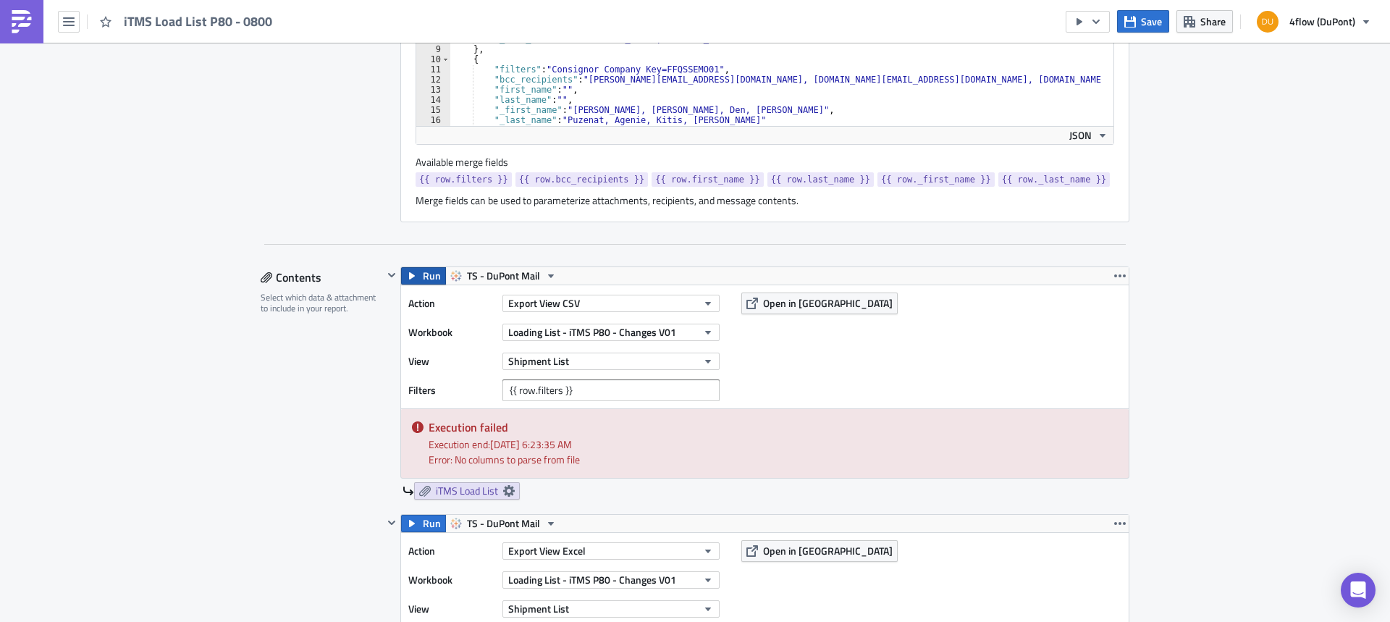
click at [410, 274] on icon "button" at bounding box center [412, 276] width 12 height 12
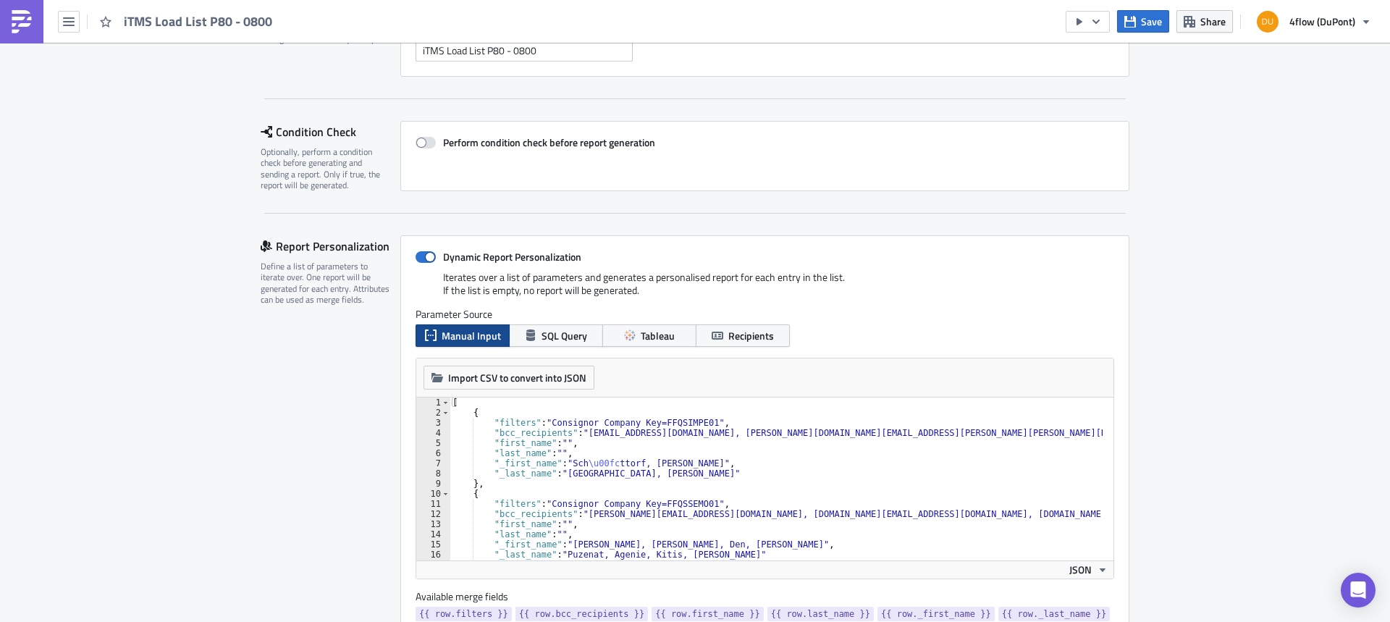
scroll to position [217, 0]
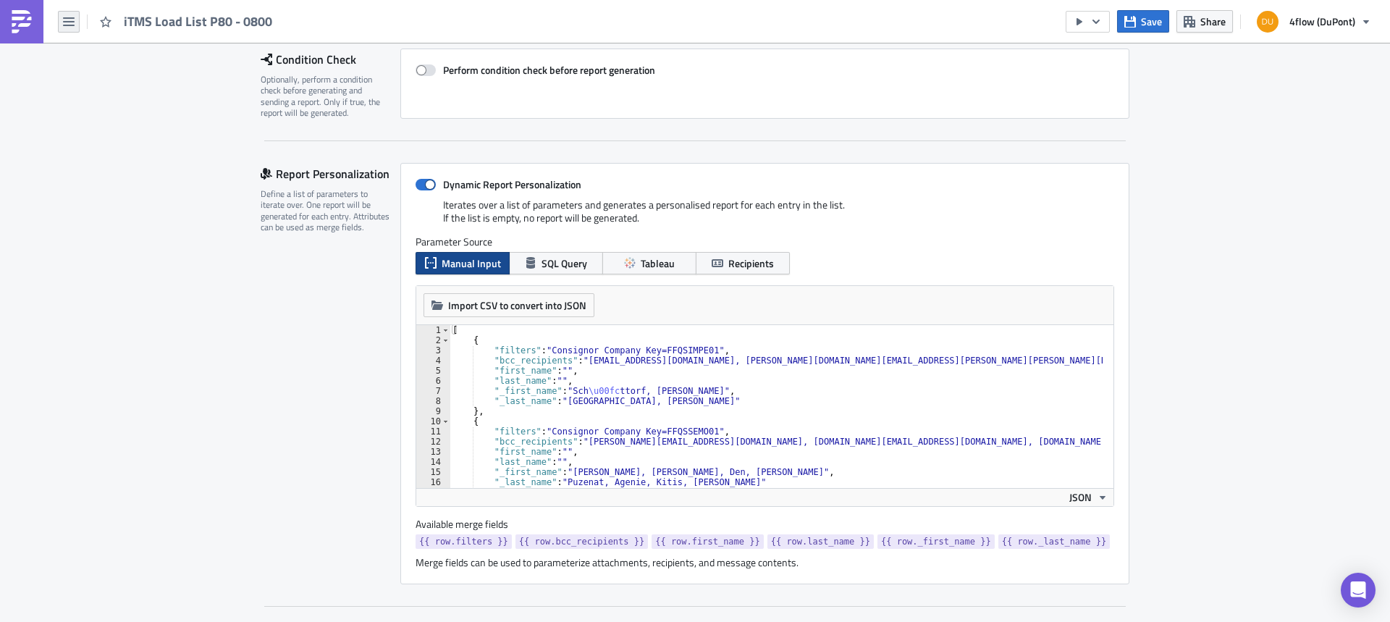
click at [64, 30] on button "button" at bounding box center [69, 22] width 22 height 22
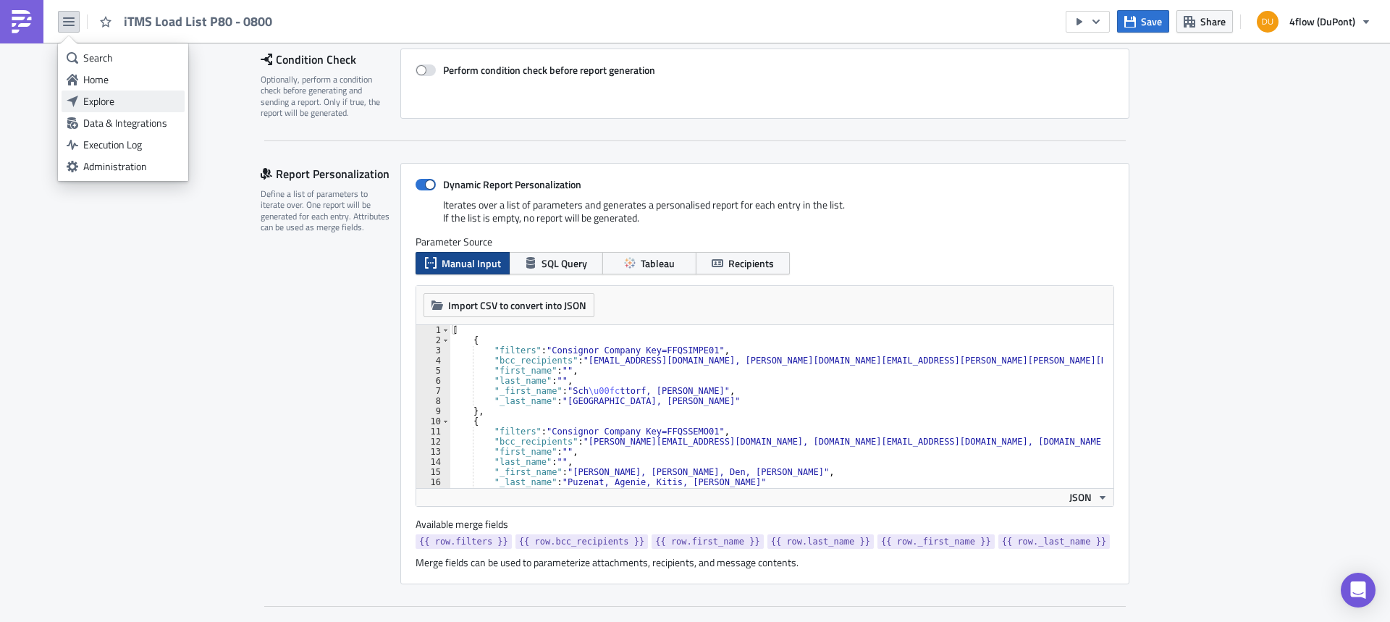
click at [93, 106] on div "Explore" at bounding box center [131, 101] width 96 height 14
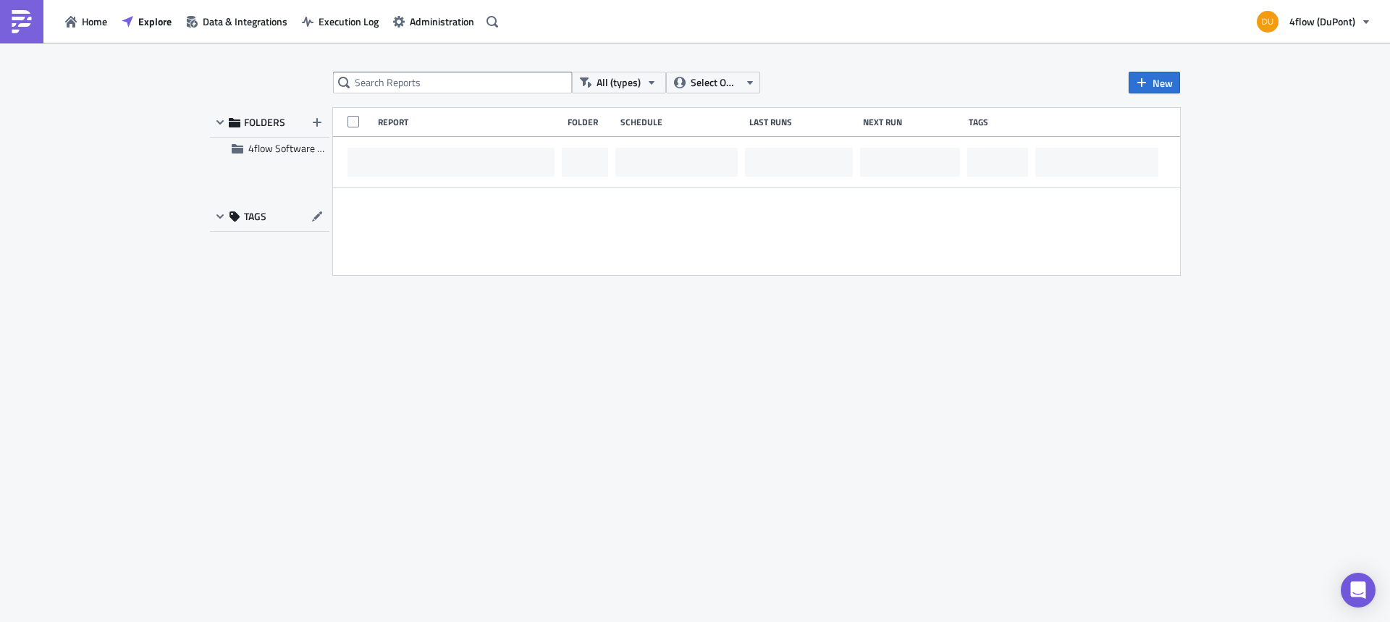
click at [428, 70] on div "All (types) Select Owner New FOLDERS 4flow Software KAM TAGS Report Folder Sche…" at bounding box center [695, 333] width 1390 height 581
click at [428, 84] on input "text" at bounding box center [452, 83] width 239 height 22
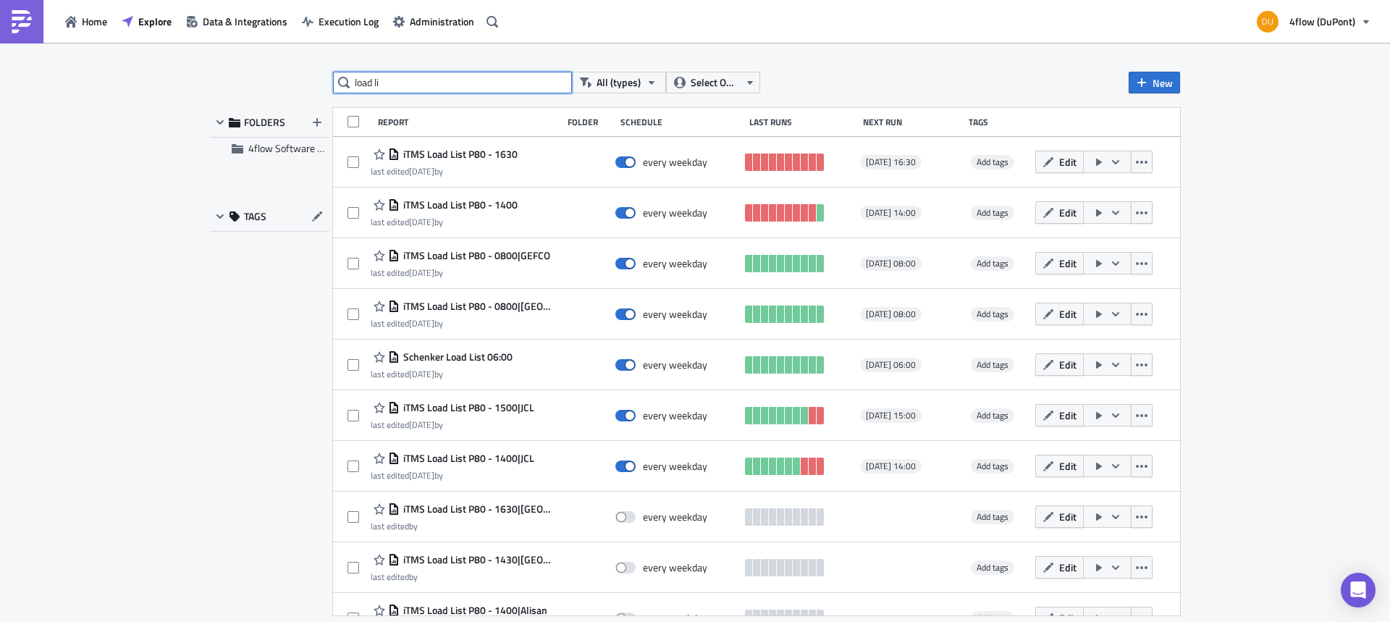
type input "load li"
